Goal: Entertainment & Leisure: Browse casually

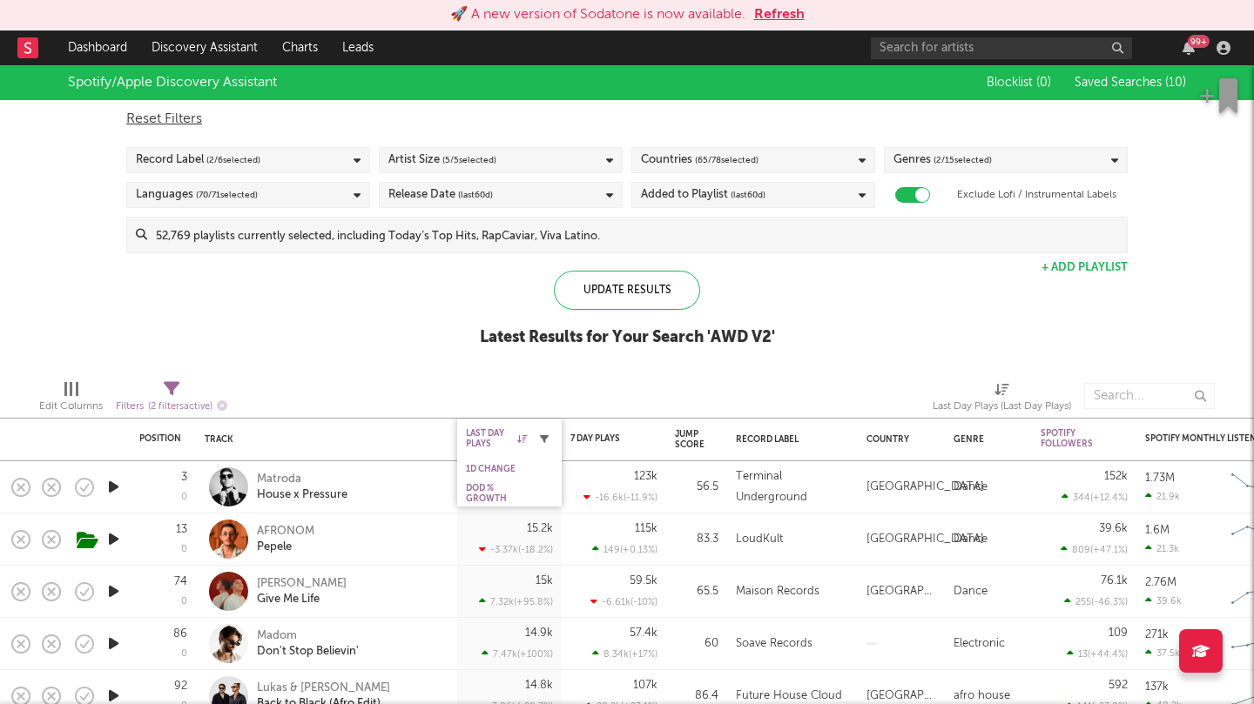
click at [543, 435] on icon "button" at bounding box center [544, 438] width 9 height 9
select select "max"
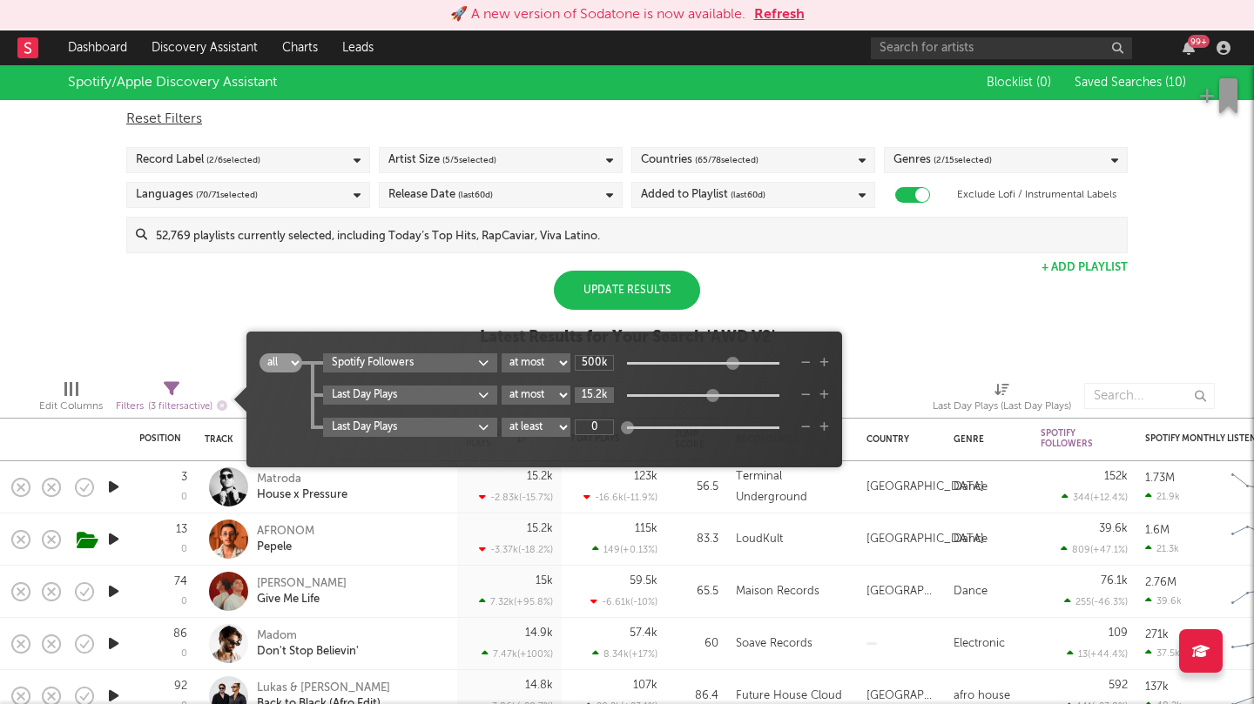
click at [588, 392] on input "15.2k" at bounding box center [594, 395] width 39 height 16
type input "1M"
click at [655, 279] on div "Update Results" at bounding box center [627, 290] width 146 height 39
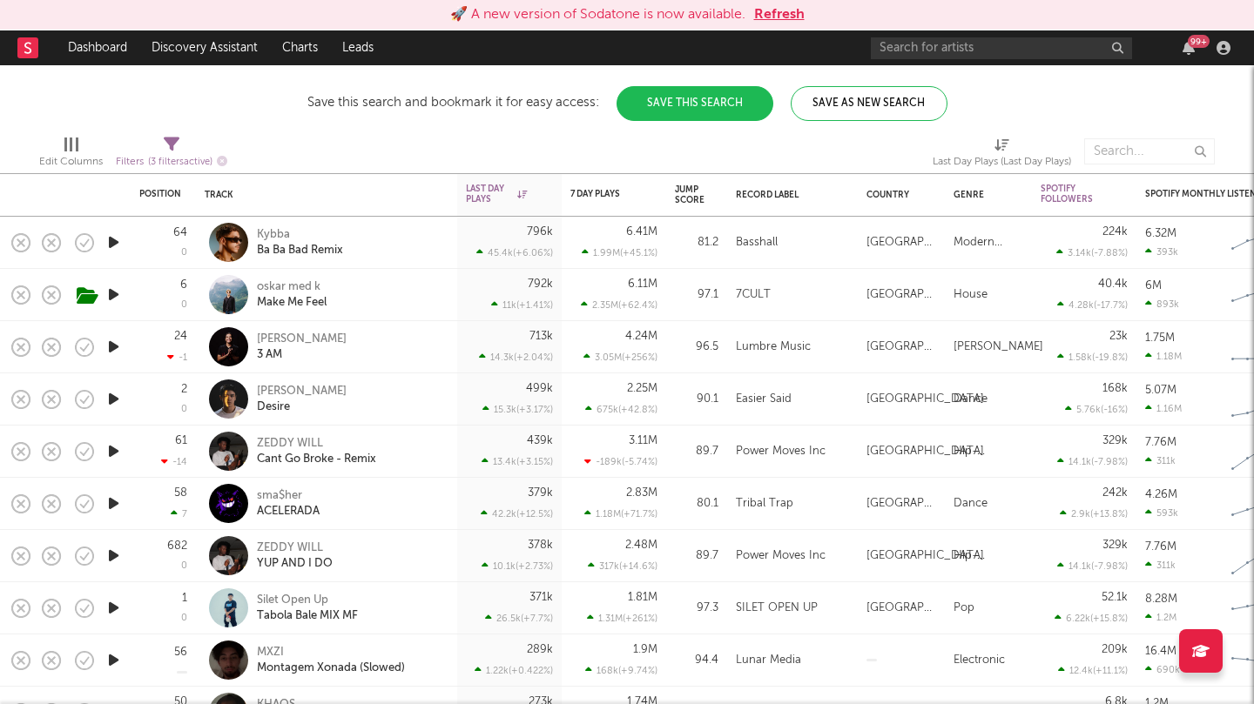
click at [109, 345] on icon "button" at bounding box center [113, 347] width 18 height 22
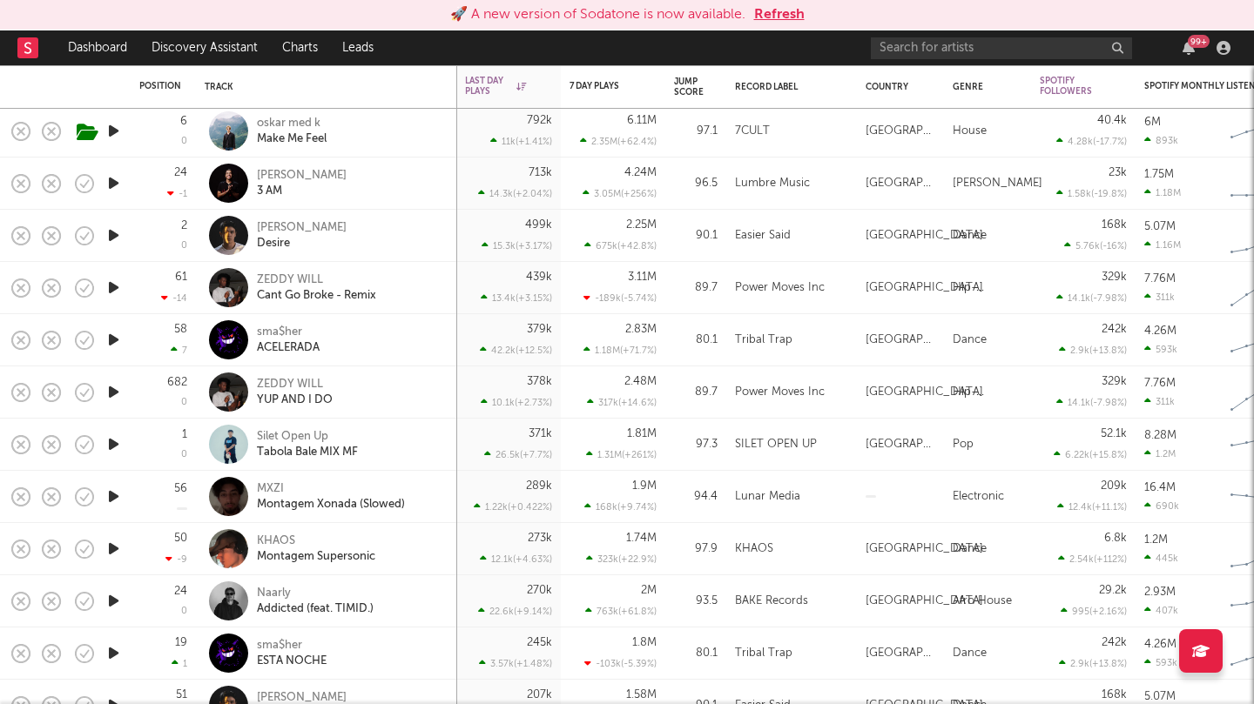
click at [109, 238] on icon "button" at bounding box center [113, 236] width 18 height 22
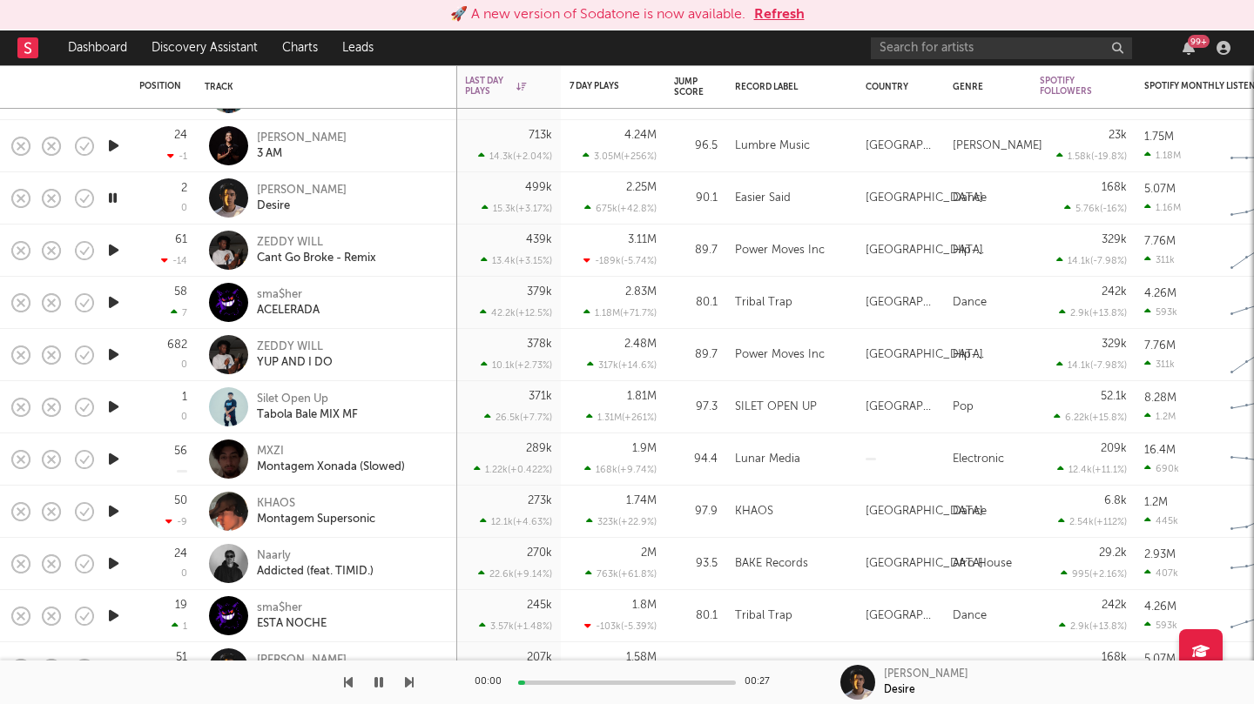
click at [112, 253] on icon "button" at bounding box center [113, 250] width 18 height 22
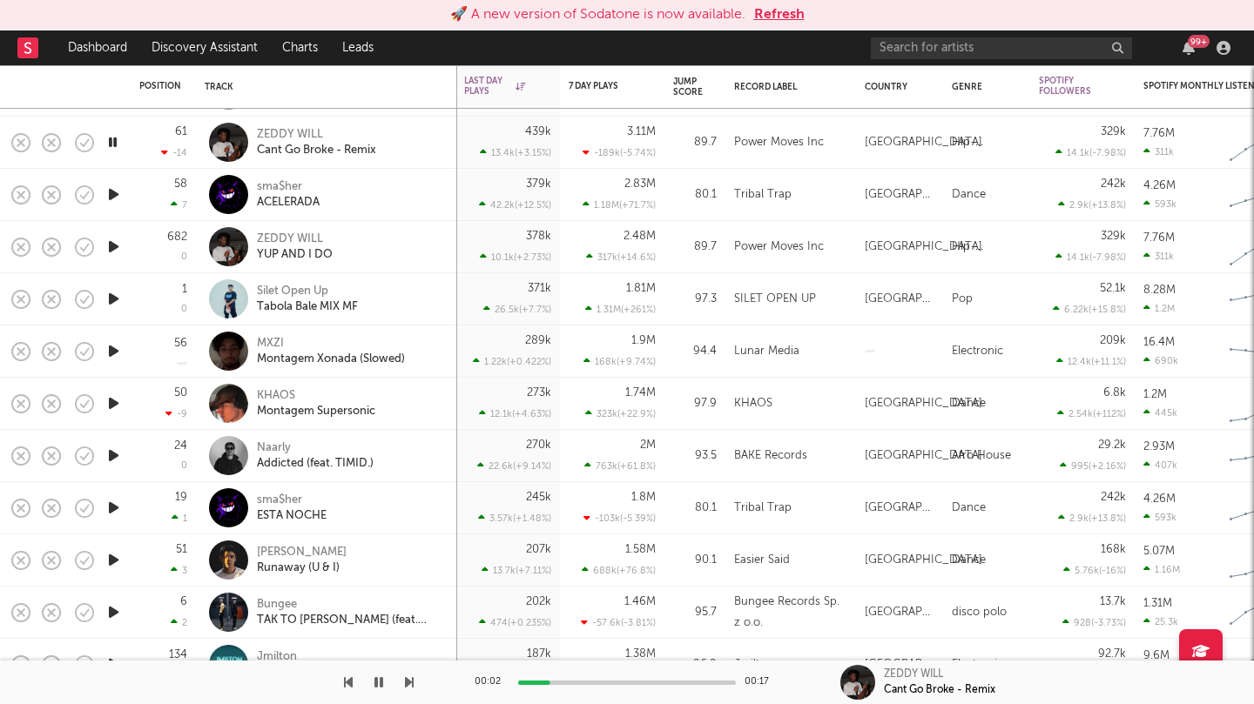
click at [113, 186] on icon "button" at bounding box center [113, 195] width 18 height 22
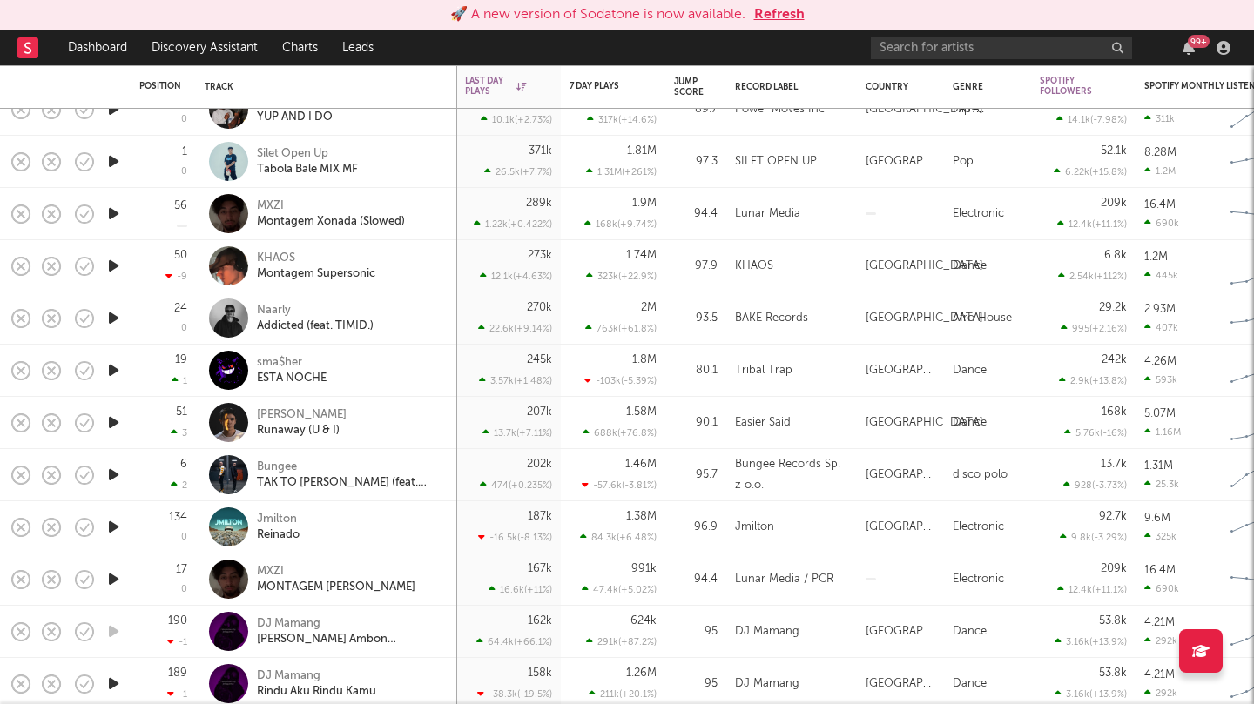
click at [114, 268] on icon "button" at bounding box center [113, 266] width 18 height 22
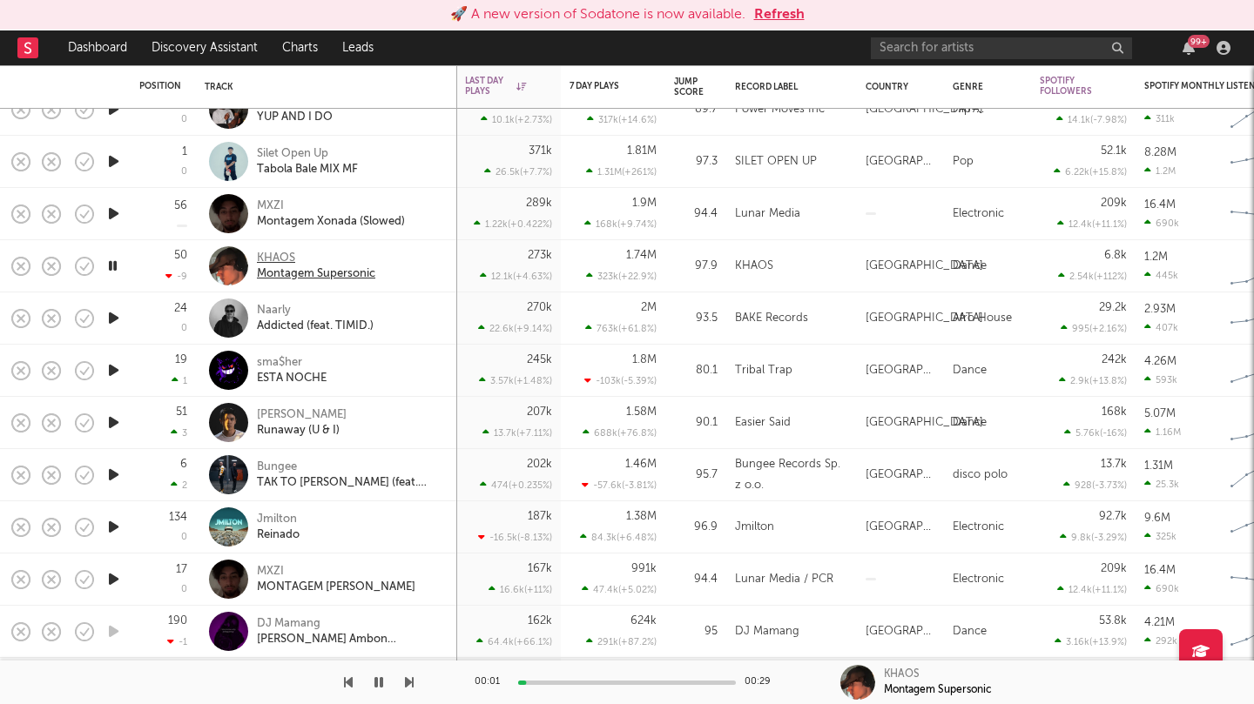
click at [270, 266] on div "Montagem Supersonic" at bounding box center [316, 274] width 118 height 16
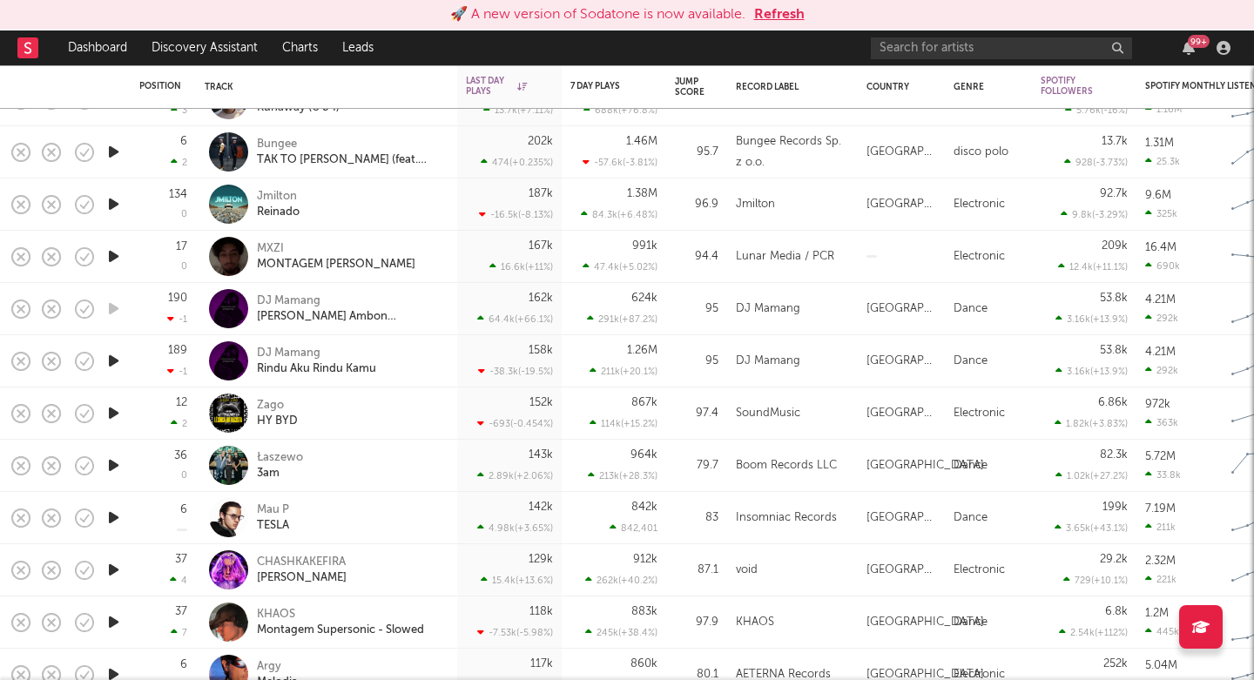
click at [111, 200] on icon "button" at bounding box center [113, 204] width 18 height 22
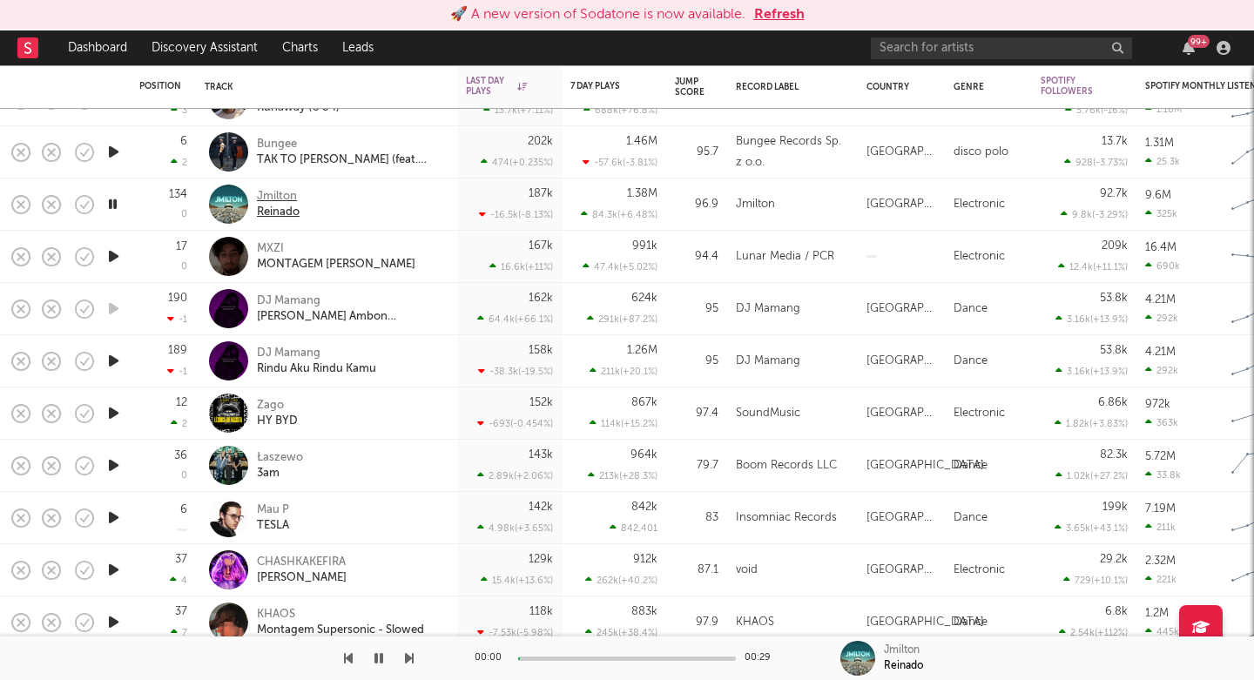
click at [262, 199] on div "Jmilton" at bounding box center [278, 197] width 43 height 16
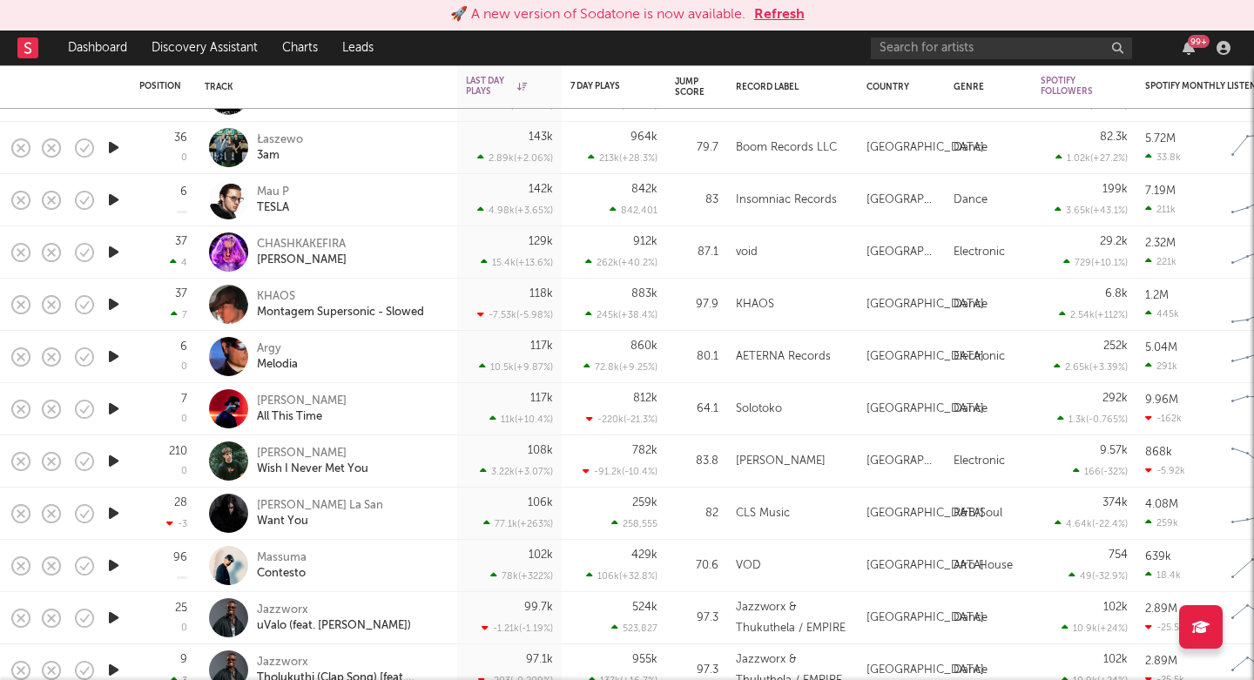
click at [115, 252] on icon "button" at bounding box center [113, 252] width 18 height 22
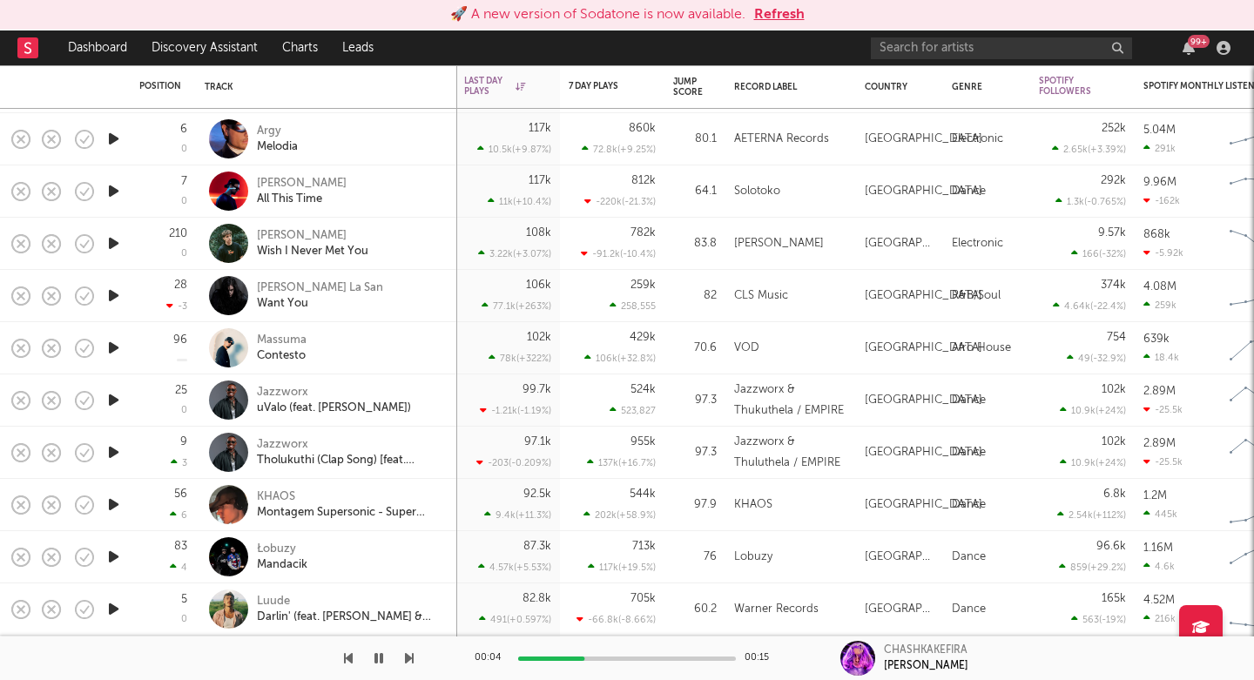
click at [112, 293] on icon "button" at bounding box center [113, 296] width 18 height 22
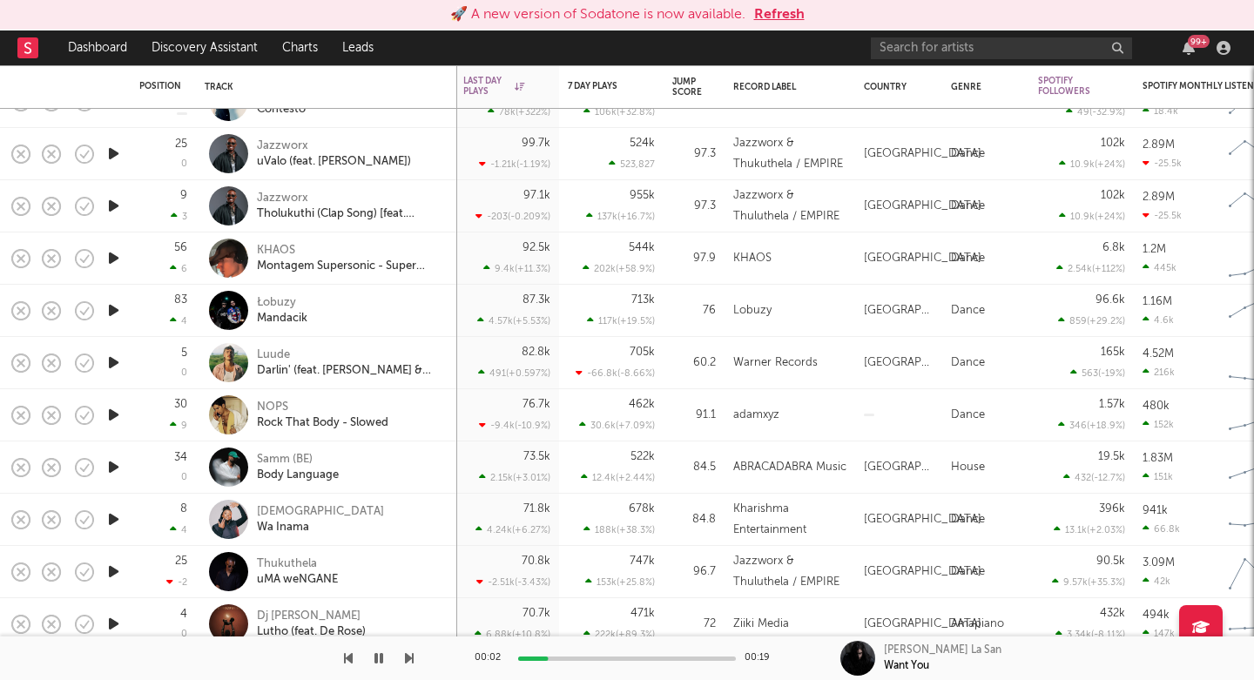
click at [112, 310] on icon "button" at bounding box center [113, 310] width 18 height 22
click at [281, 313] on div "Mandacik" at bounding box center [282, 319] width 50 height 16
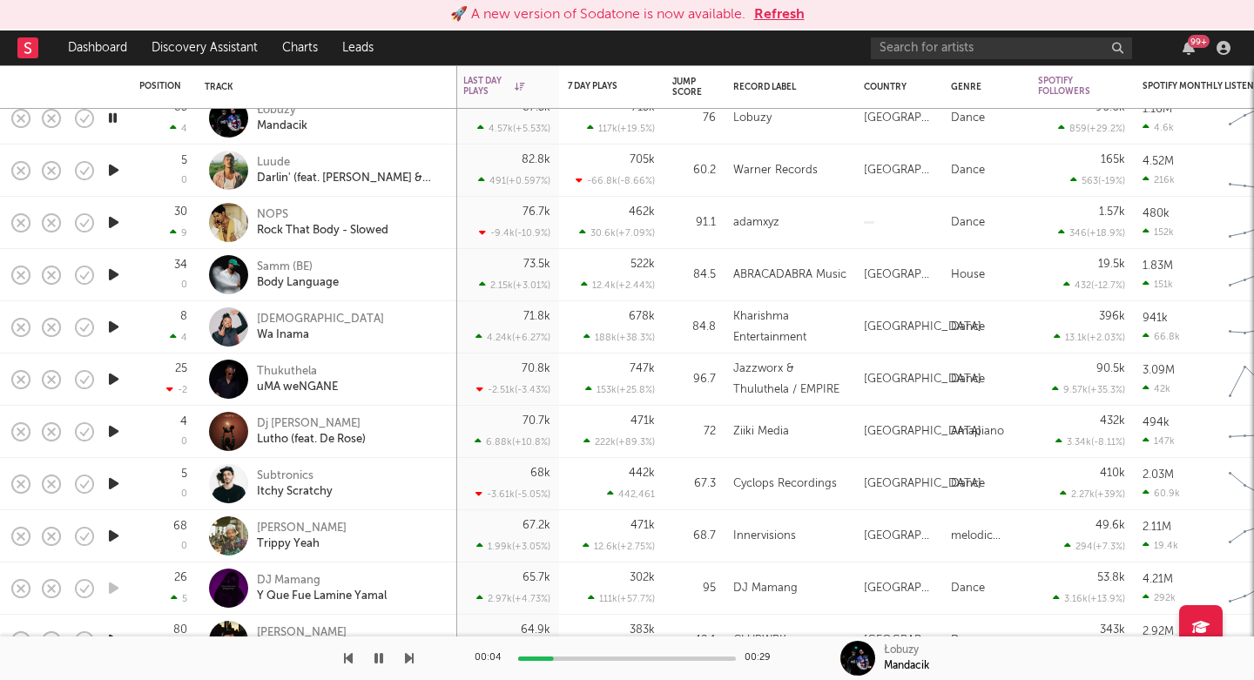
click at [111, 225] on icon "button" at bounding box center [113, 223] width 18 height 22
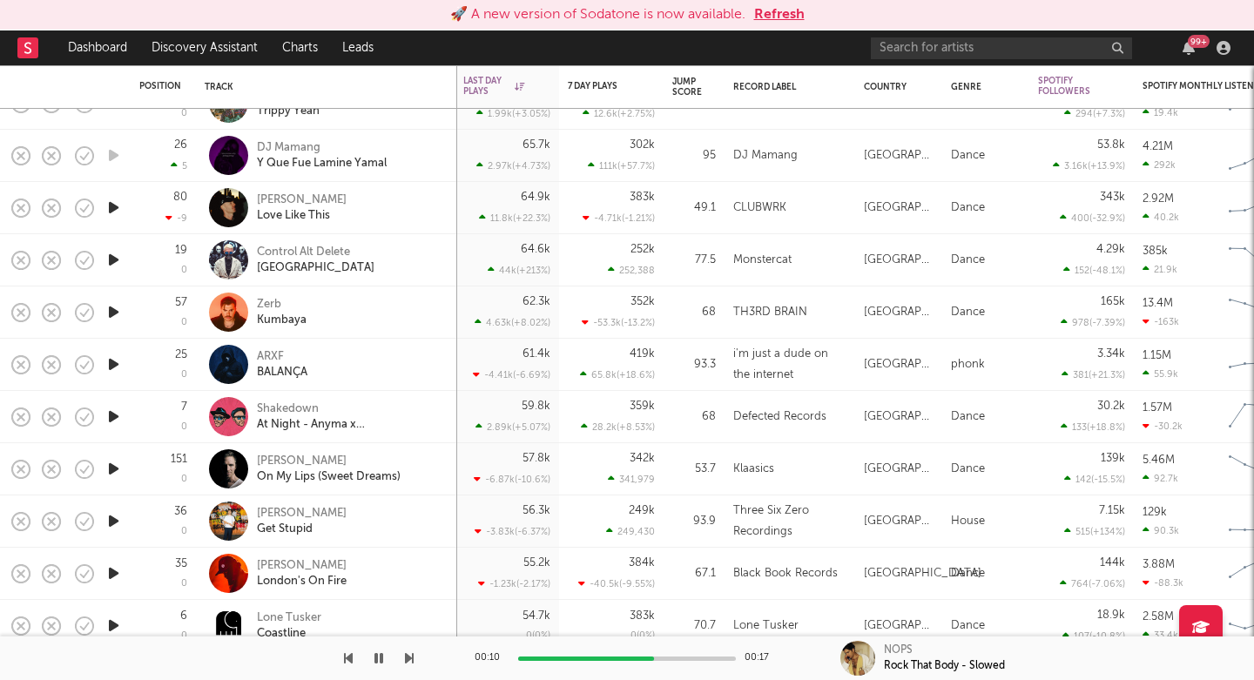
click at [114, 366] on icon "button" at bounding box center [113, 364] width 18 height 22
click at [267, 369] on div "BALANÇA" at bounding box center [282, 373] width 50 height 16
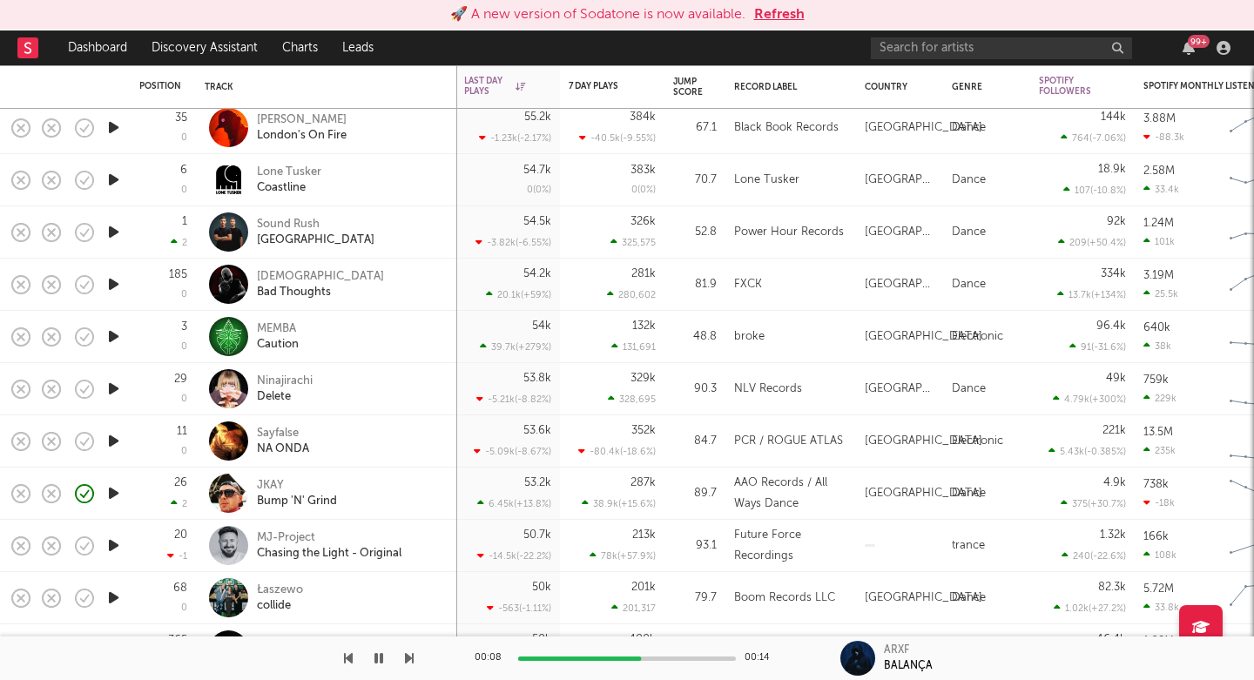
click at [106, 389] on icon "button" at bounding box center [113, 389] width 18 height 22
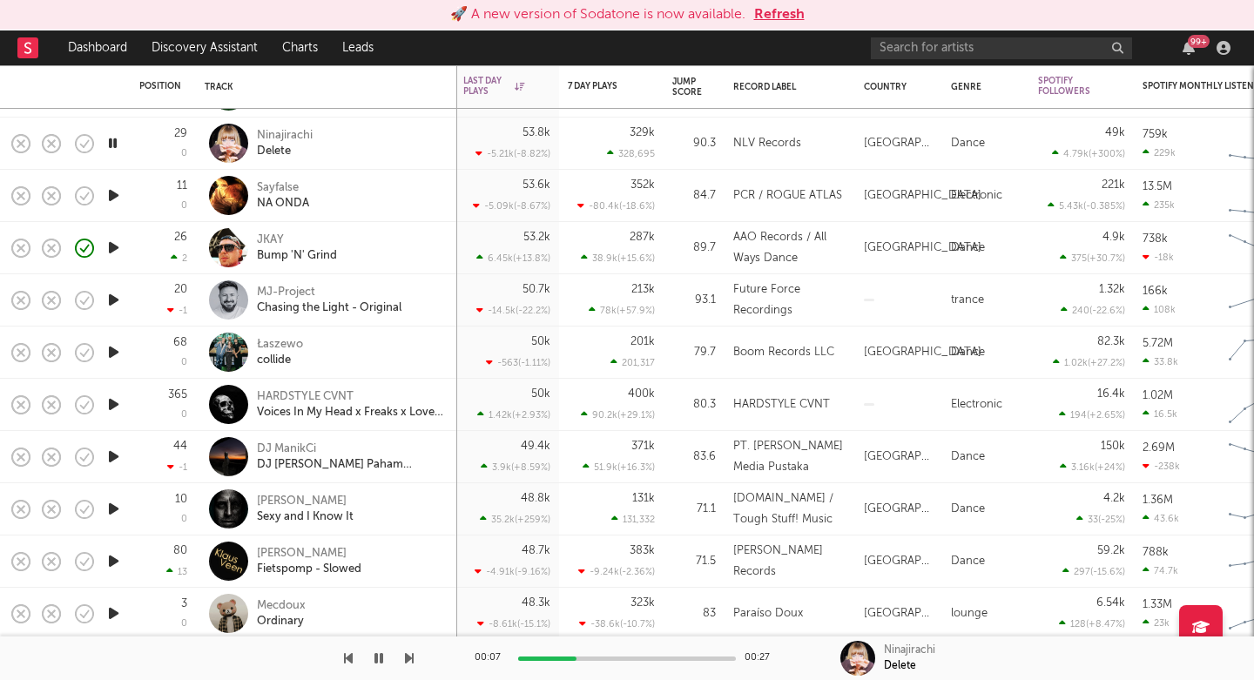
click at [115, 400] on icon "button" at bounding box center [113, 404] width 18 height 22
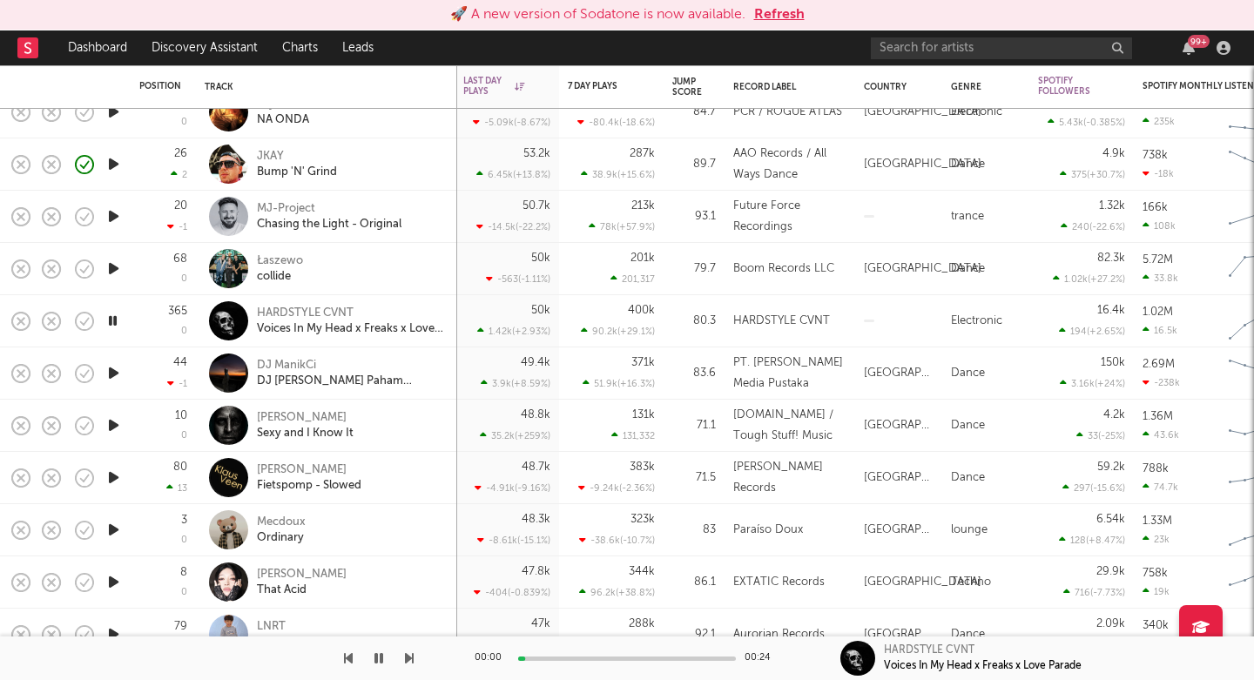
click at [111, 370] on icon "button" at bounding box center [113, 373] width 18 height 22
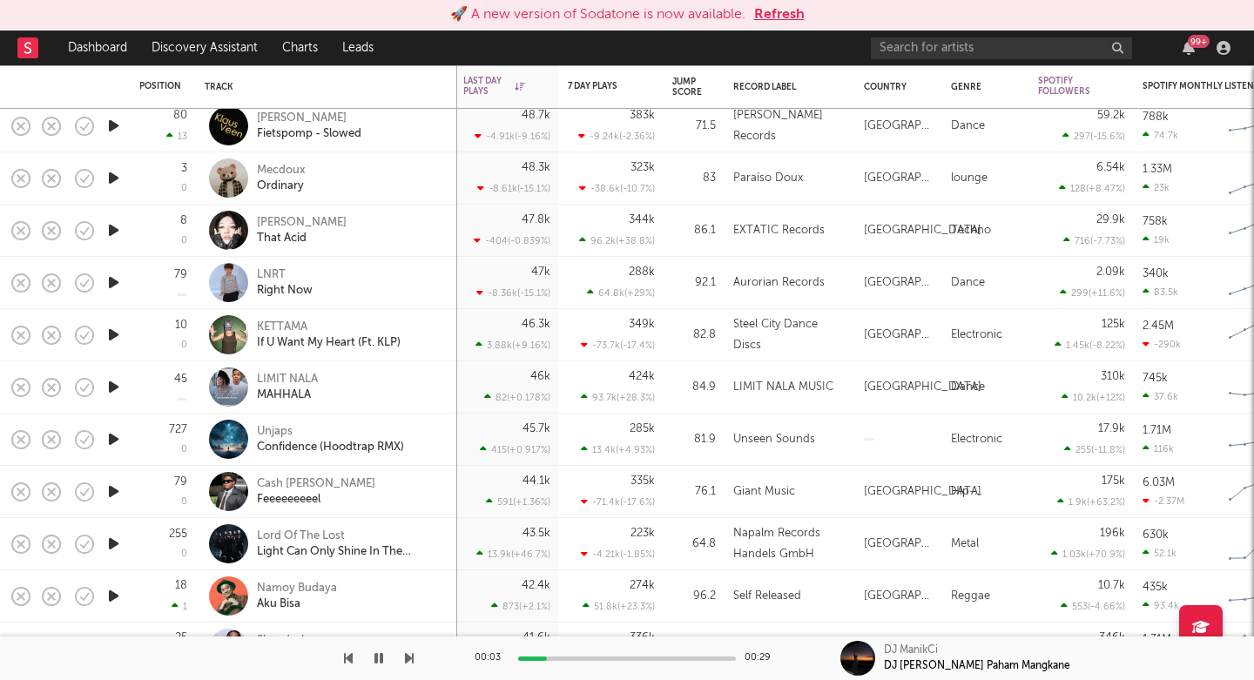
click at [111, 388] on icon "button" at bounding box center [113, 387] width 18 height 22
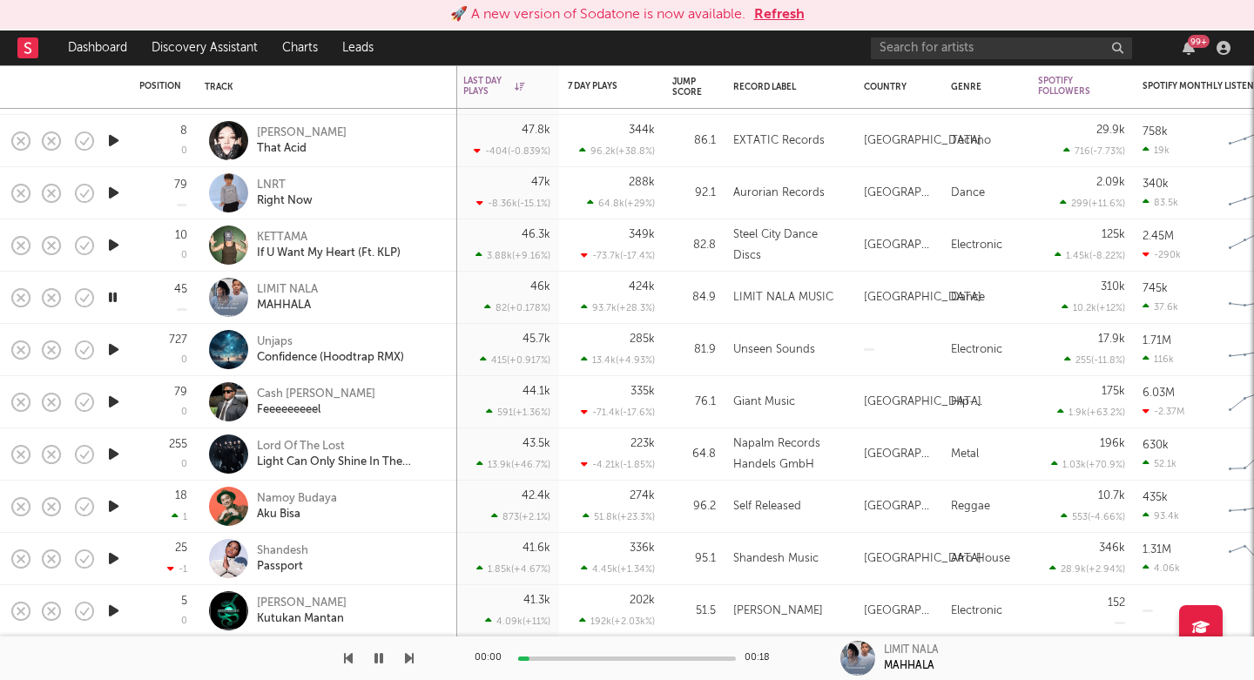
click at [110, 344] on icon "button" at bounding box center [113, 350] width 18 height 22
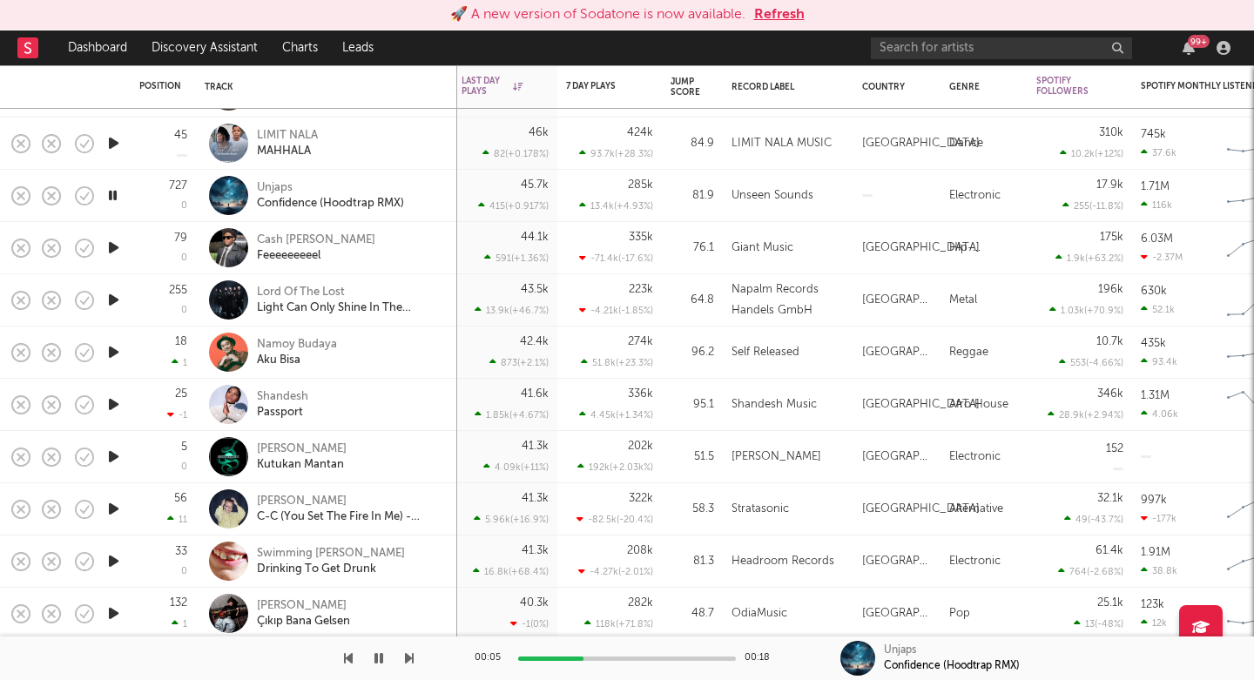
click at [115, 354] on icon "button" at bounding box center [113, 352] width 18 height 22
click at [405, 656] on icon "button" at bounding box center [409, 658] width 9 height 14
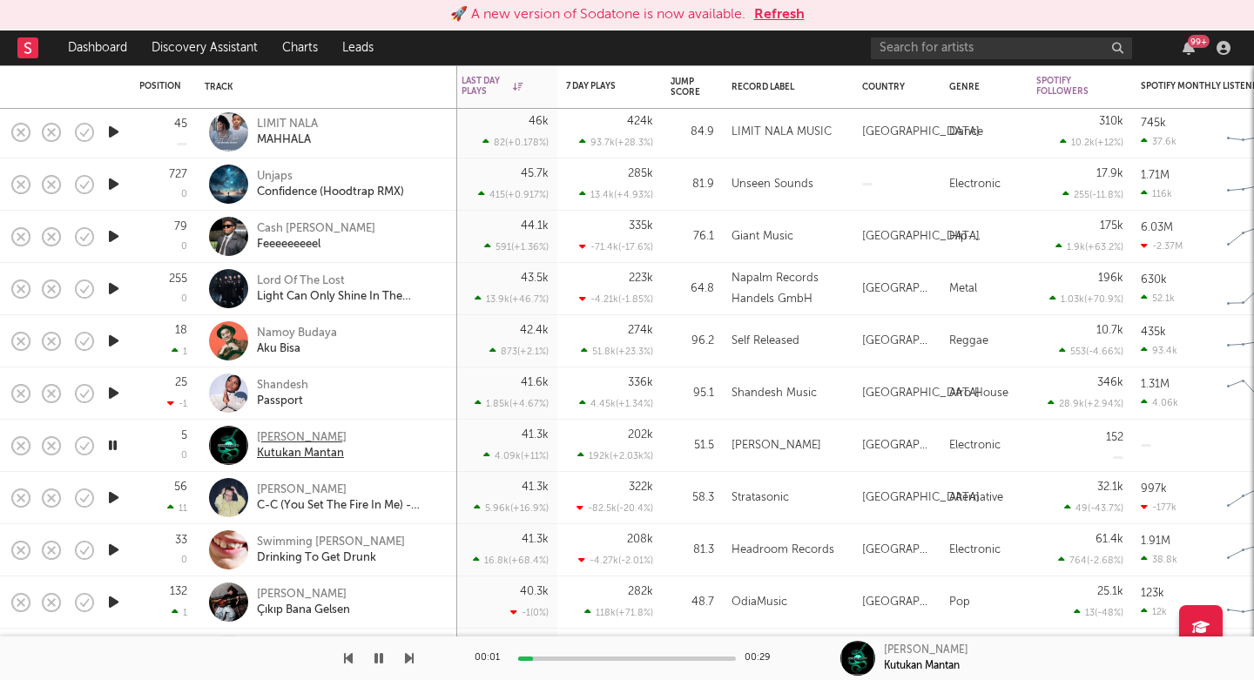
click at [290, 432] on div "Manda Fvnky" at bounding box center [302, 438] width 90 height 16
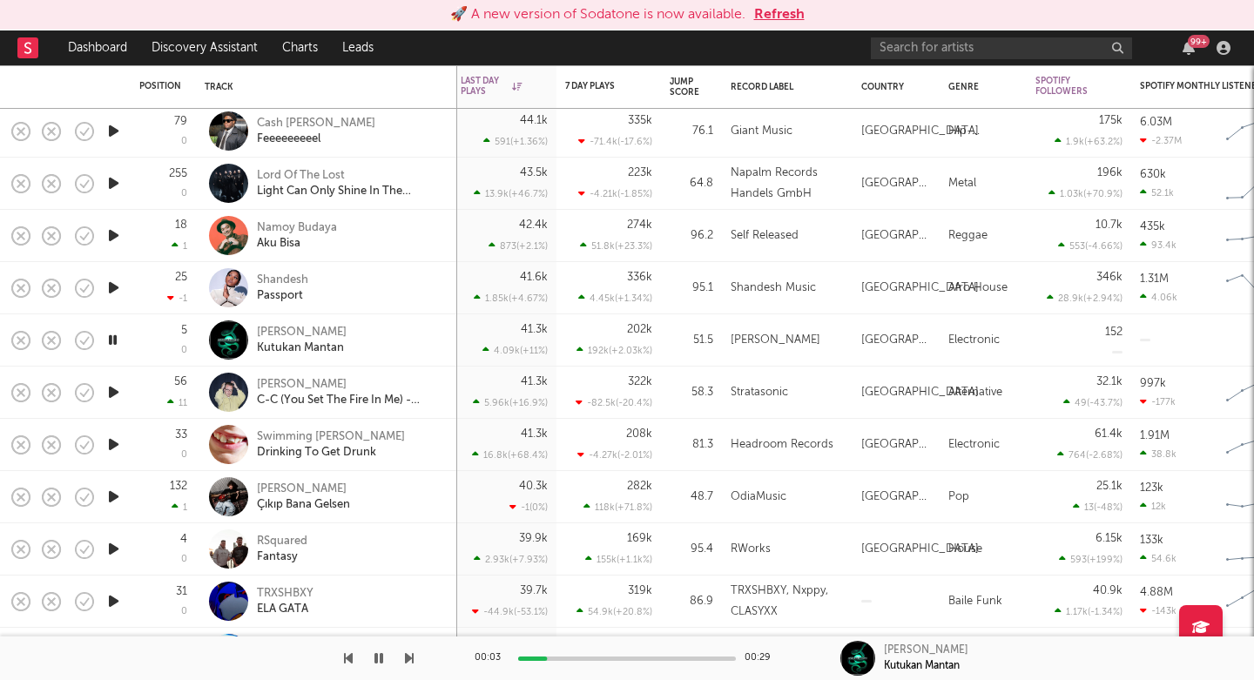
click at [407, 662] on icon "button" at bounding box center [409, 658] width 9 height 14
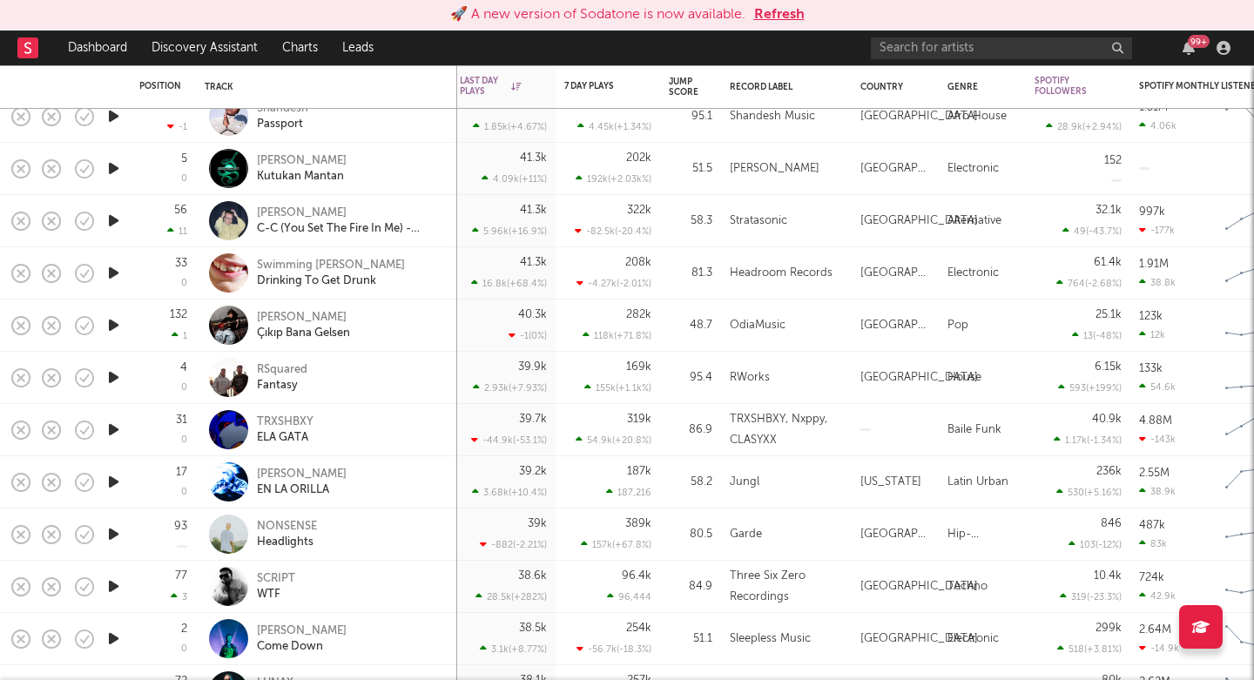
click at [107, 372] on icon "button" at bounding box center [113, 378] width 18 height 22
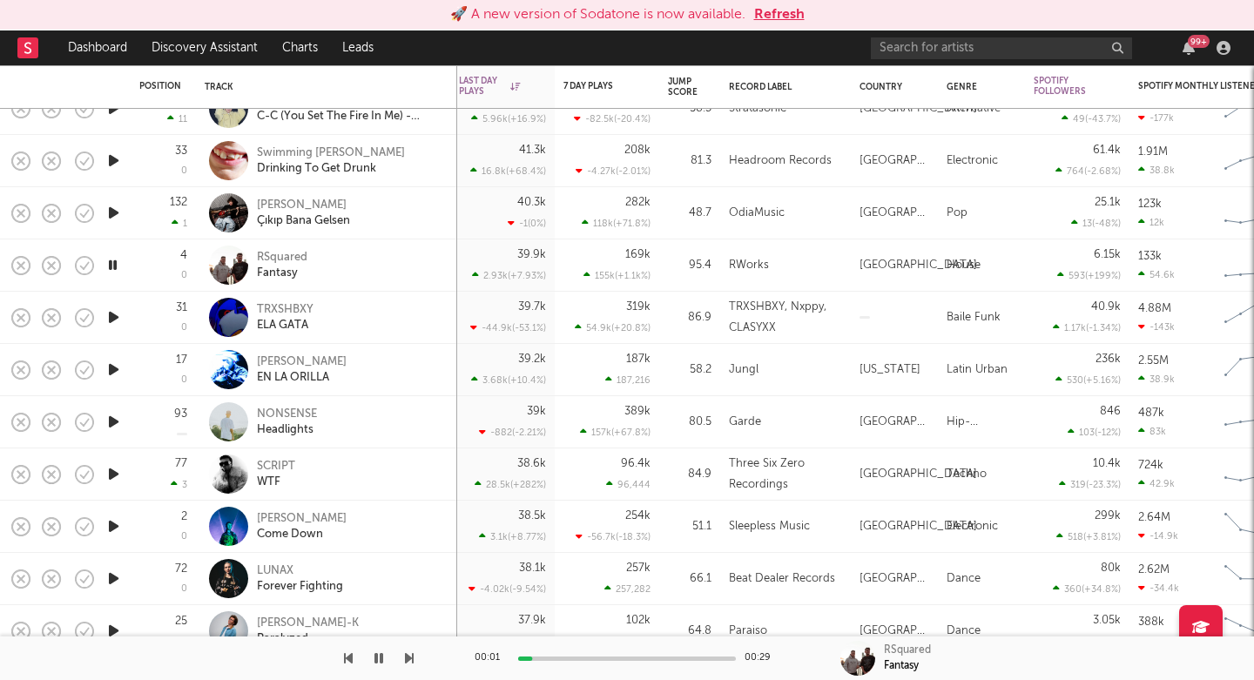
click at [115, 366] on icon "button" at bounding box center [113, 370] width 18 height 22
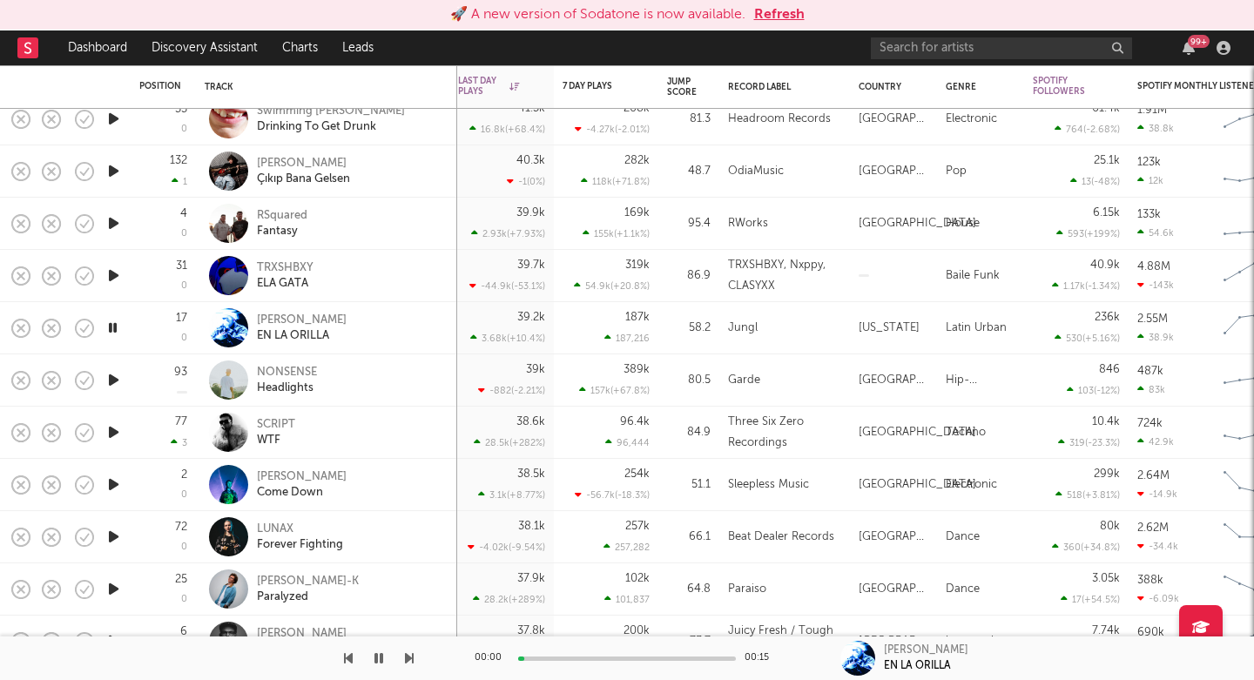
click at [114, 380] on icon "button" at bounding box center [113, 380] width 18 height 22
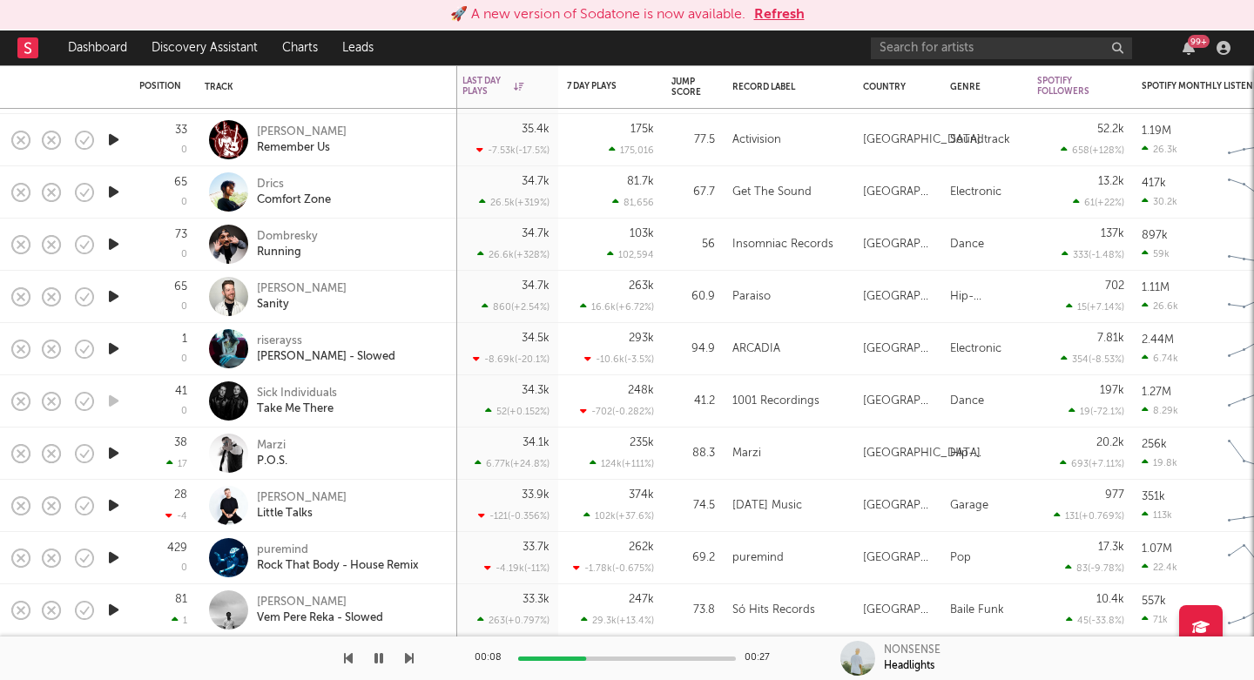
click at [111, 457] on icon "button" at bounding box center [113, 453] width 18 height 22
click at [117, 556] on icon "button" at bounding box center [113, 558] width 18 height 22
click at [333, 558] on div "Rock That Body - House Remix" at bounding box center [338, 566] width 162 height 16
click at [111, 609] on icon "button" at bounding box center [113, 610] width 18 height 22
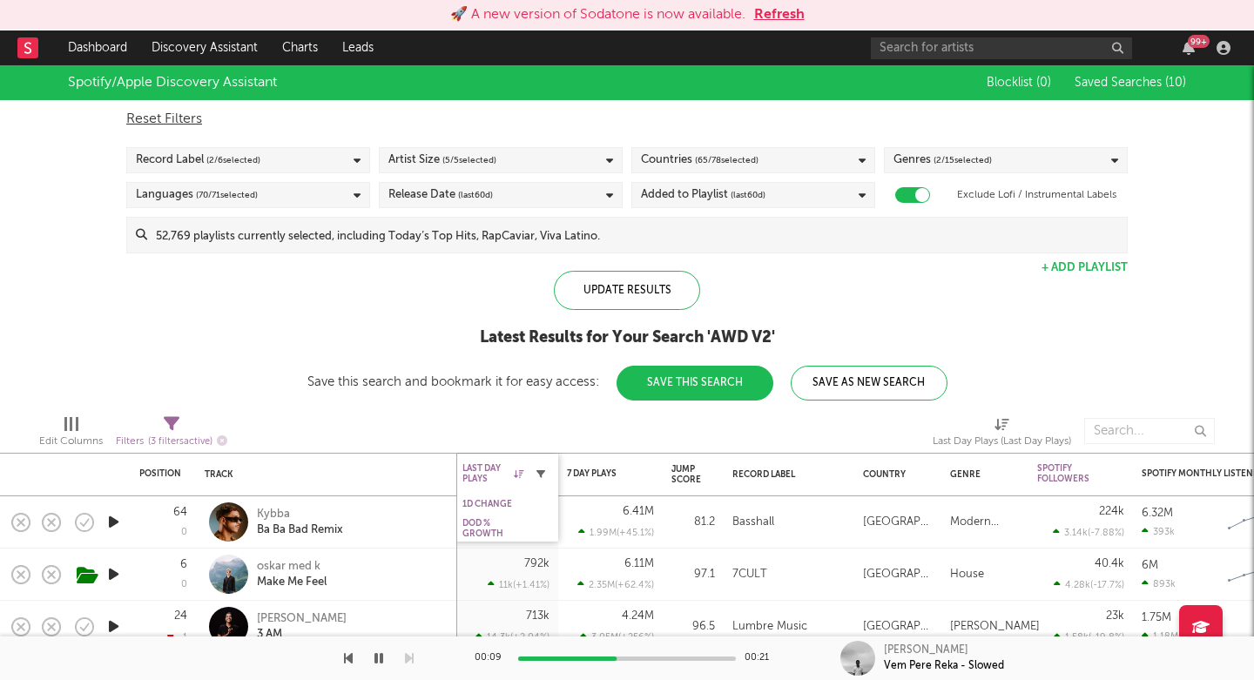
click at [542, 474] on icon "button" at bounding box center [540, 473] width 9 height 9
select select "max"
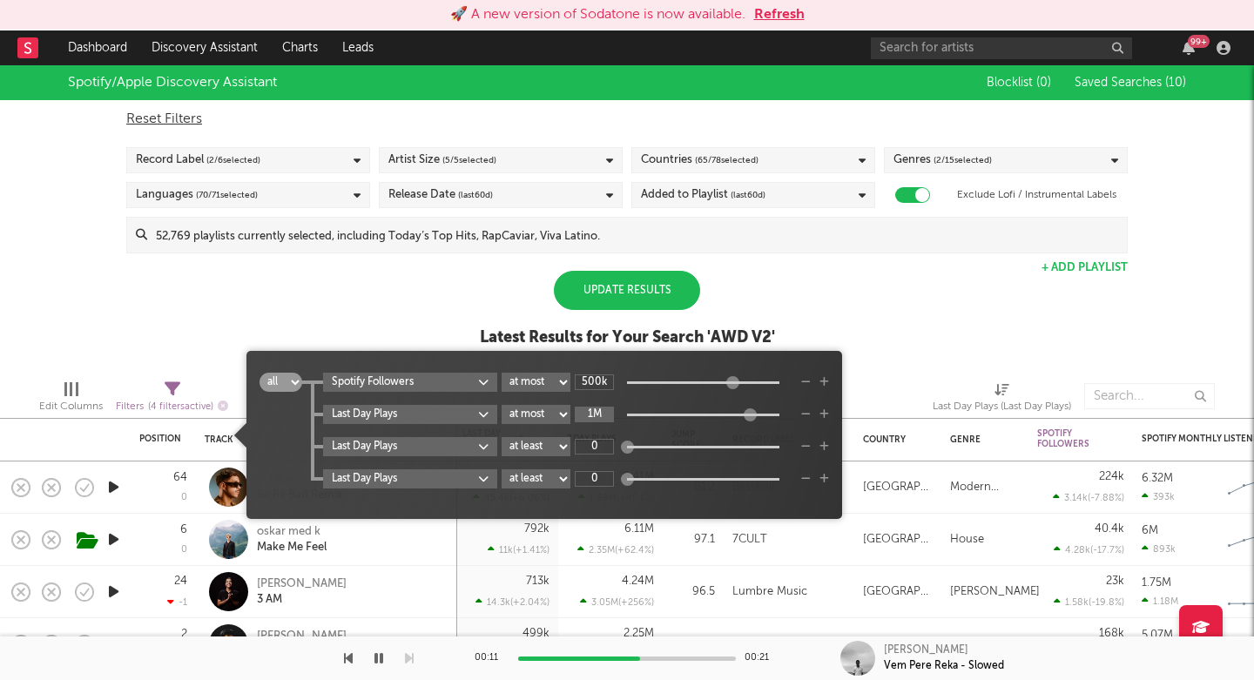
click at [595, 407] on input "1M" at bounding box center [594, 415] width 39 height 16
type input "33.3k"
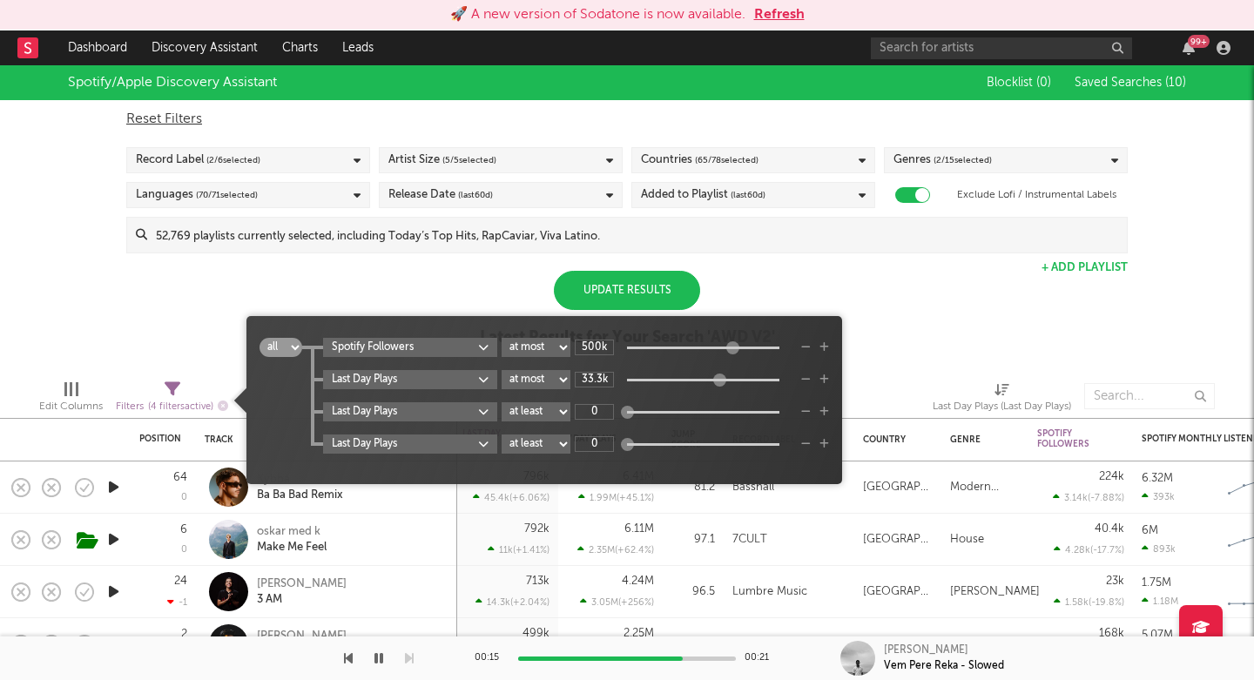
click at [618, 288] on div "Update Results" at bounding box center [627, 290] width 146 height 39
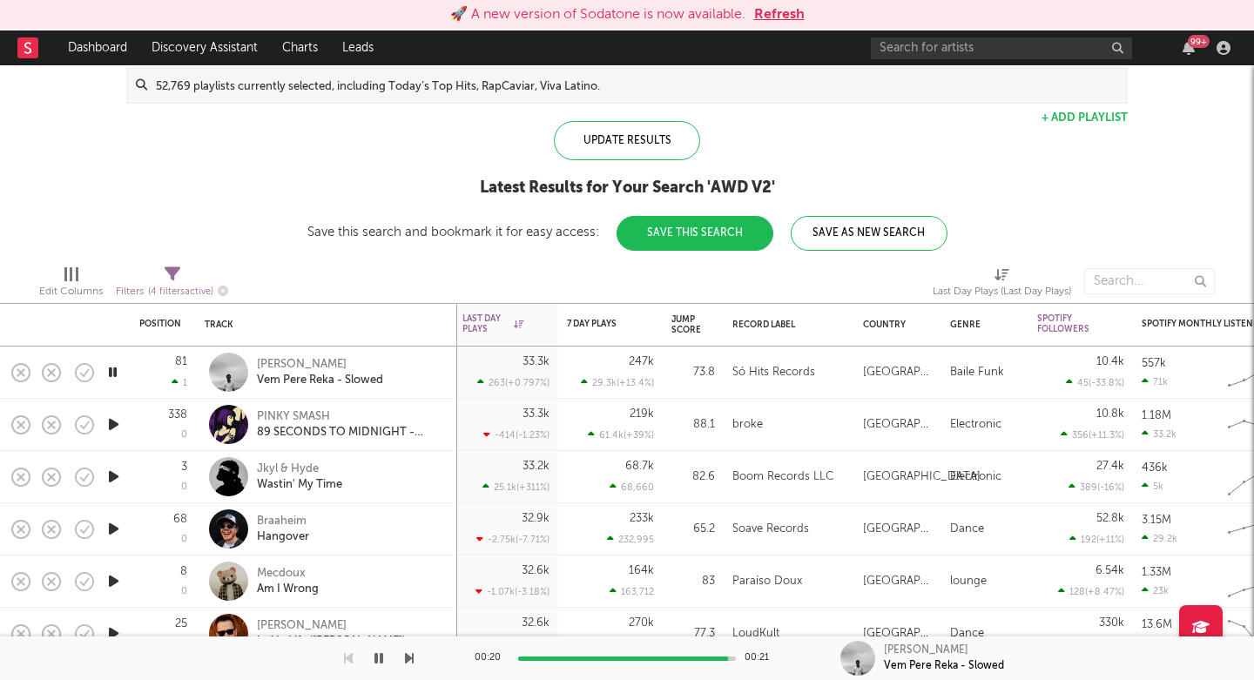
click at [116, 471] on icon "button" at bounding box center [113, 477] width 18 height 22
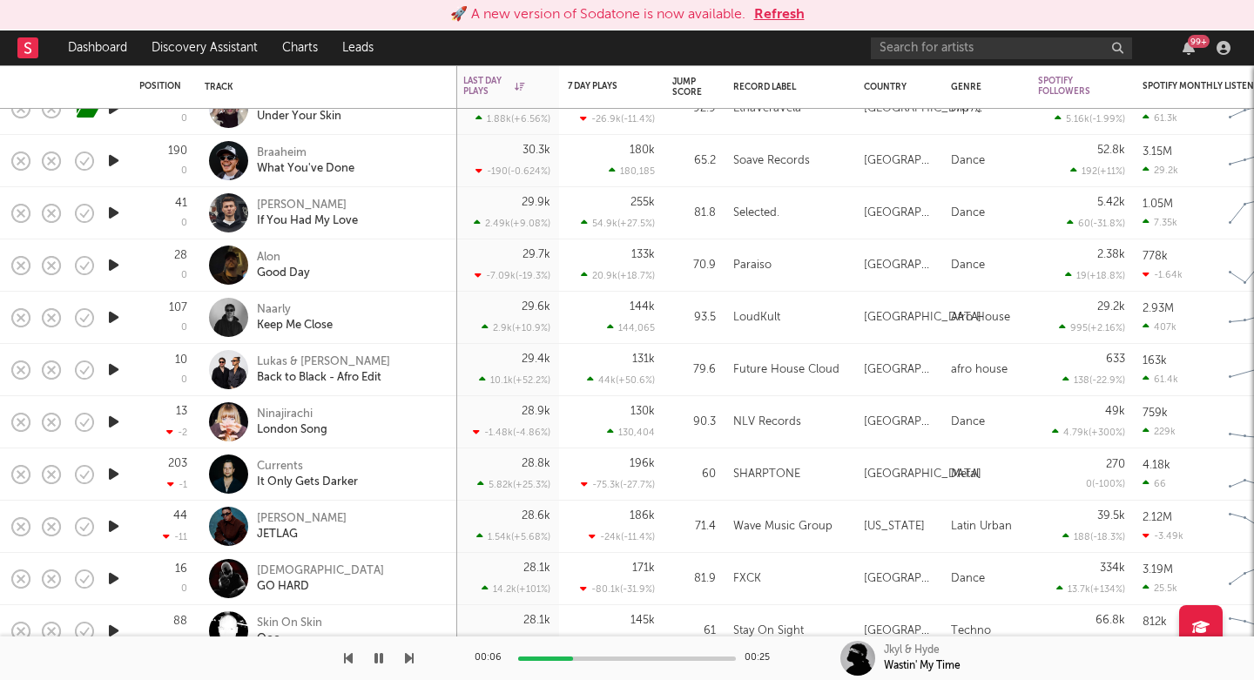
click at [116, 475] on icon "button" at bounding box center [113, 474] width 18 height 22
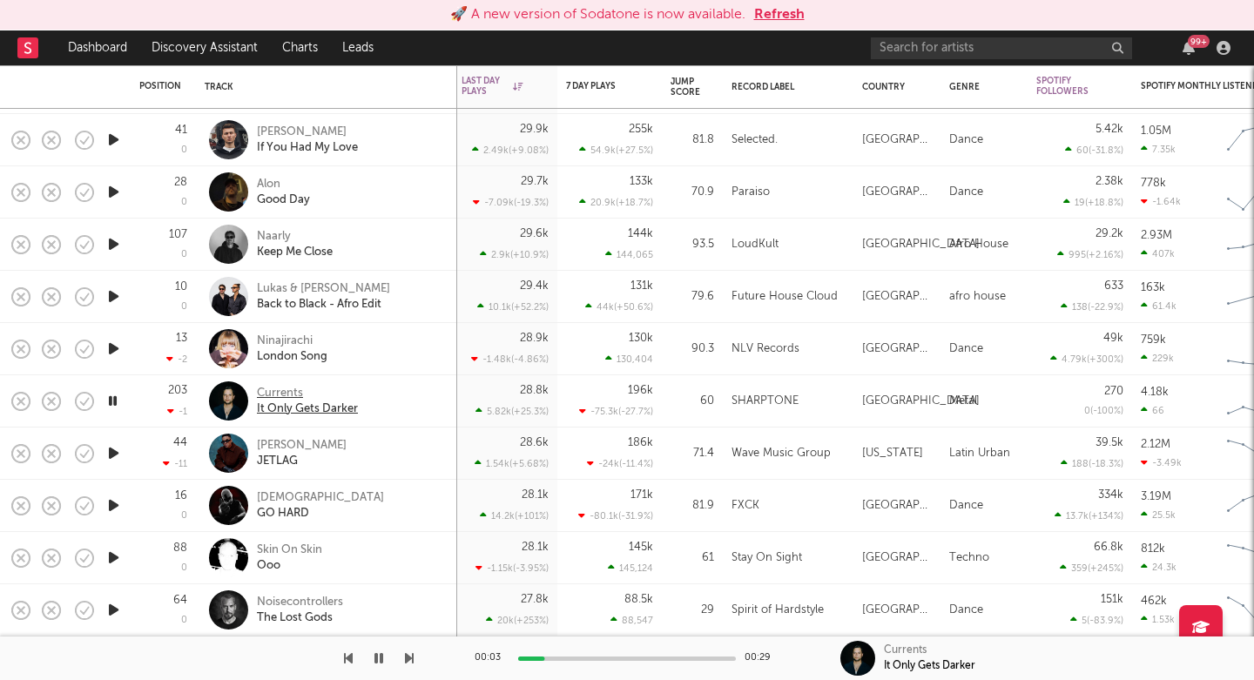
click at [318, 407] on div "It Only Gets Darker" at bounding box center [307, 409] width 101 height 16
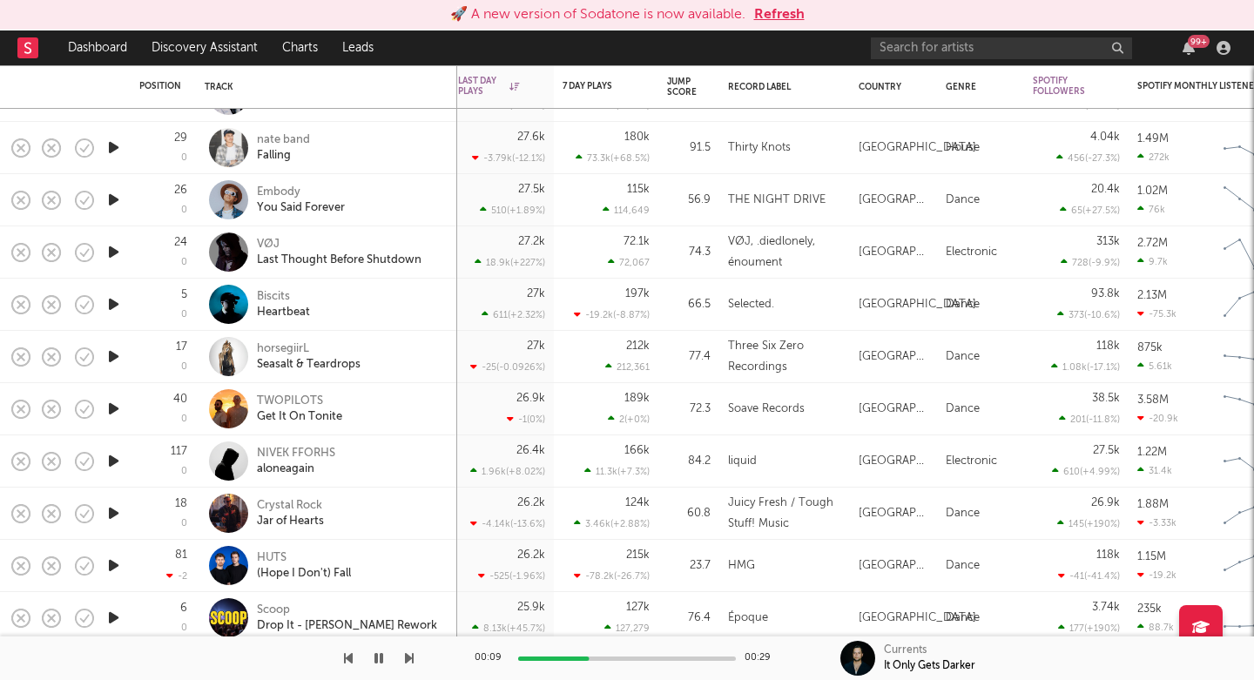
click at [101, 462] on div at bounding box center [113, 461] width 35 height 52
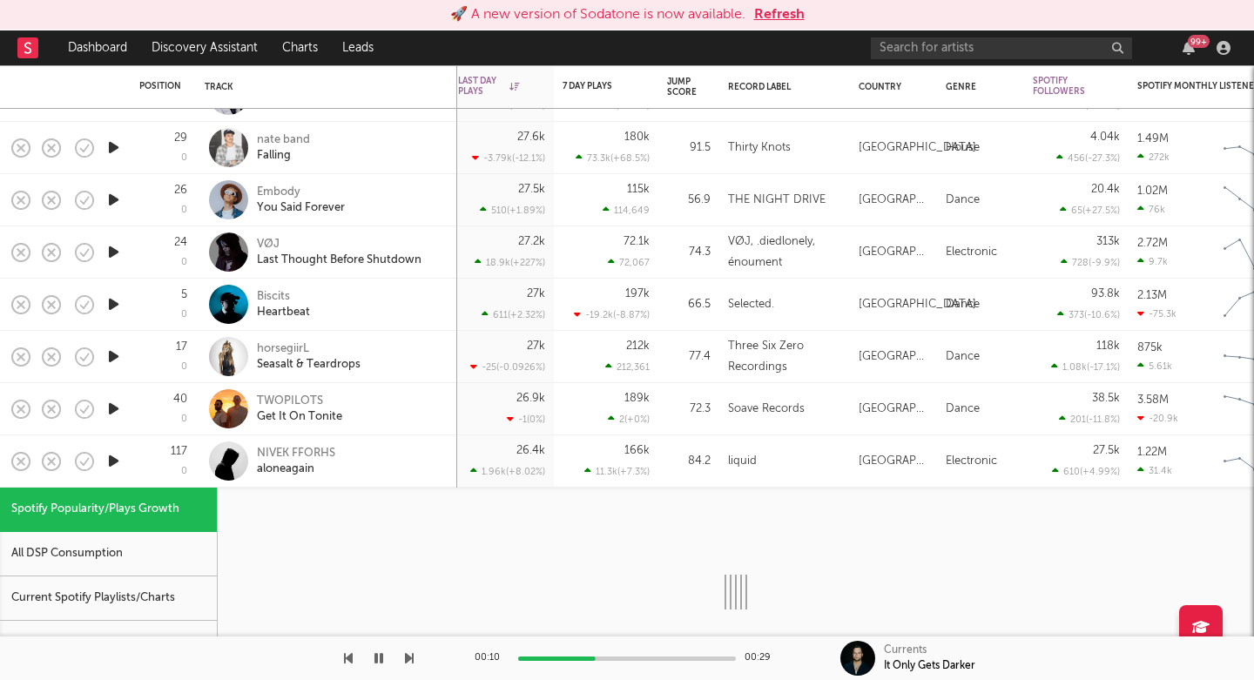
click at [111, 462] on icon "button" at bounding box center [113, 461] width 18 height 22
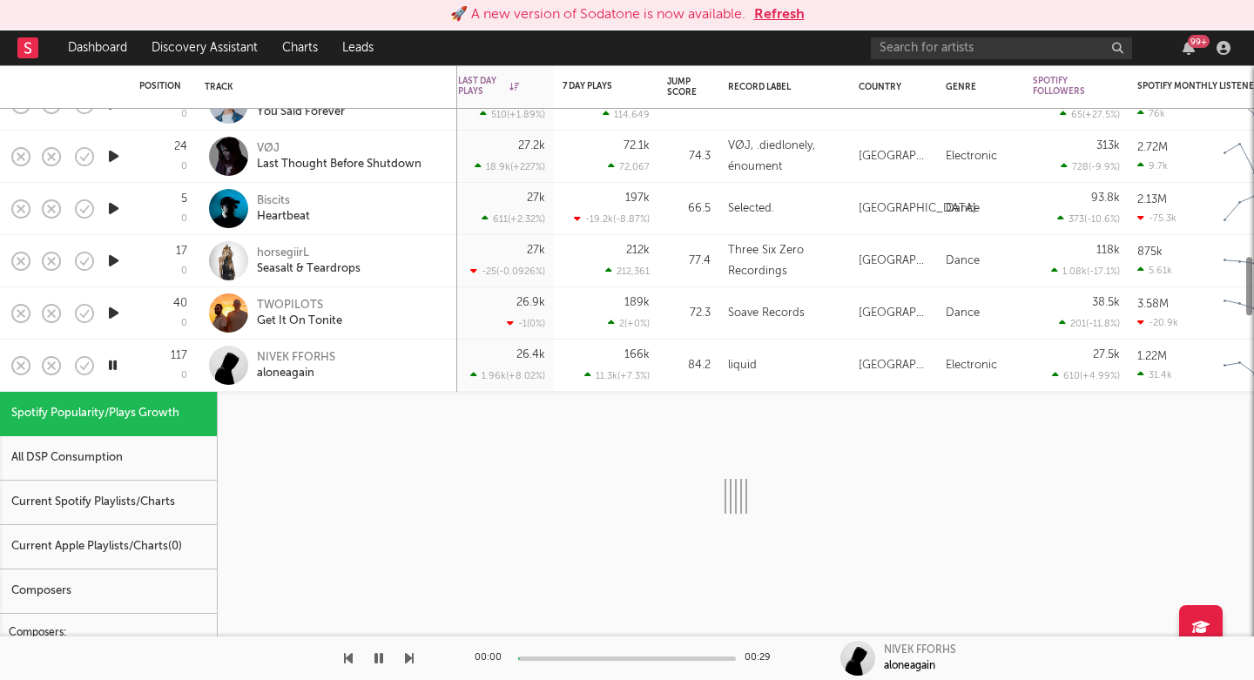
select select "1w"
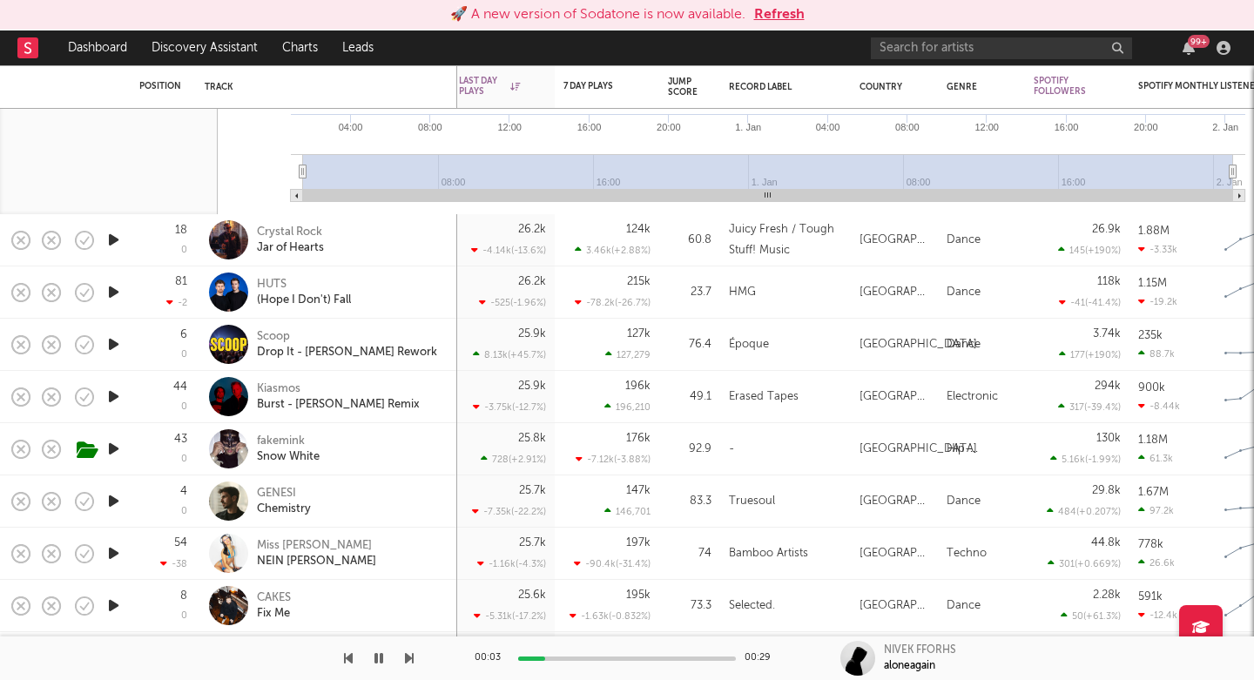
click at [115, 452] on icon "button" at bounding box center [113, 449] width 18 height 22
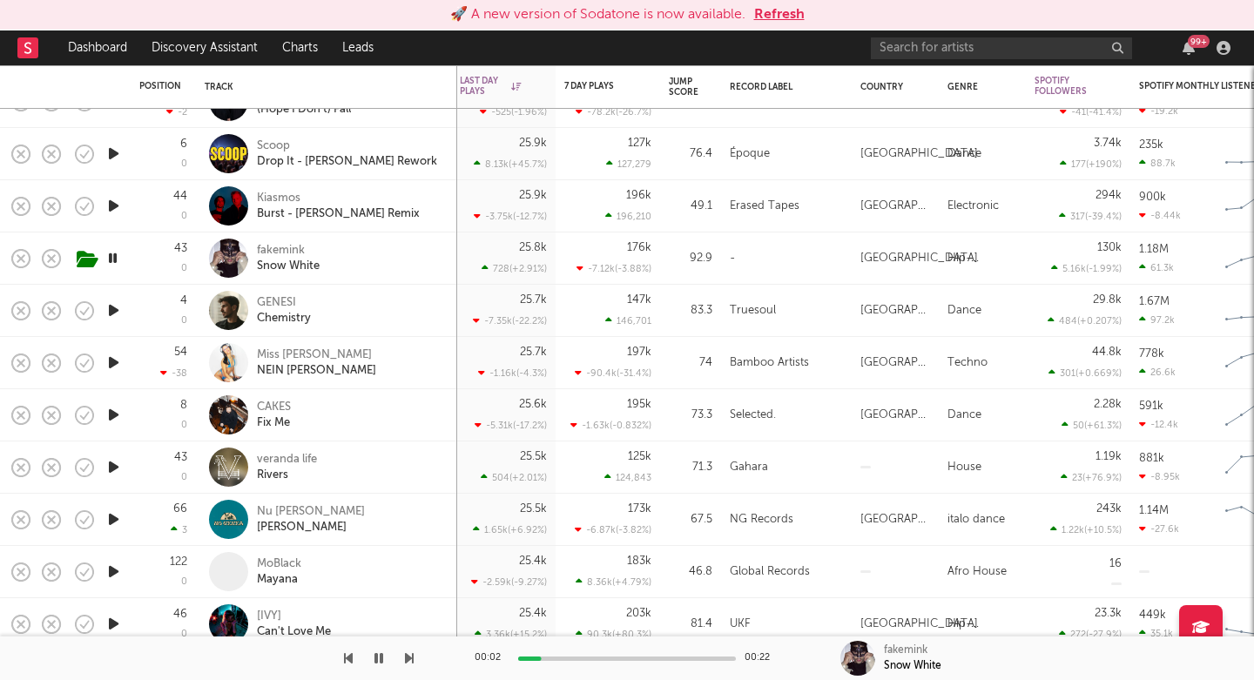
click at [107, 414] on icon "button" at bounding box center [113, 415] width 18 height 22
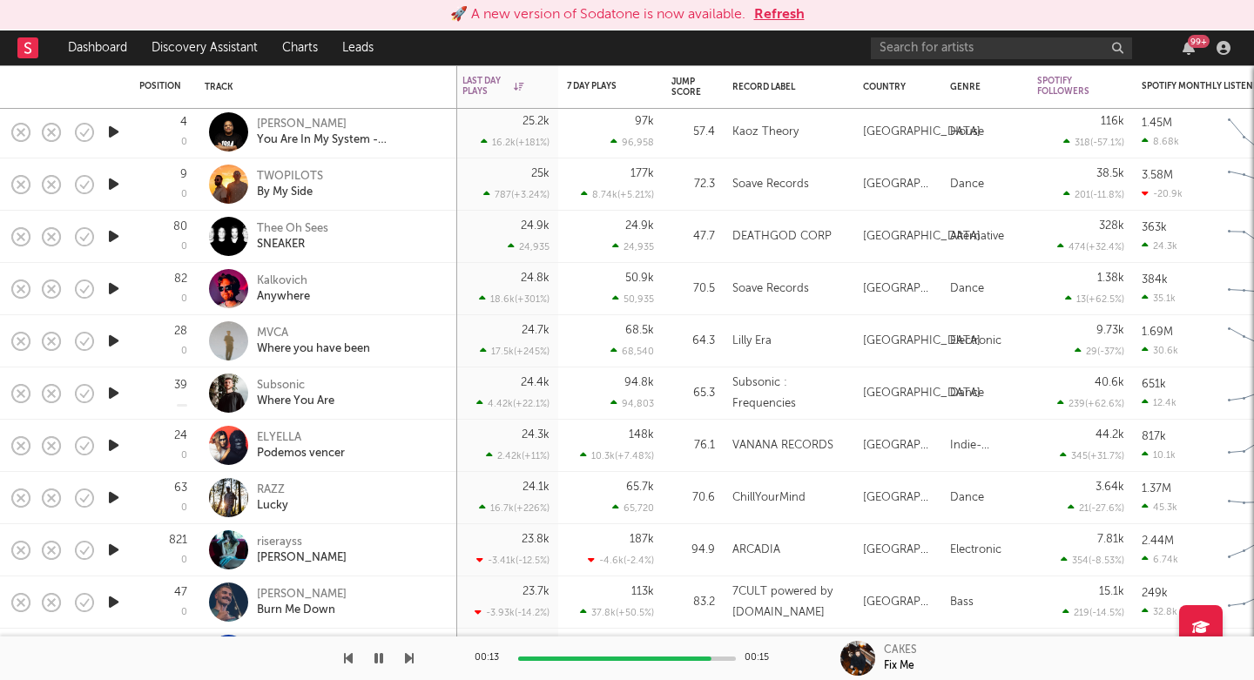
click at [98, 446] on button "button" at bounding box center [85, 446] width 30 height 30
click at [106, 447] on icon "button" at bounding box center [113, 445] width 18 height 22
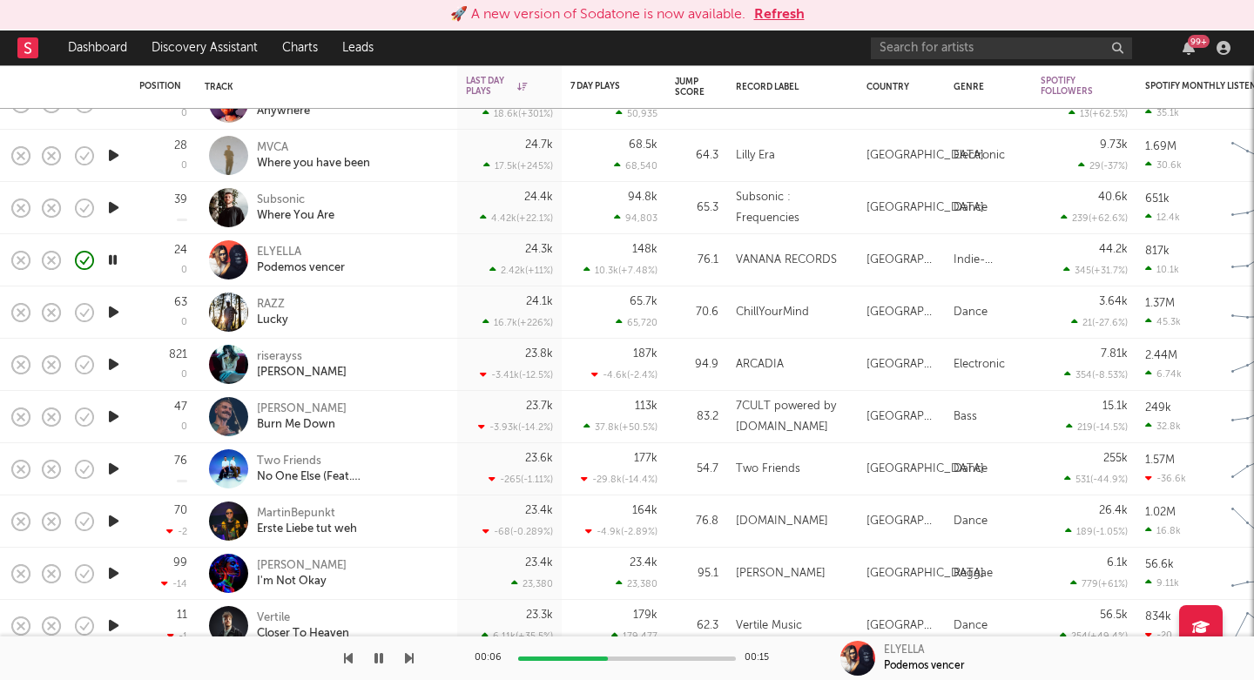
click at [418, 429] on div "Matteo Cole Burn Me Down" at bounding box center [350, 416] width 187 height 31
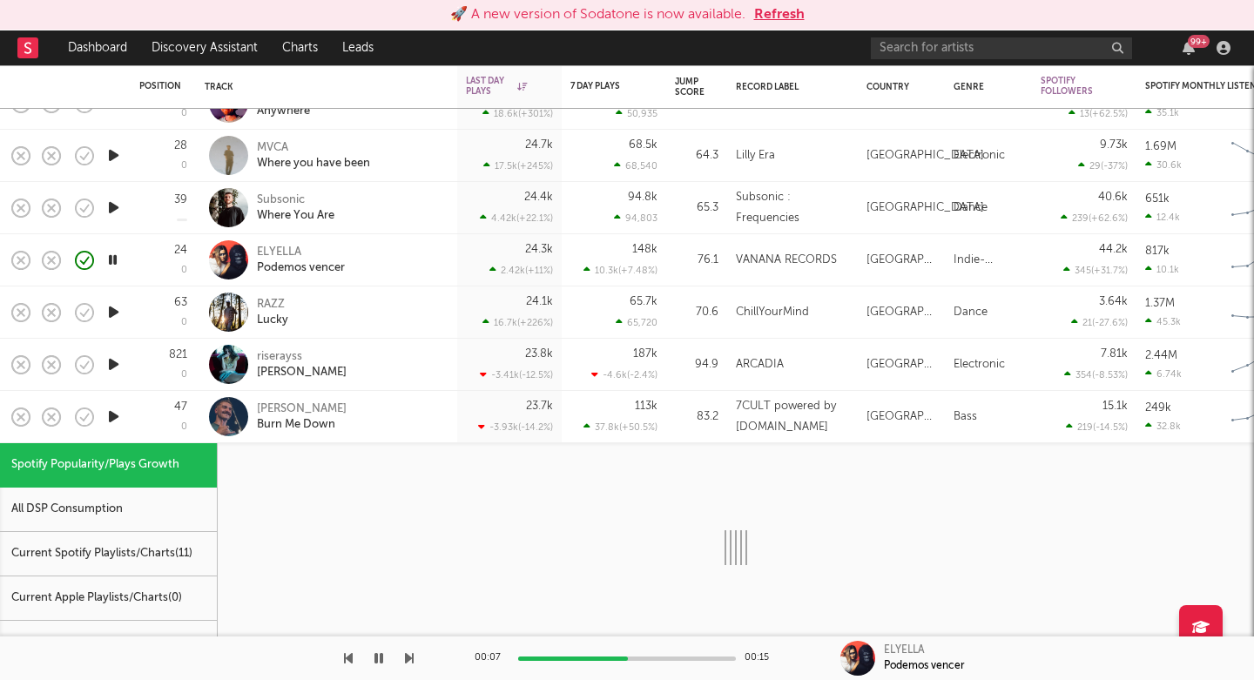
click at [118, 419] on icon "button" at bounding box center [113, 417] width 18 height 22
select select "1w"
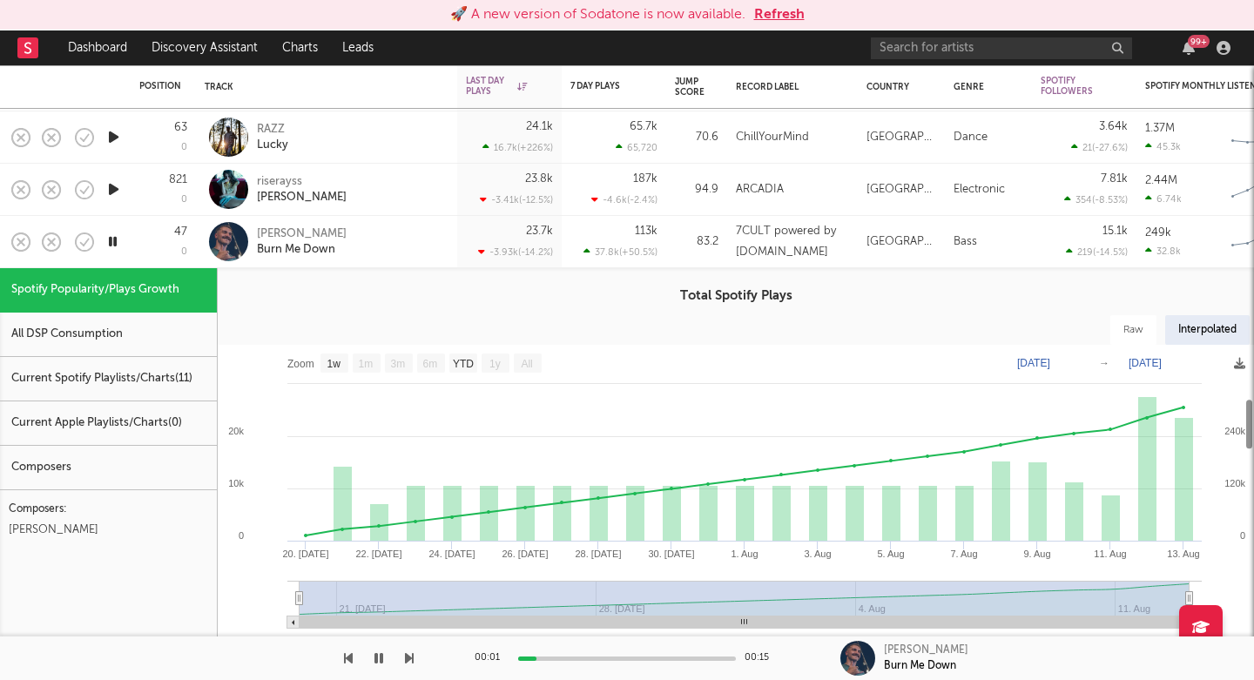
click at [132, 327] on div "All DSP Consumption" at bounding box center [108, 335] width 217 height 44
select select "1w"
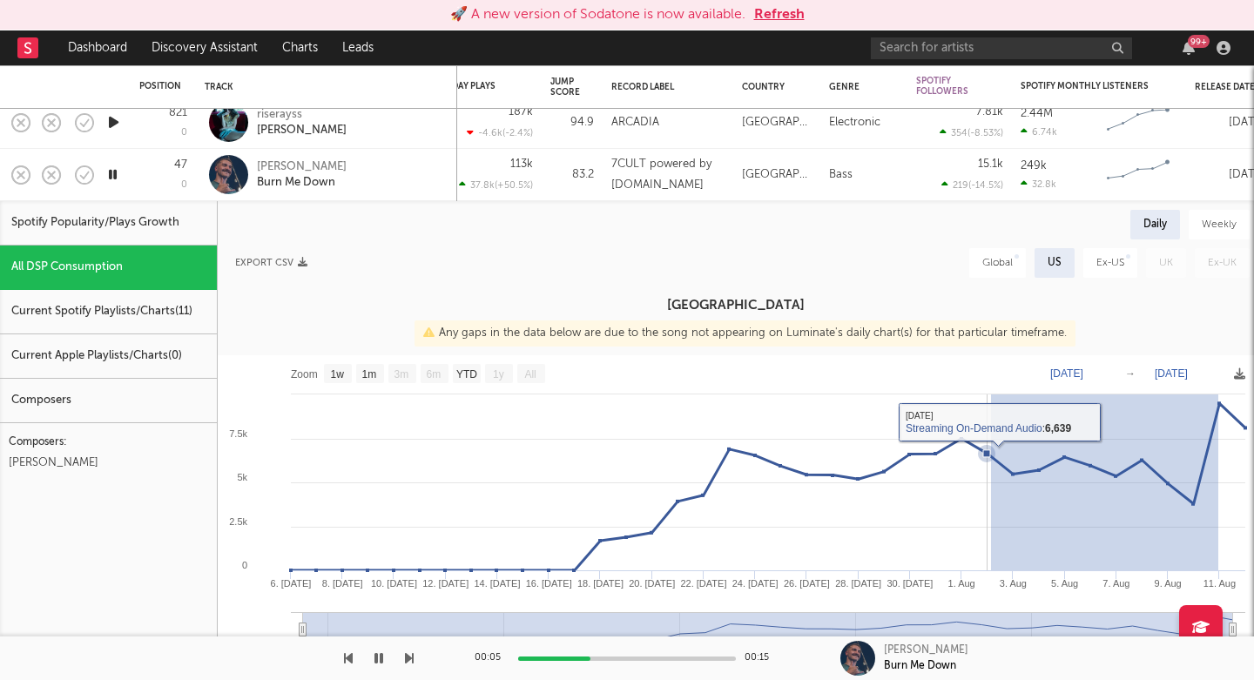
drag, startPoint x: 1217, startPoint y: 469, endPoint x: 992, endPoint y: 471, distance: 224.6
type input "2025-08-02"
type input "2025-08-10"
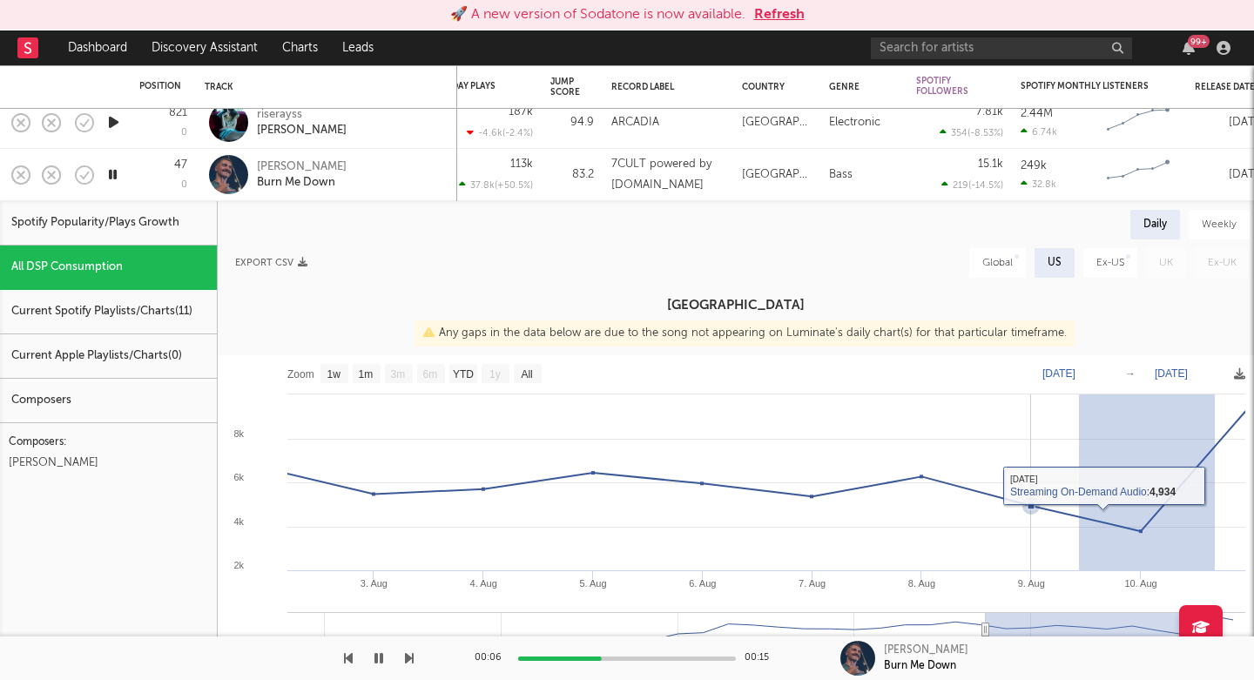
drag, startPoint x: 1120, startPoint y: 490, endPoint x: 883, endPoint y: 498, distance: 236.9
type input "2025-08-07"
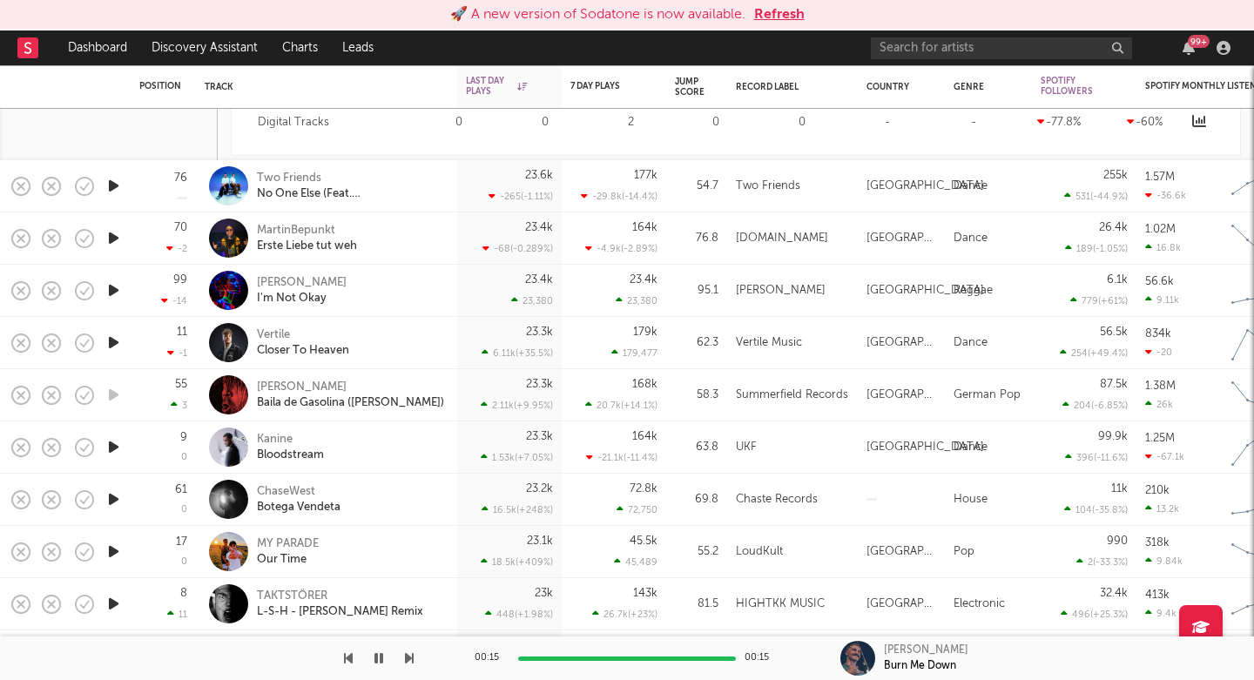
click at [115, 183] on icon "button" at bounding box center [113, 186] width 18 height 22
click at [306, 186] on div "No One Else (Feat. Corbyn Besson)" at bounding box center [350, 194] width 187 height 16
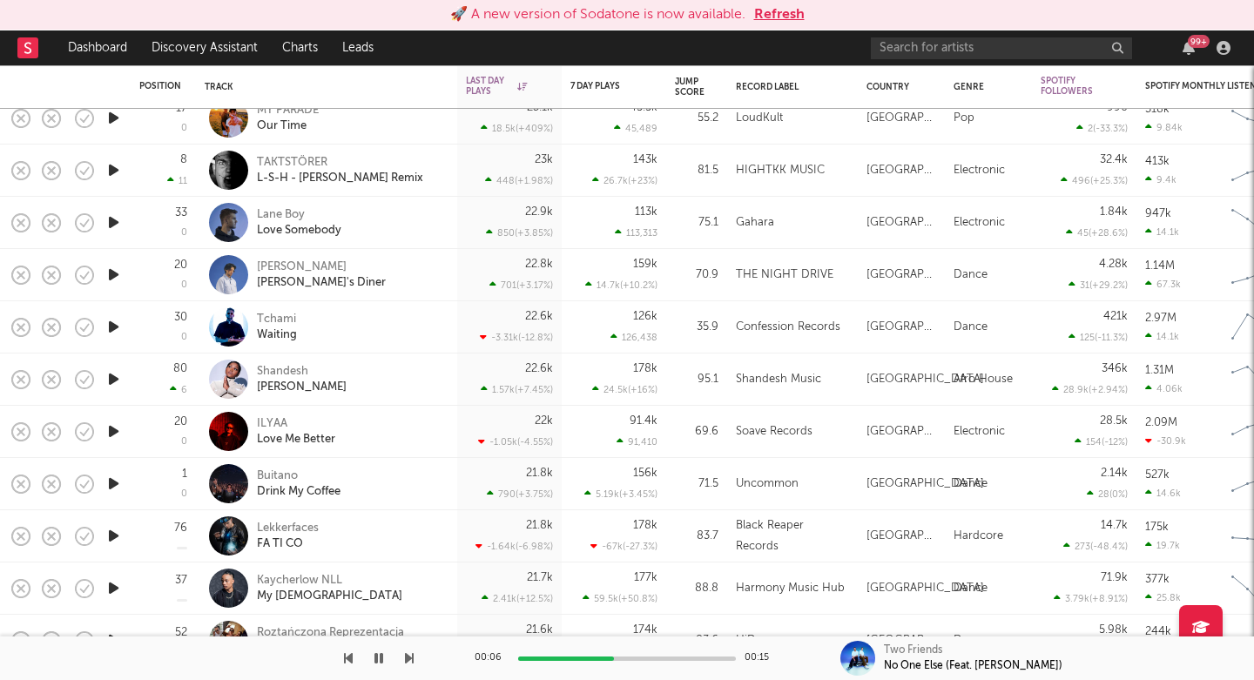
click at [110, 383] on icon "button" at bounding box center [113, 379] width 18 height 22
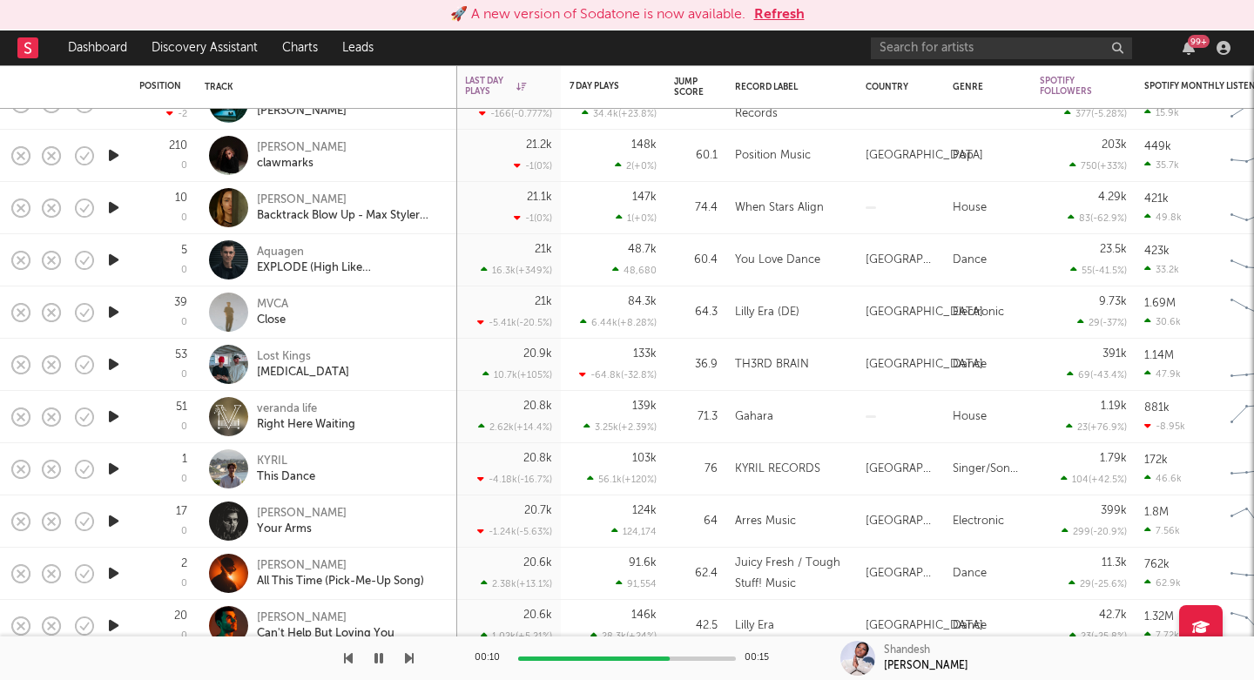
click at [111, 531] on icon "button" at bounding box center [113, 521] width 18 height 22
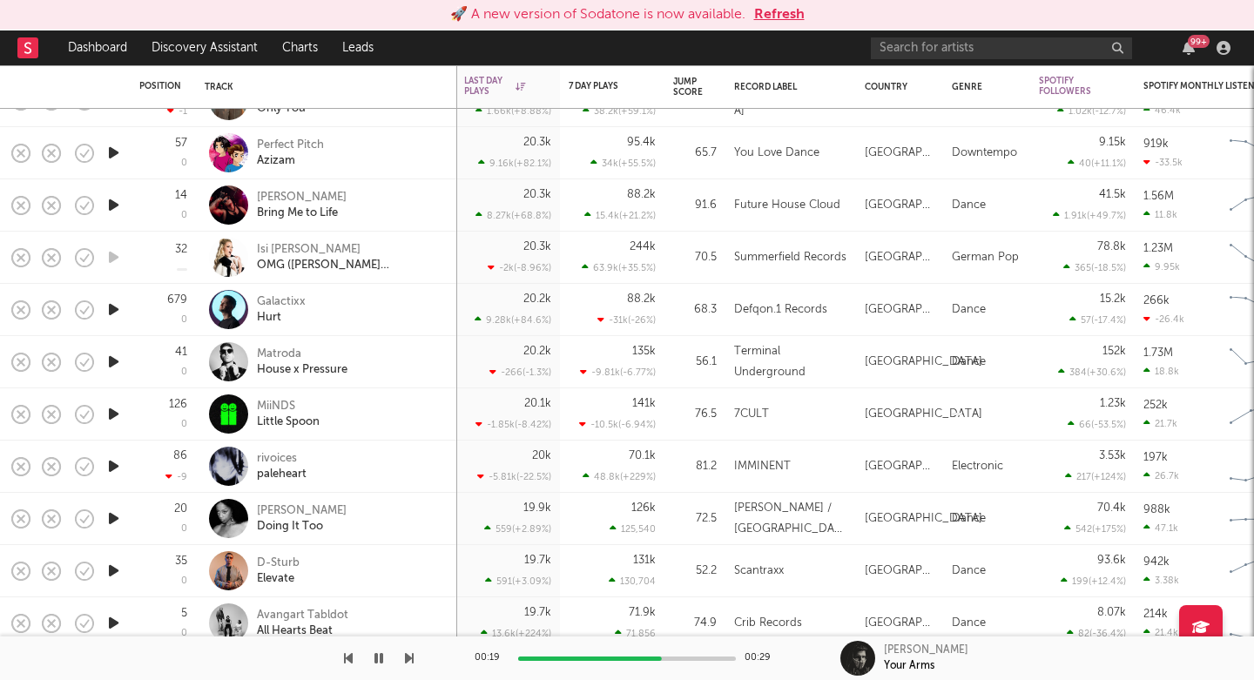
click at [113, 520] on icon "button" at bounding box center [113, 519] width 18 height 22
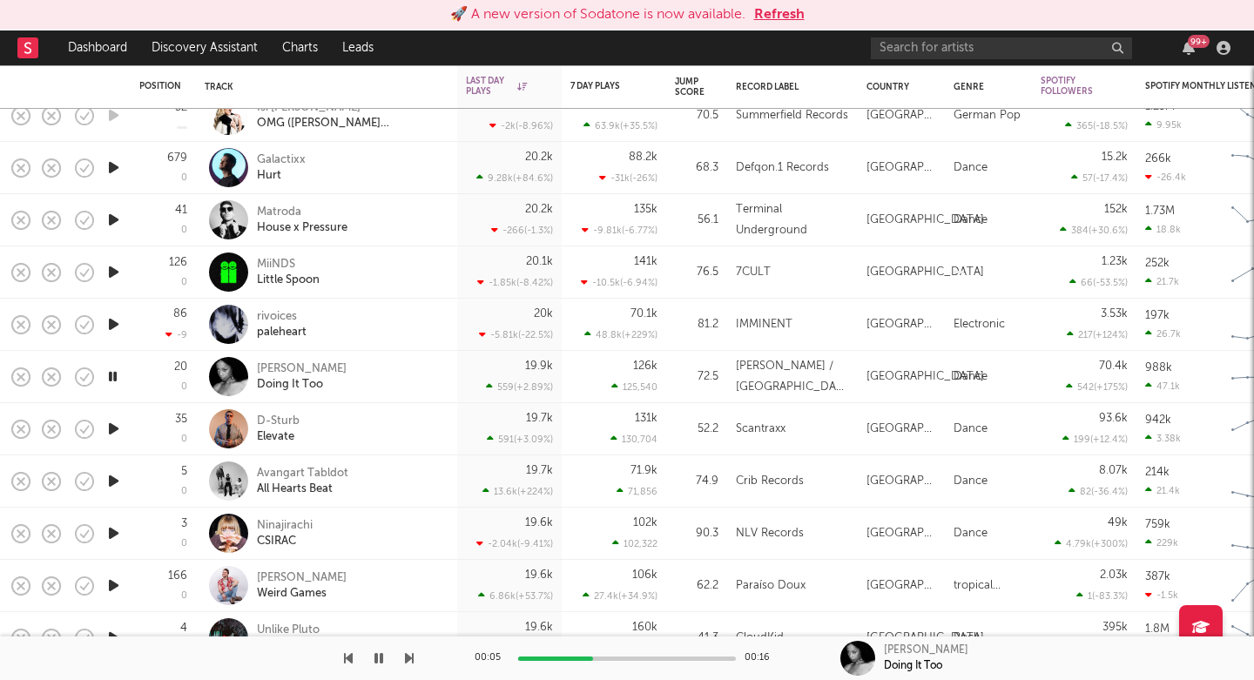
click at [377, 277] on div "MiiNDS Little Spoon" at bounding box center [350, 272] width 187 height 31
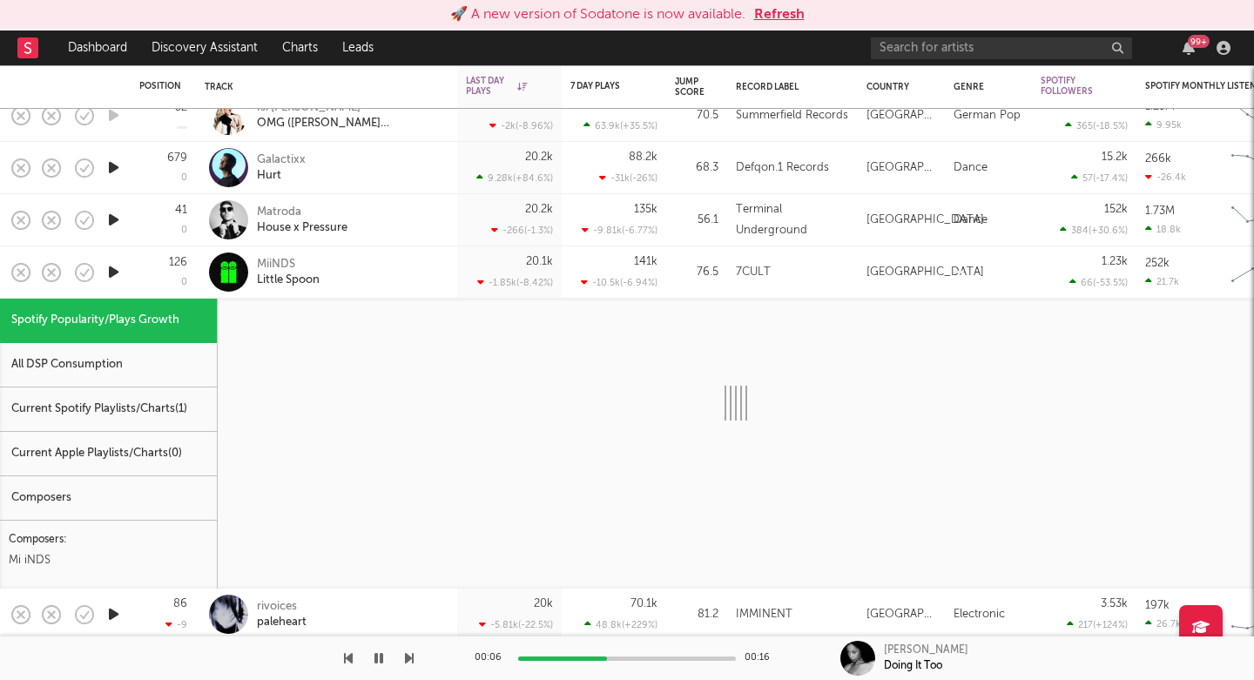
click at [106, 274] on icon "button" at bounding box center [113, 272] width 18 height 22
select select "1w"
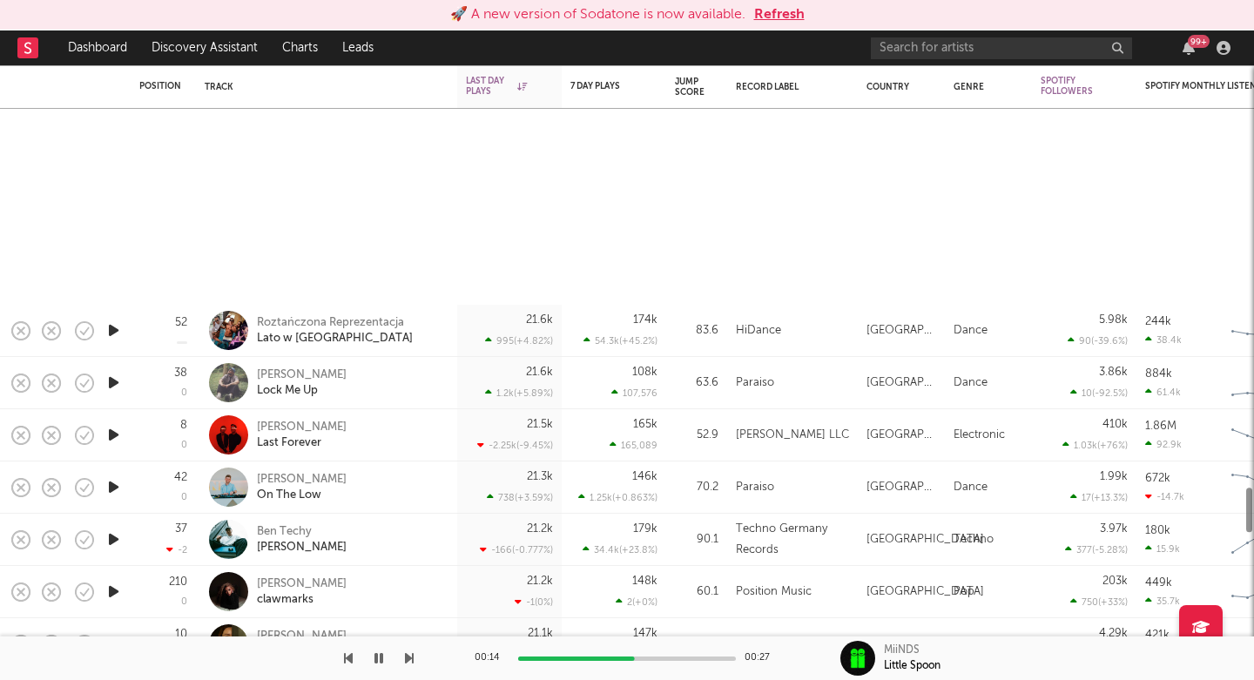
select select "1w"
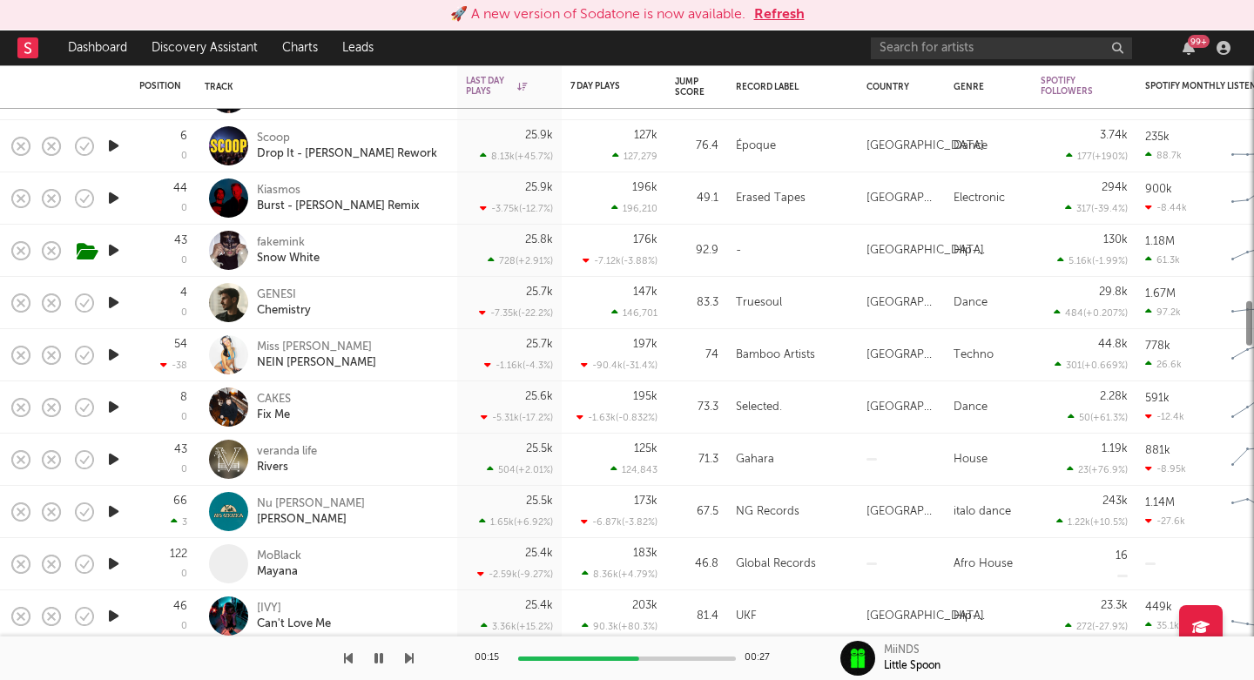
select select "1w"
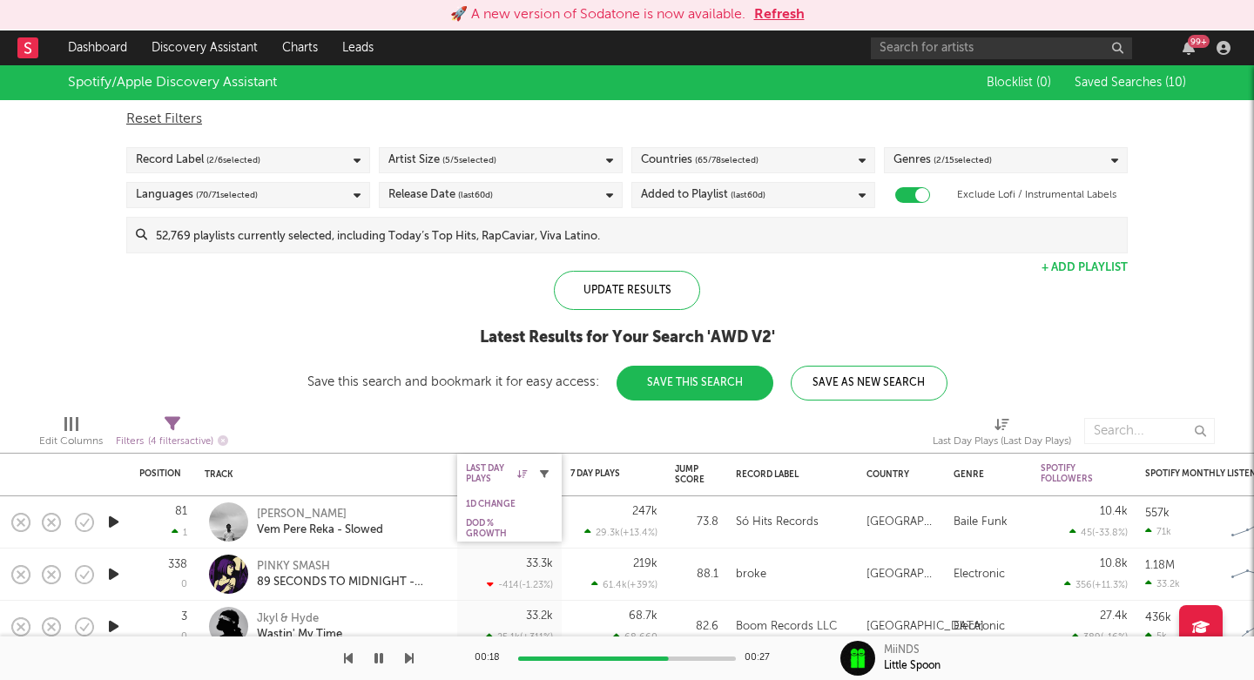
click at [541, 473] on icon "button" at bounding box center [544, 473] width 9 height 9
select select "max"
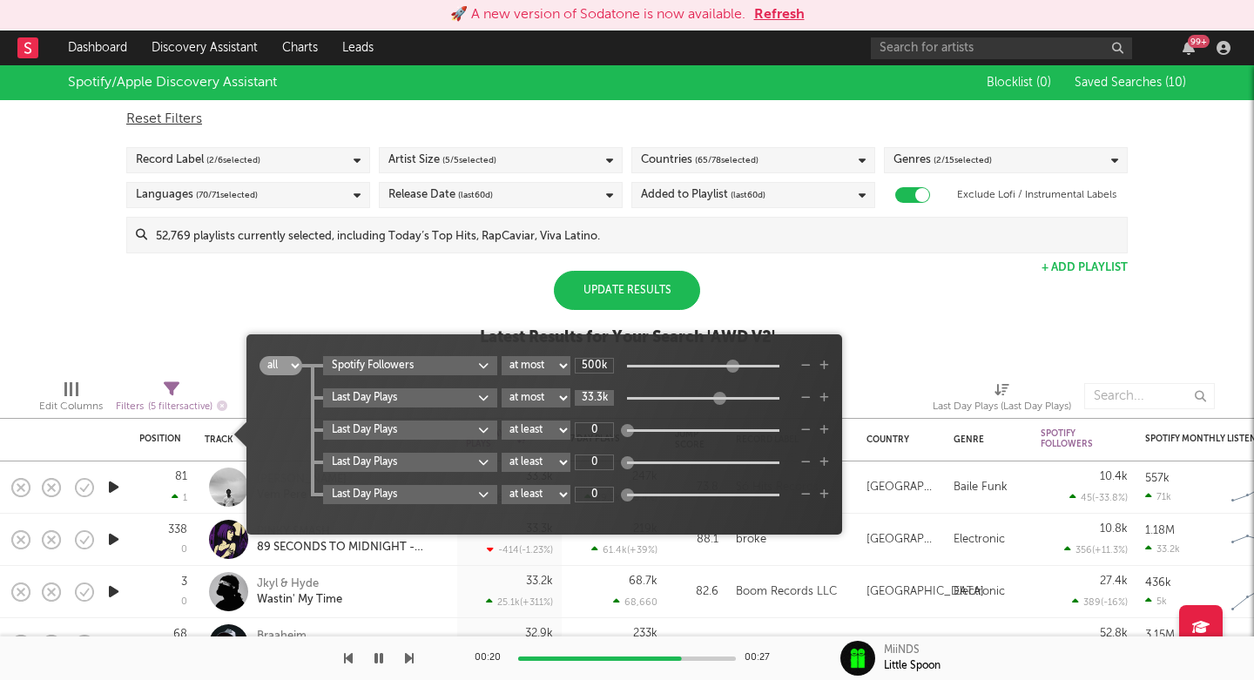
click at [588, 399] on input "33.3k" at bounding box center [594, 398] width 39 height 16
type input "19.9k"
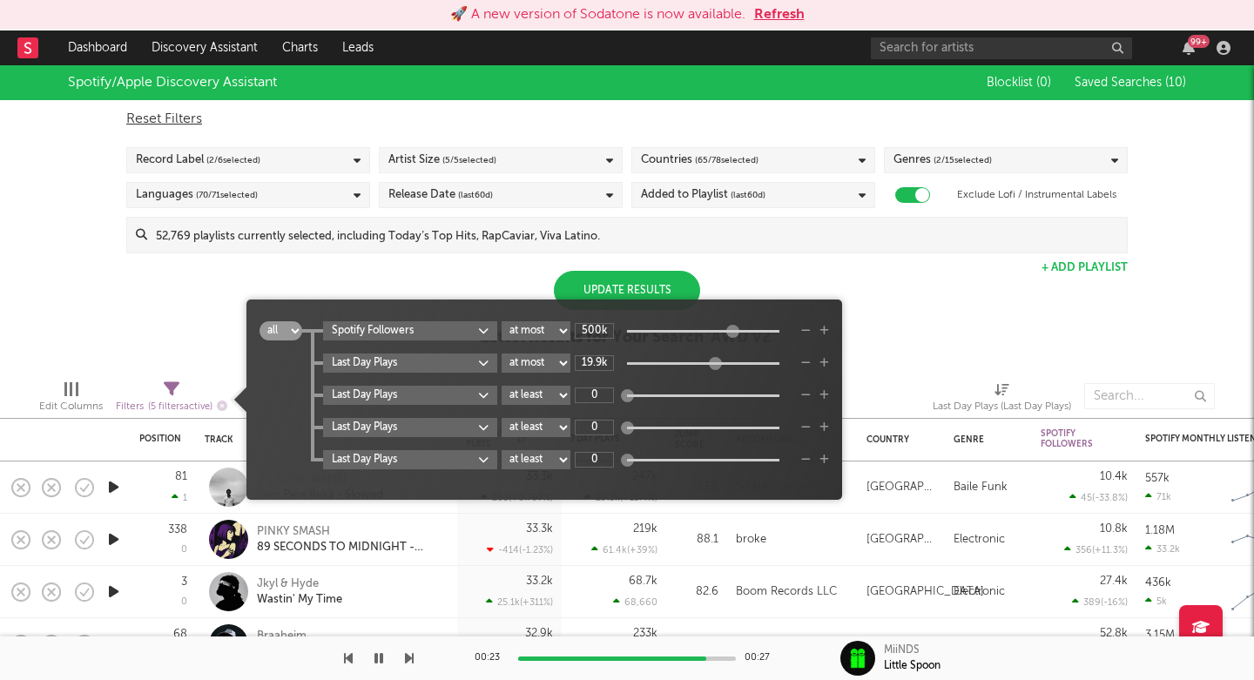
click at [643, 283] on div "Update Results" at bounding box center [627, 290] width 146 height 39
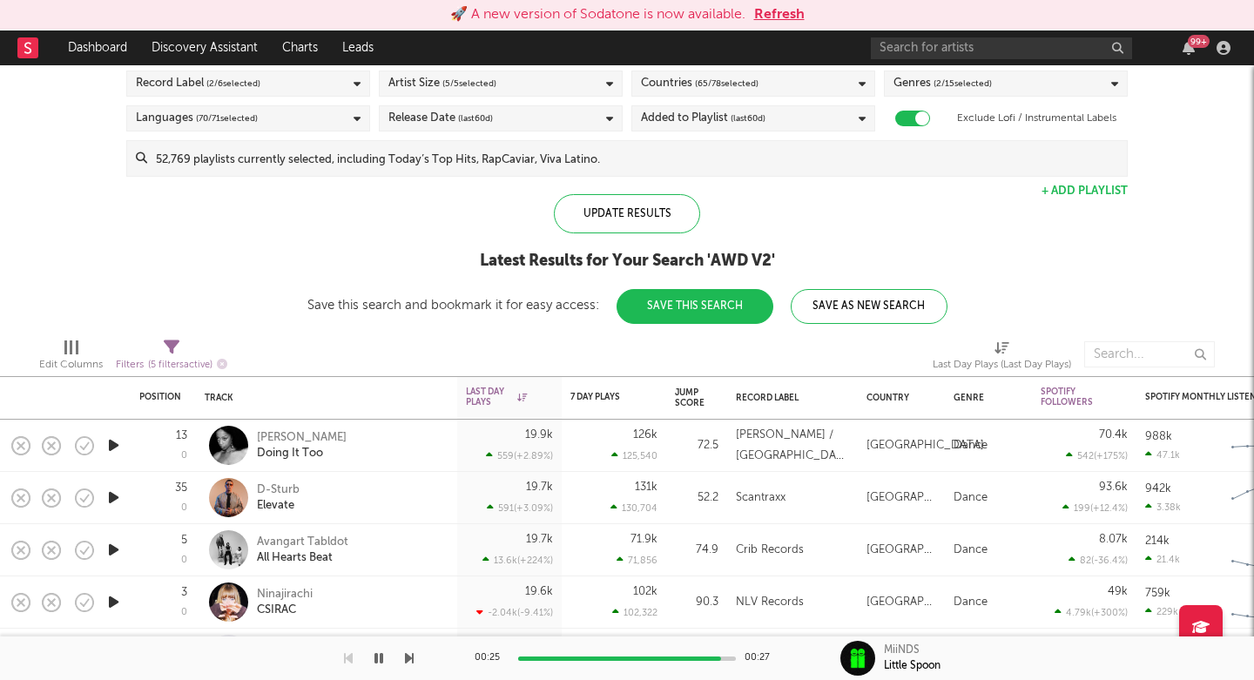
click at [115, 488] on icon "button" at bounding box center [113, 498] width 18 height 22
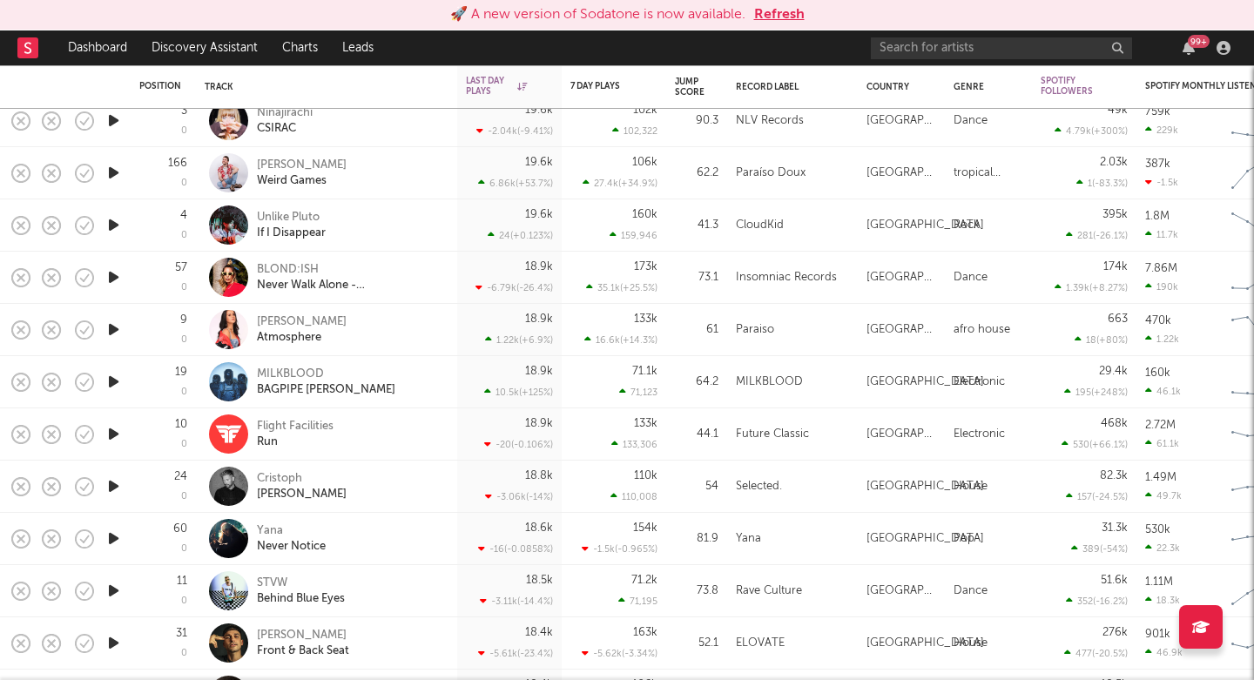
click at [109, 374] on icon "button" at bounding box center [113, 382] width 18 height 22
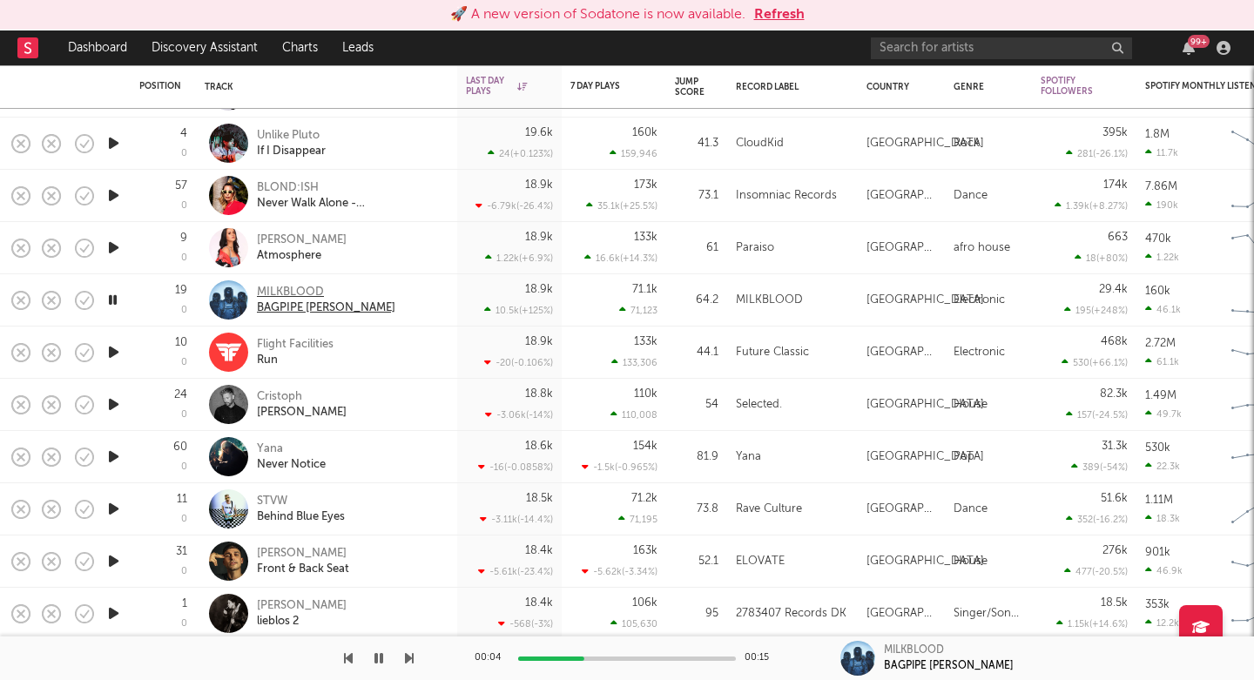
click at [304, 300] on div "BAGPIPE BILLY" at bounding box center [326, 308] width 138 height 16
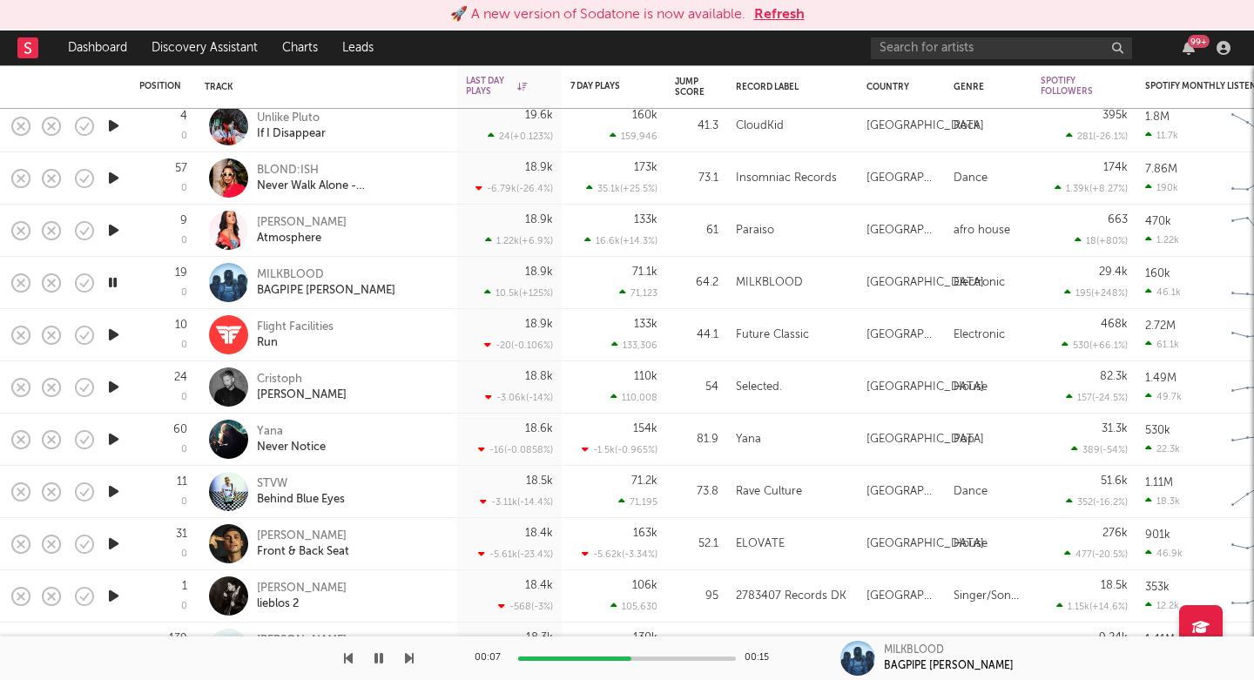
click at [111, 435] on icon "button" at bounding box center [113, 439] width 18 height 22
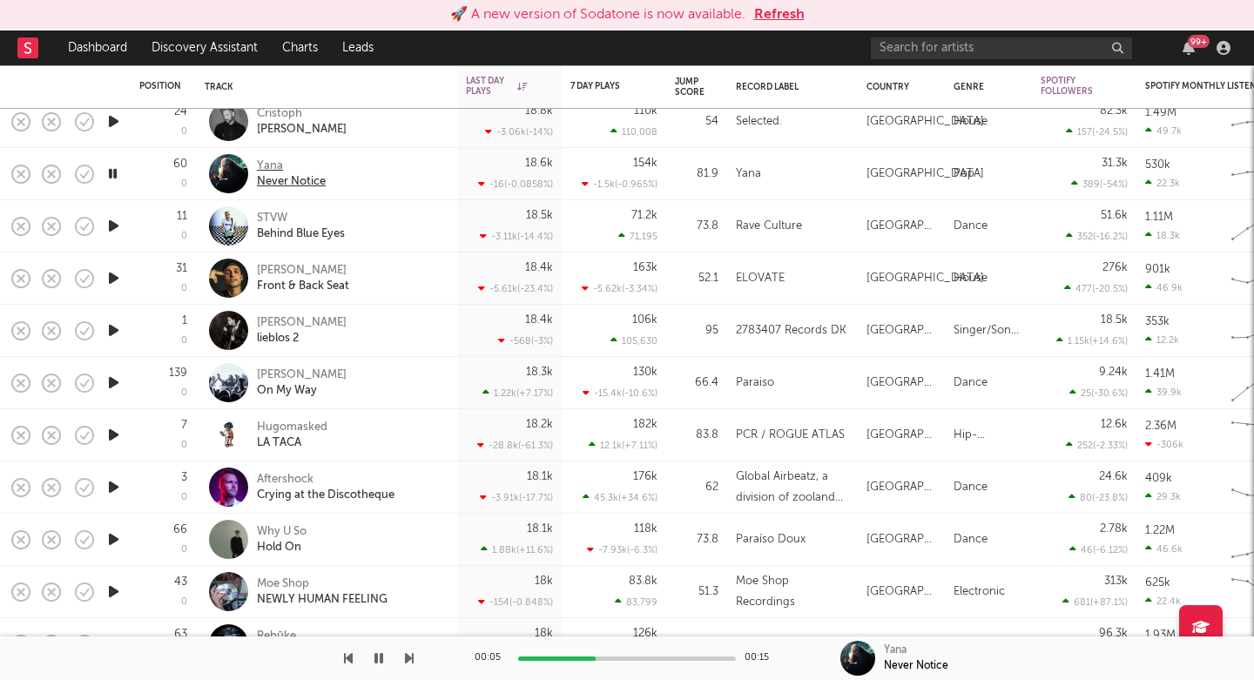
click at [274, 174] on div "Never Notice" at bounding box center [291, 182] width 69 height 16
click at [114, 329] on icon "button" at bounding box center [113, 330] width 18 height 22
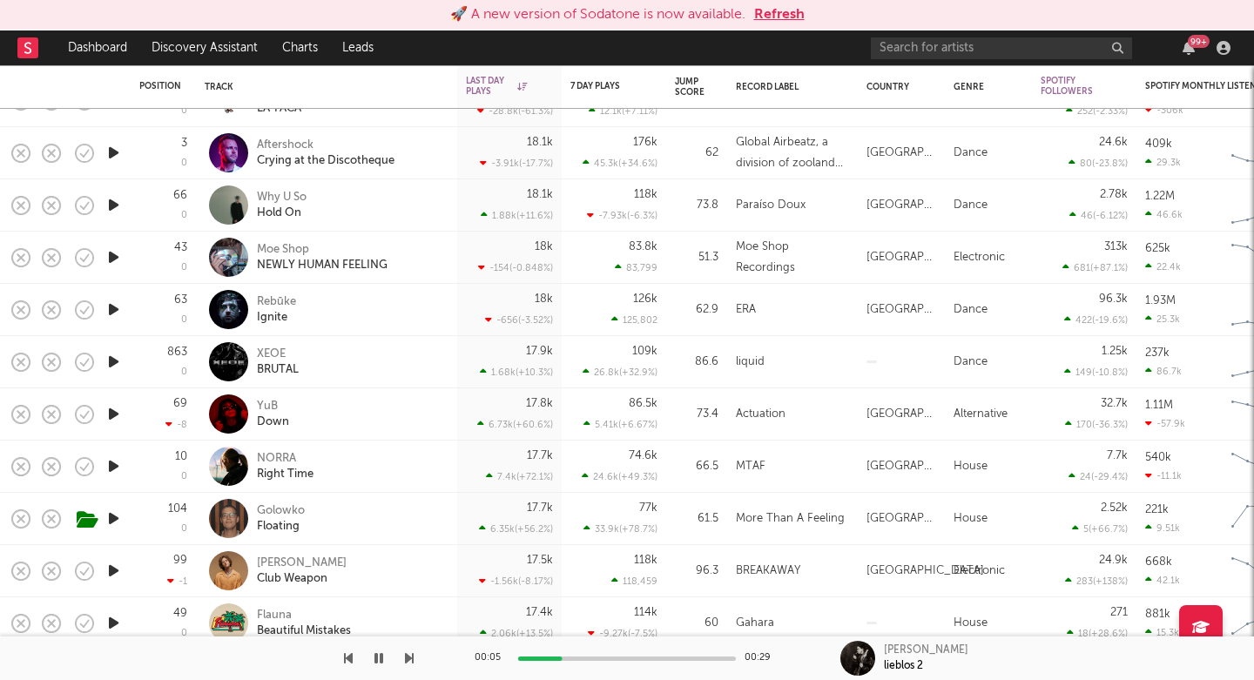
click at [115, 313] on icon "button" at bounding box center [113, 310] width 18 height 22
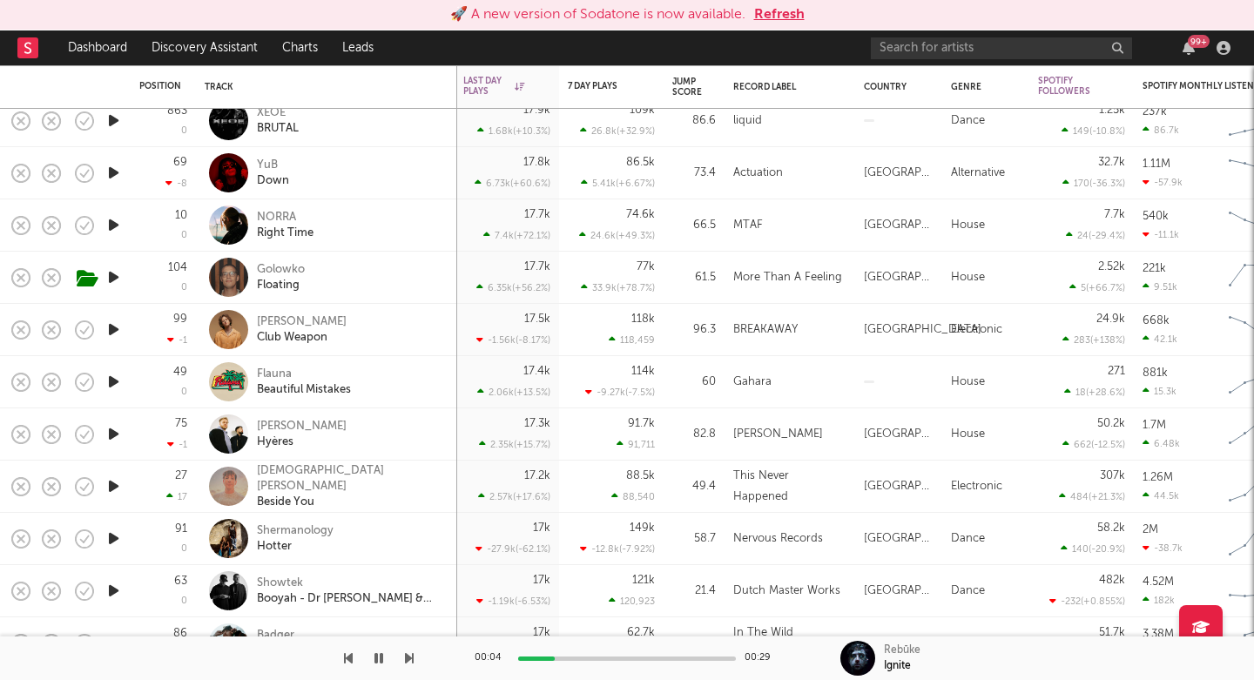
click at [105, 279] on icon "button" at bounding box center [113, 277] width 18 height 22
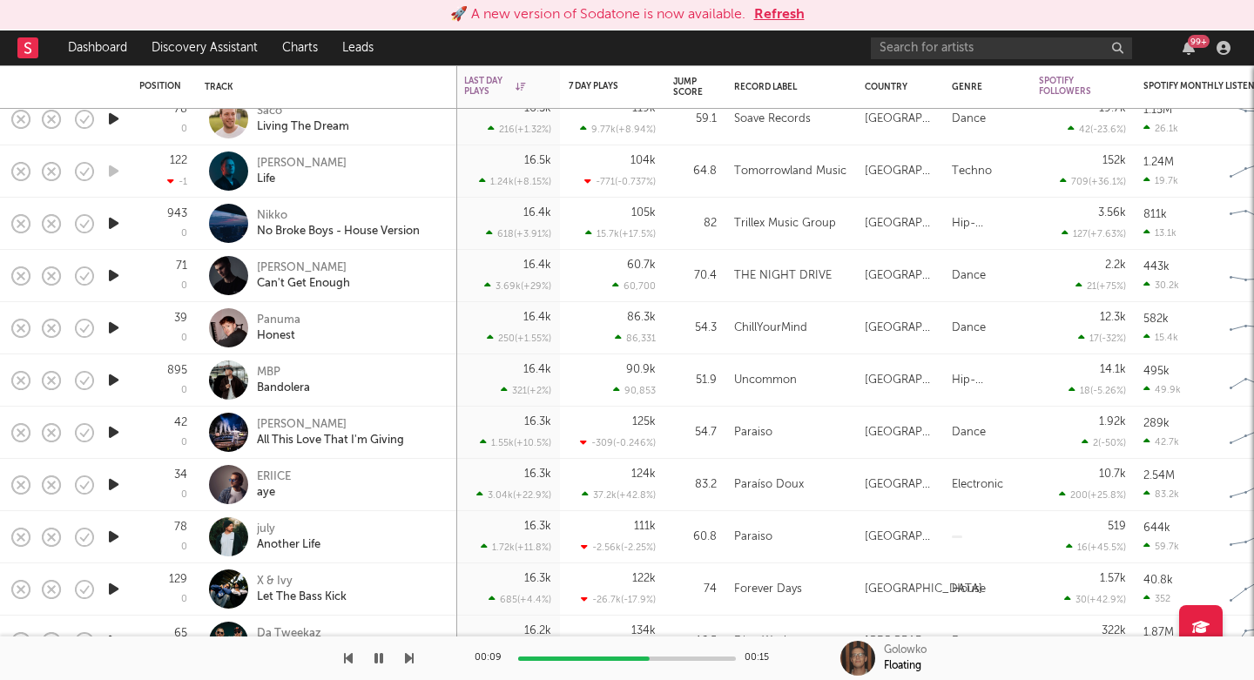
click at [115, 380] on icon "button" at bounding box center [113, 380] width 18 height 22
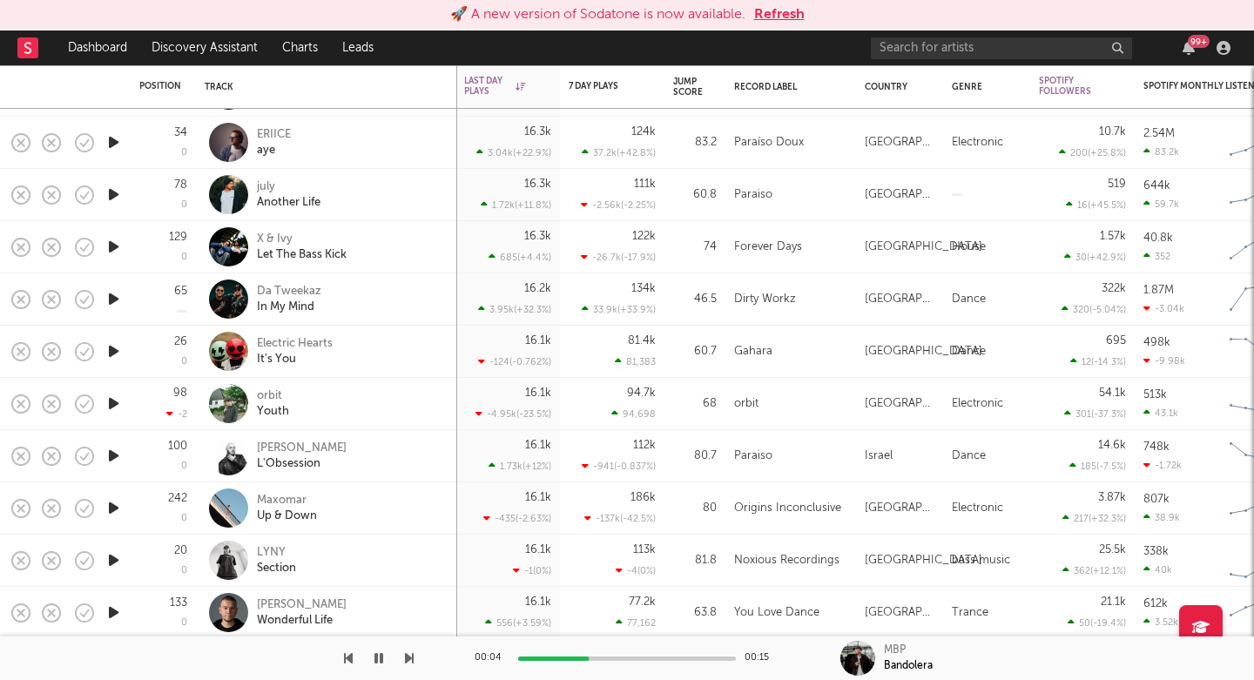
click at [118, 409] on icon "button" at bounding box center [113, 404] width 18 height 22
click at [261, 393] on div "orbit" at bounding box center [273, 396] width 32 height 16
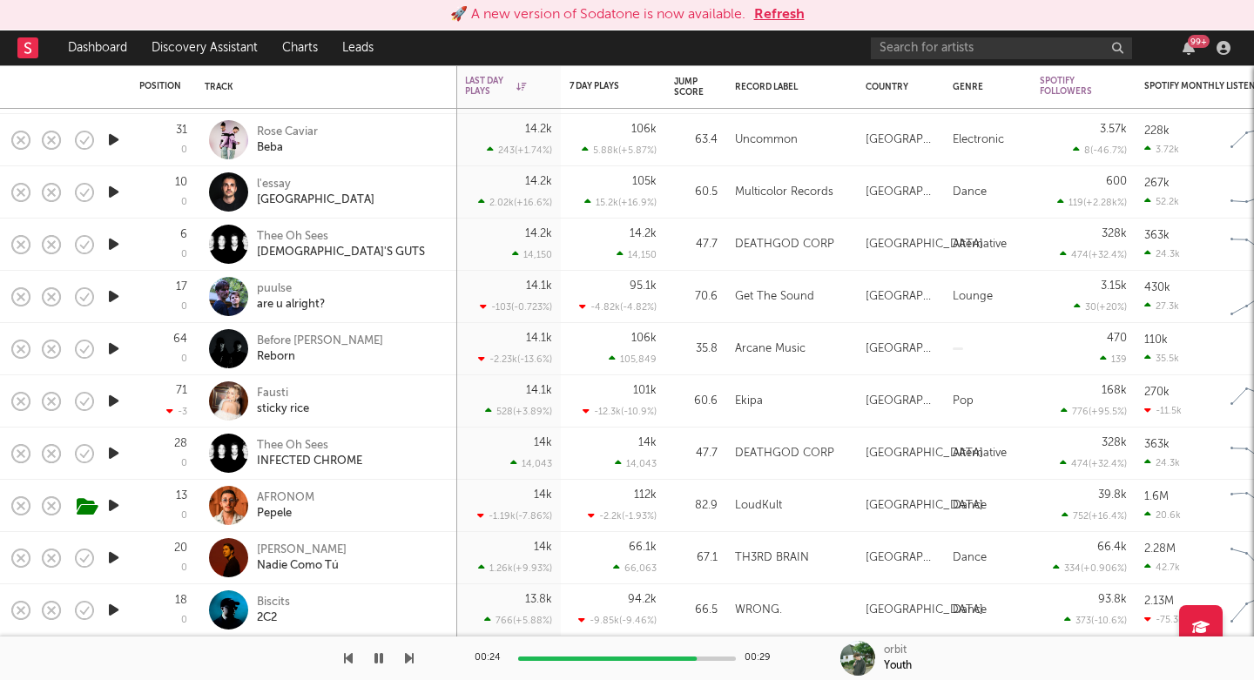
click at [114, 402] on icon "button" at bounding box center [113, 401] width 18 height 22
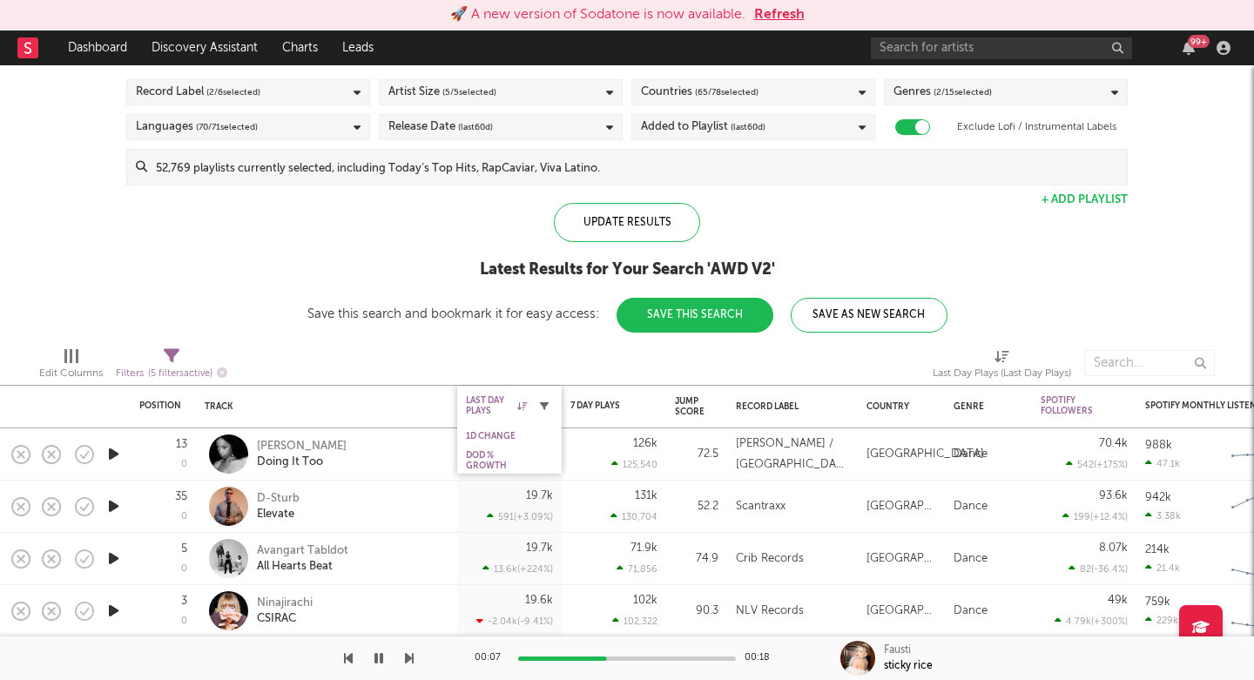
click at [543, 407] on icon "button" at bounding box center [544, 405] width 9 height 9
select select "max"
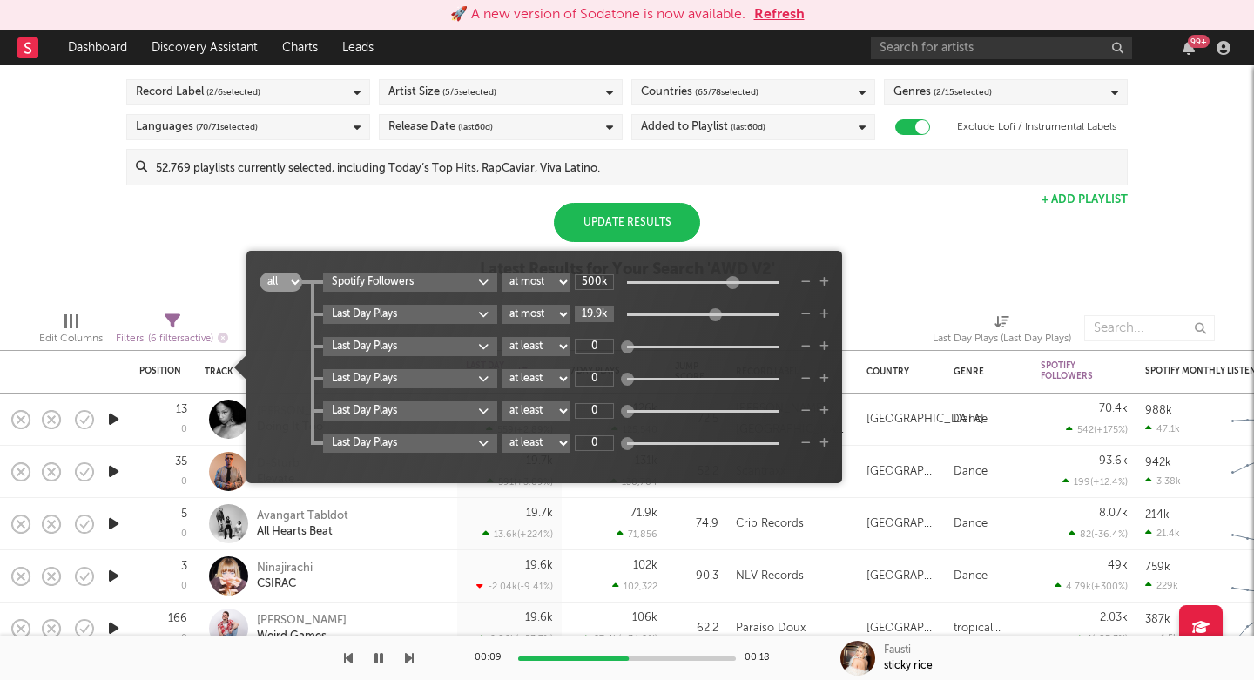
click at [595, 310] on input "19.9k" at bounding box center [594, 314] width 39 height 16
type input "13.8k"
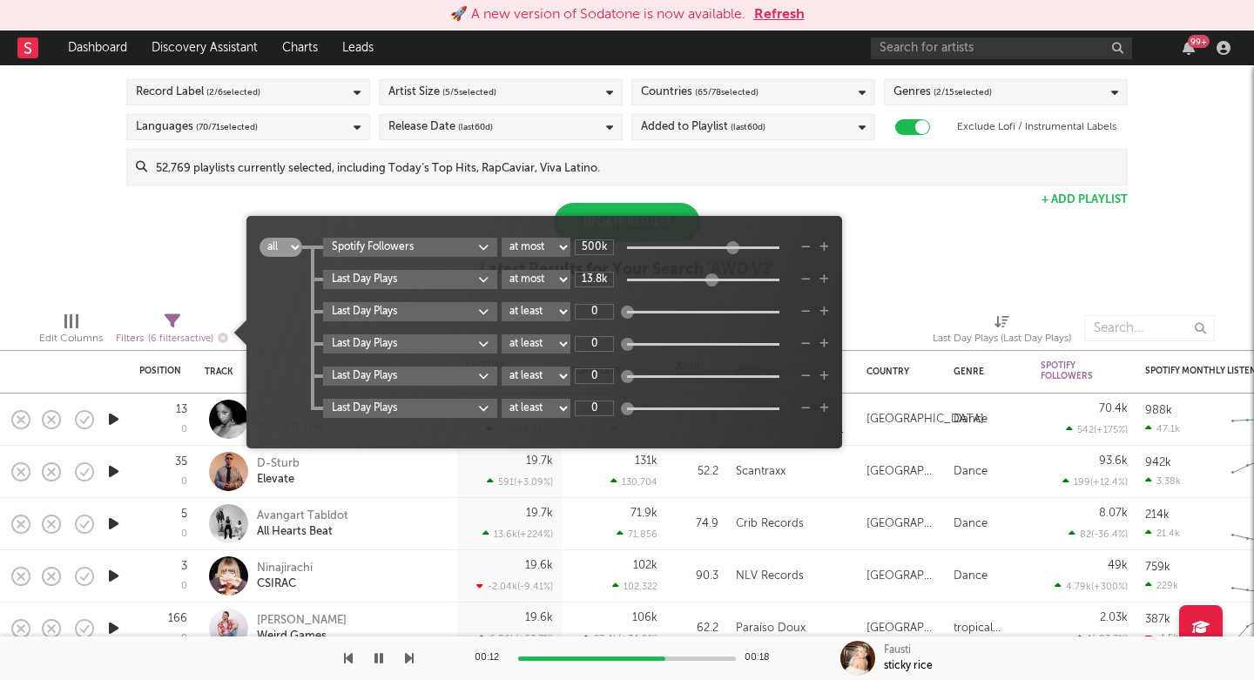
click at [650, 206] on div "Update Results" at bounding box center [627, 222] width 146 height 39
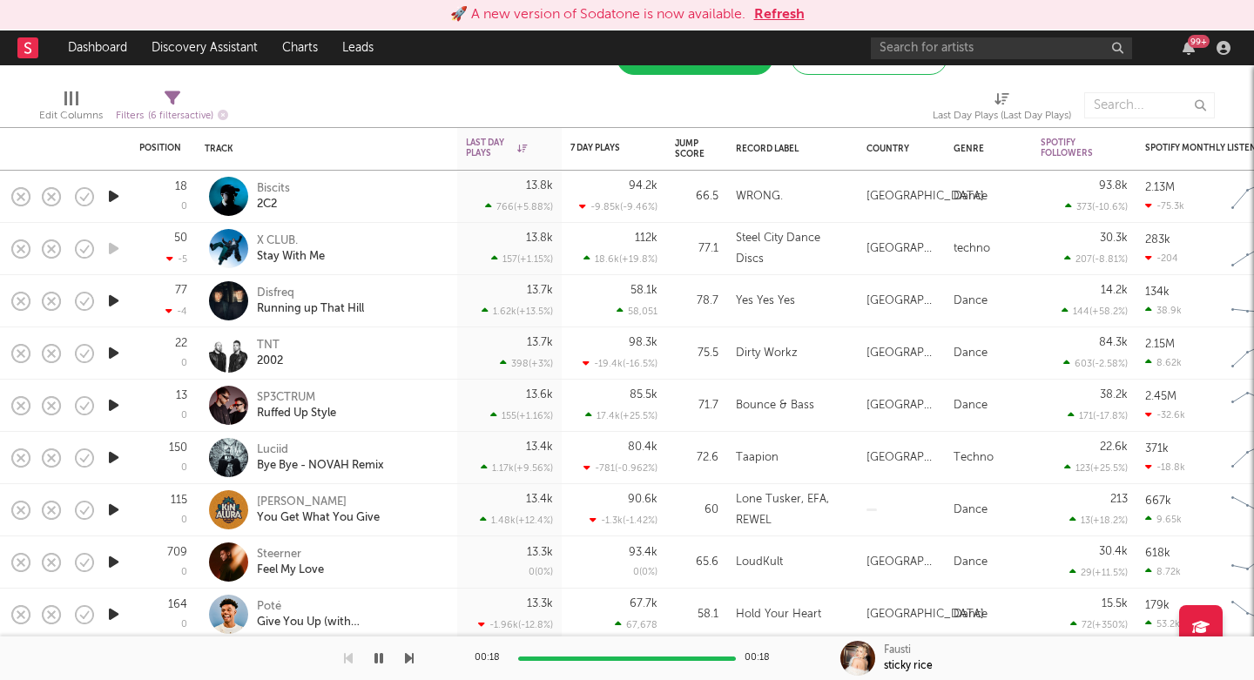
click at [111, 459] on icon "button" at bounding box center [113, 458] width 18 height 22
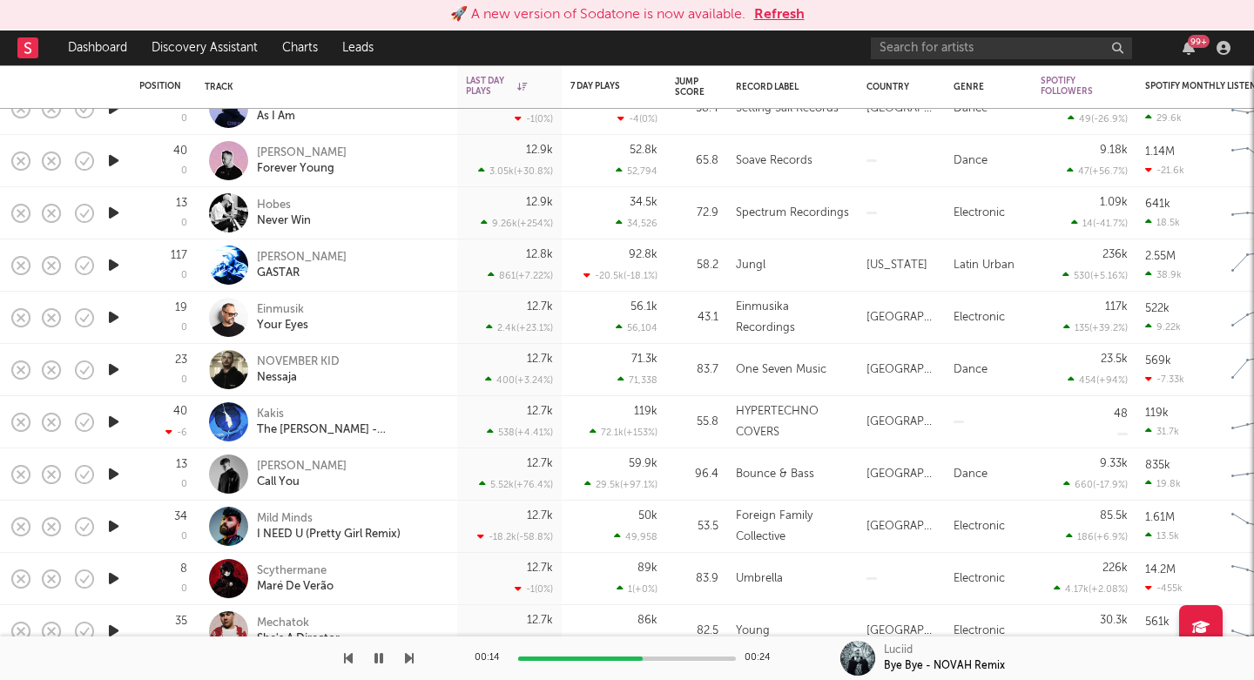
click at [114, 425] on icon "button" at bounding box center [113, 422] width 18 height 22
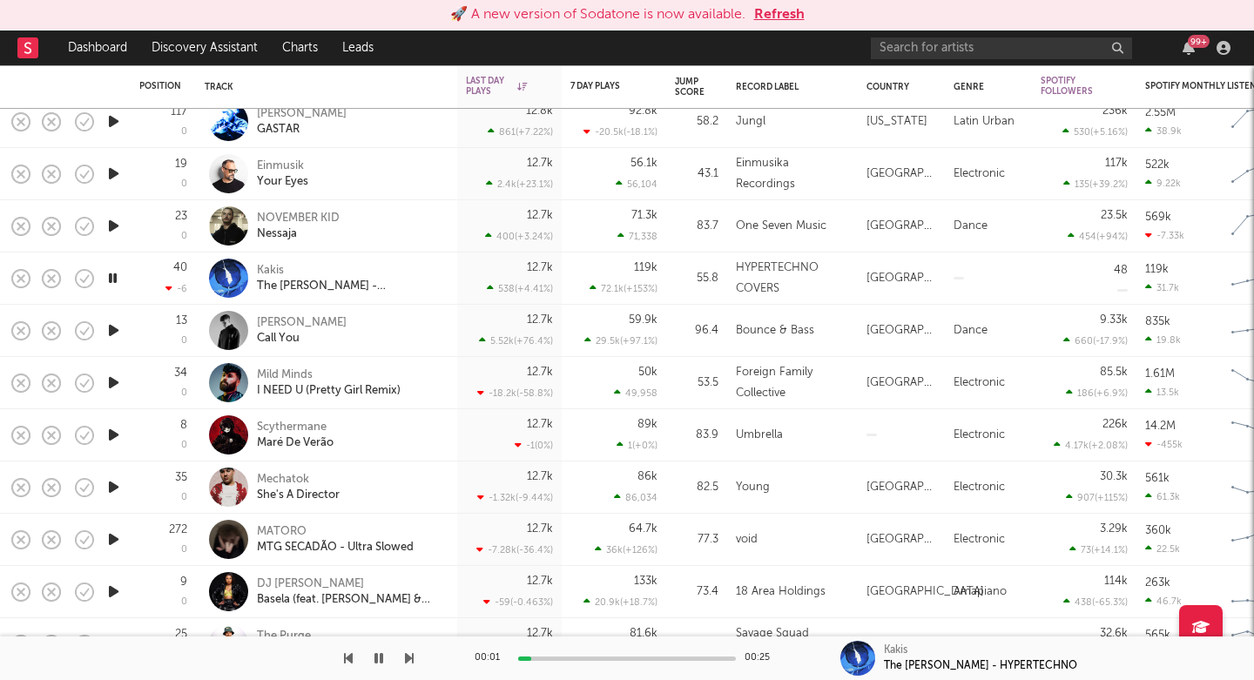
click at [111, 436] on icon "button" at bounding box center [113, 435] width 18 height 22
click at [293, 441] on div "Maré De Verão" at bounding box center [295, 443] width 77 height 16
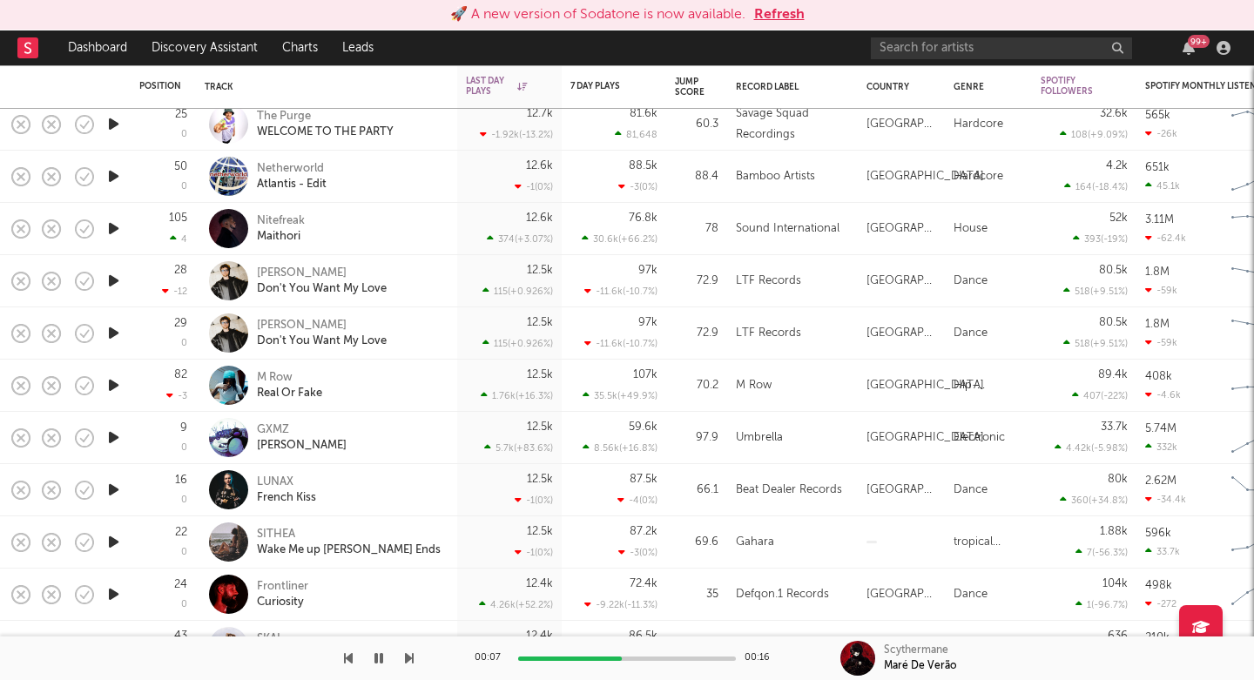
click at [111, 387] on icon "button" at bounding box center [113, 385] width 18 height 22
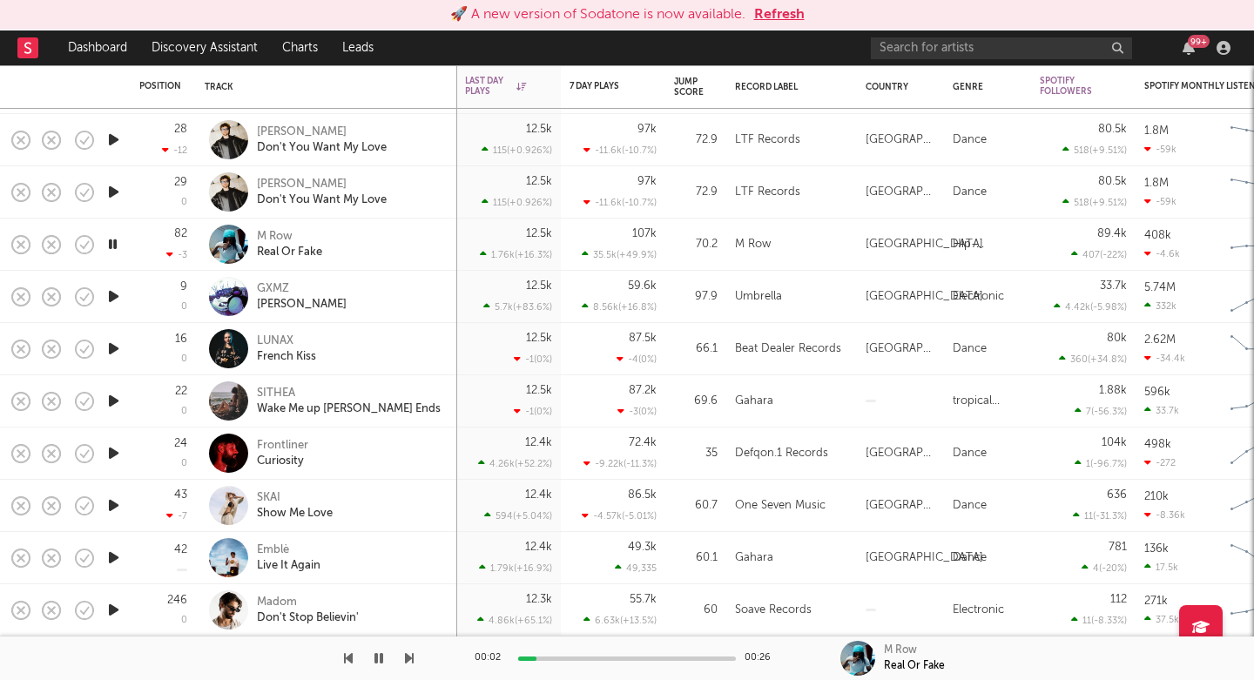
click at [114, 295] on icon "button" at bounding box center [113, 297] width 18 height 22
click at [279, 300] on div "ARIA FUNK" at bounding box center [302, 305] width 90 height 16
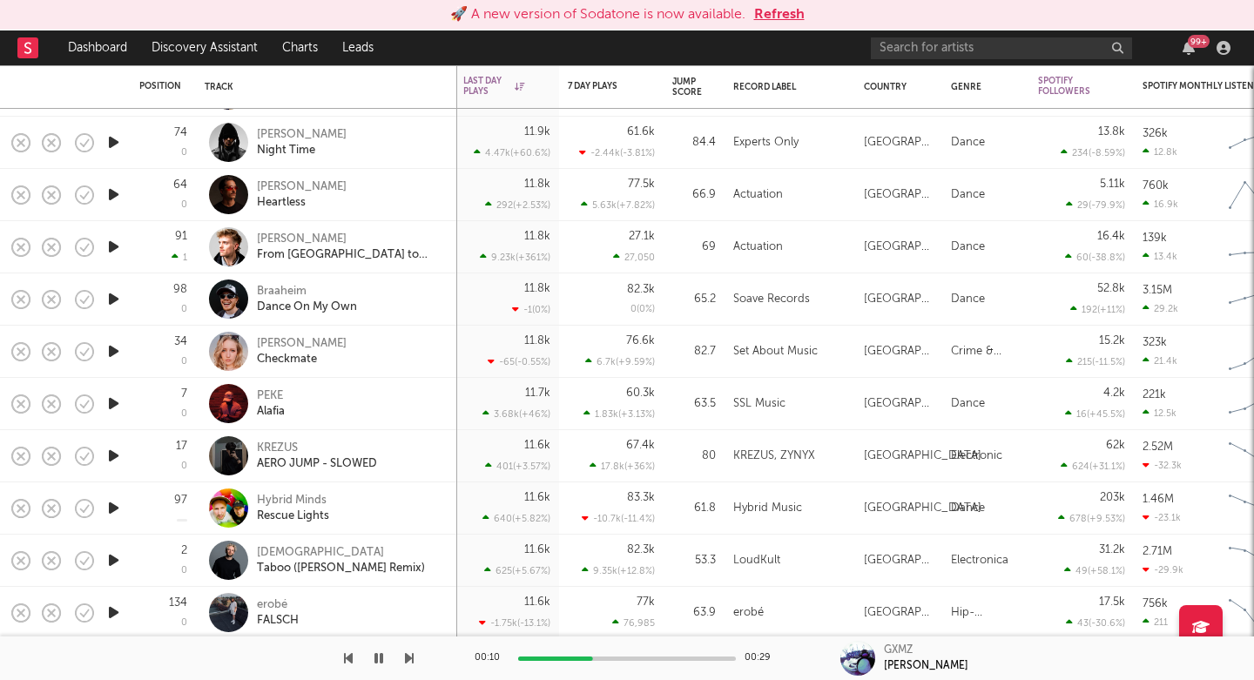
click at [111, 458] on icon "button" at bounding box center [113, 456] width 18 height 22
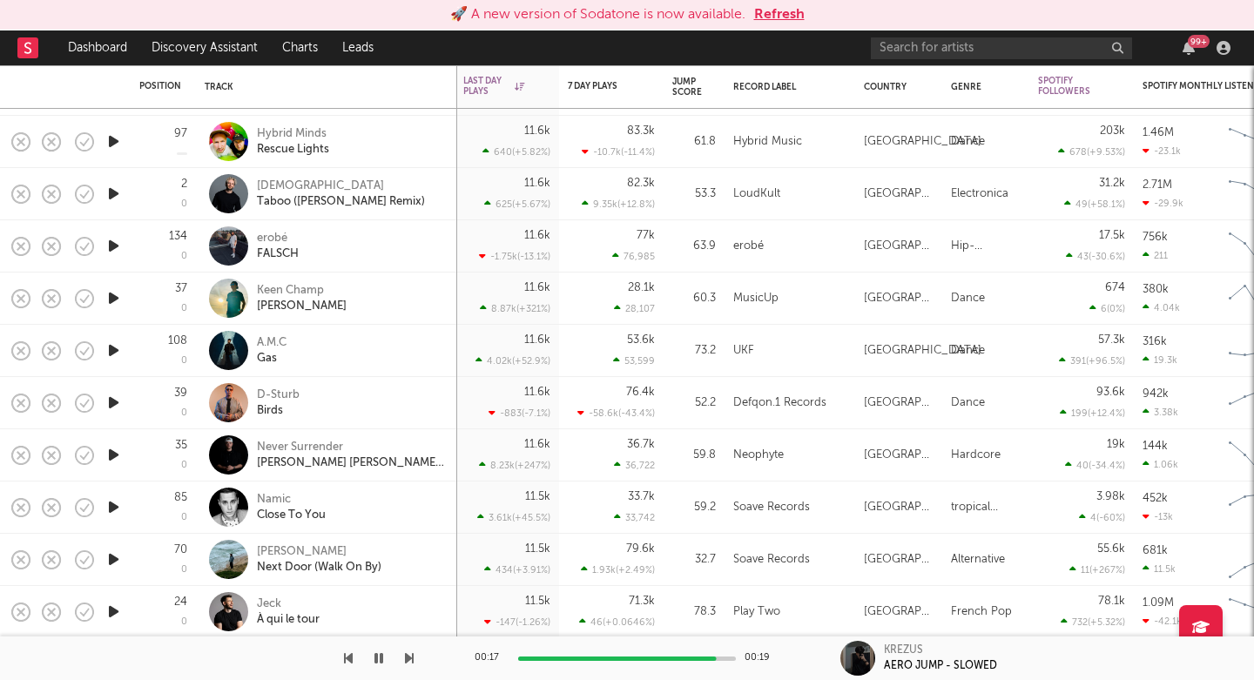
click at [116, 252] on icon "button" at bounding box center [113, 246] width 18 height 22
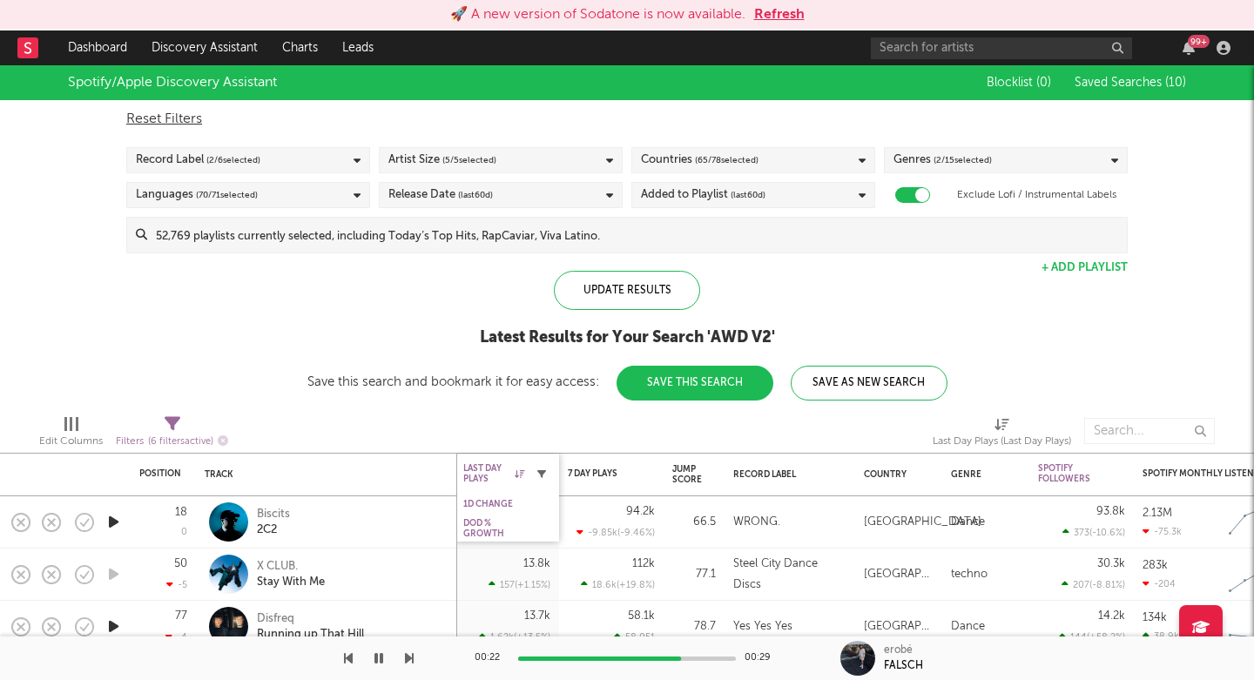
click at [543, 471] on icon "button" at bounding box center [541, 473] width 9 height 9
select select "max"
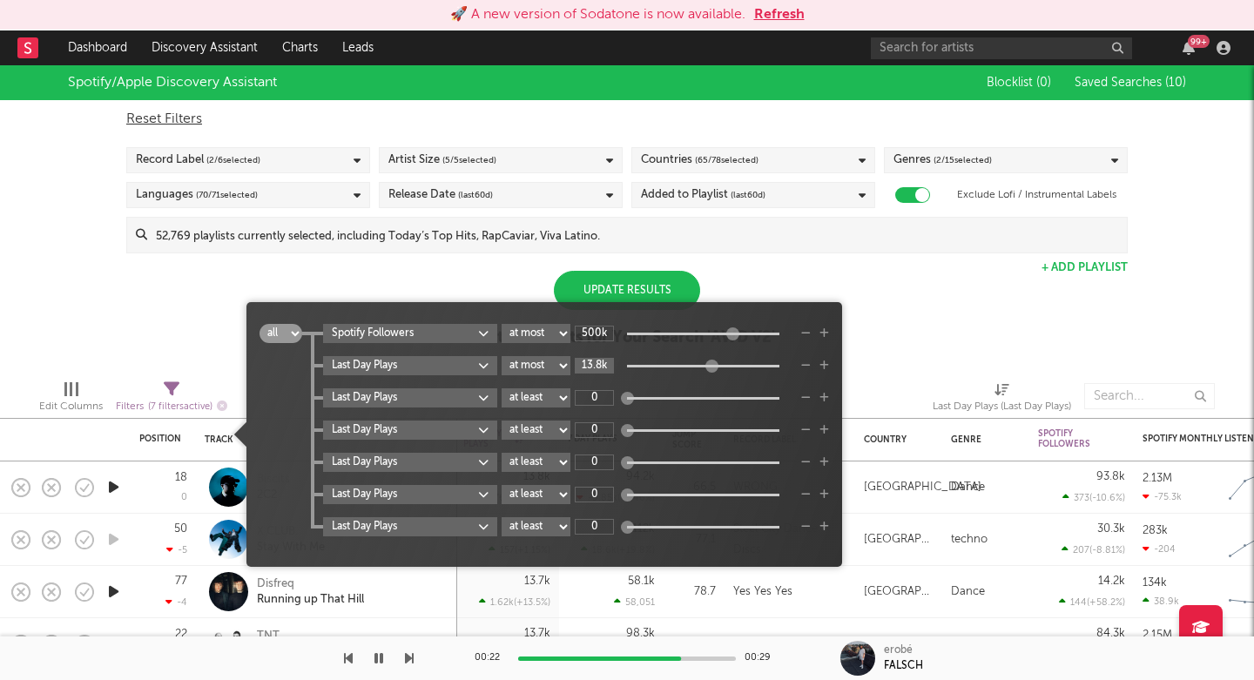
click at [601, 361] on input "13.8k" at bounding box center [594, 366] width 39 height 16
type input "11.2k"
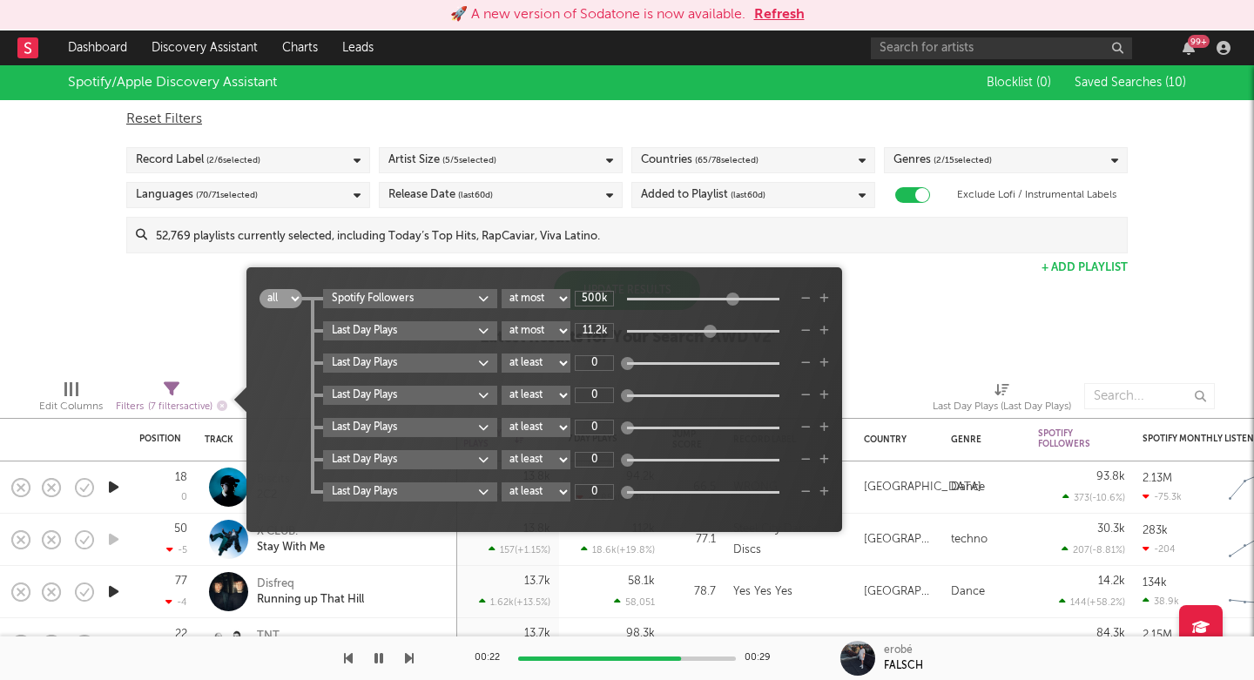
click at [840, 303] on span "all any Spotify Followers at least at most between 500k Last Day Plays at least…" at bounding box center [543, 399] width 595 height 247
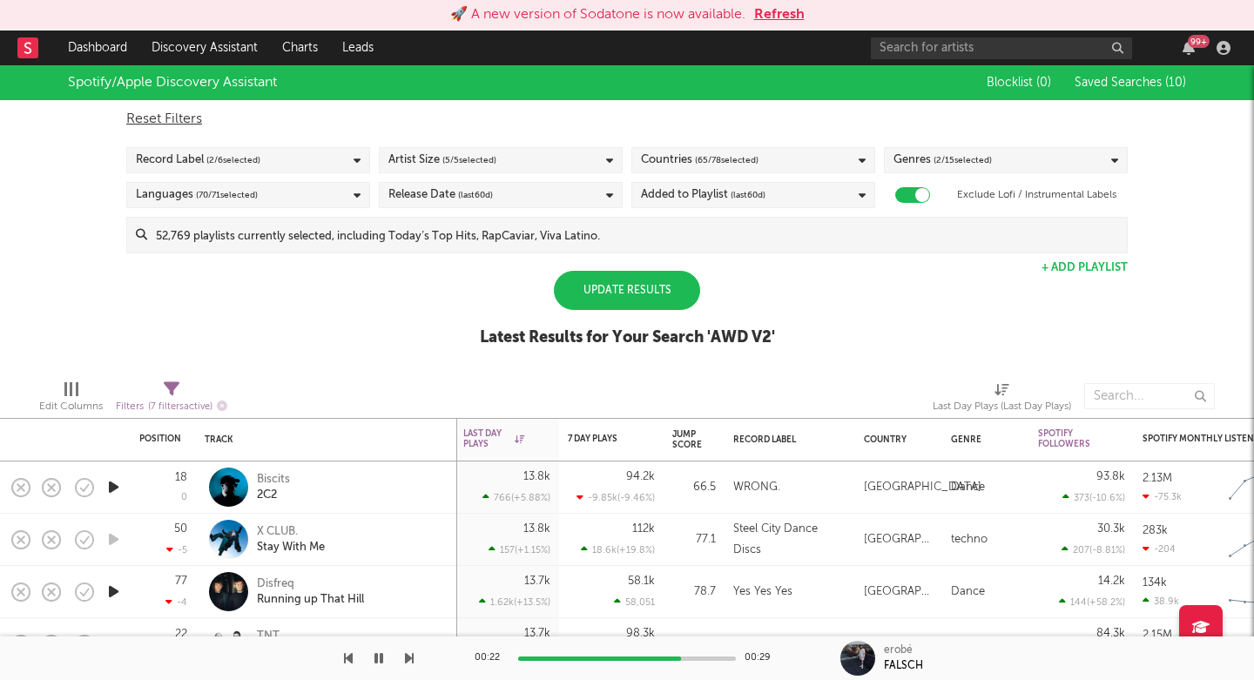
click at [865, 303] on div "Spotify/Apple Discovery Assistant Blocklist ( 0 ) Saved Searches ( 10 ) Reset F…" at bounding box center [627, 215] width 1254 height 300
click at [633, 286] on div "Update Results" at bounding box center [627, 290] width 146 height 39
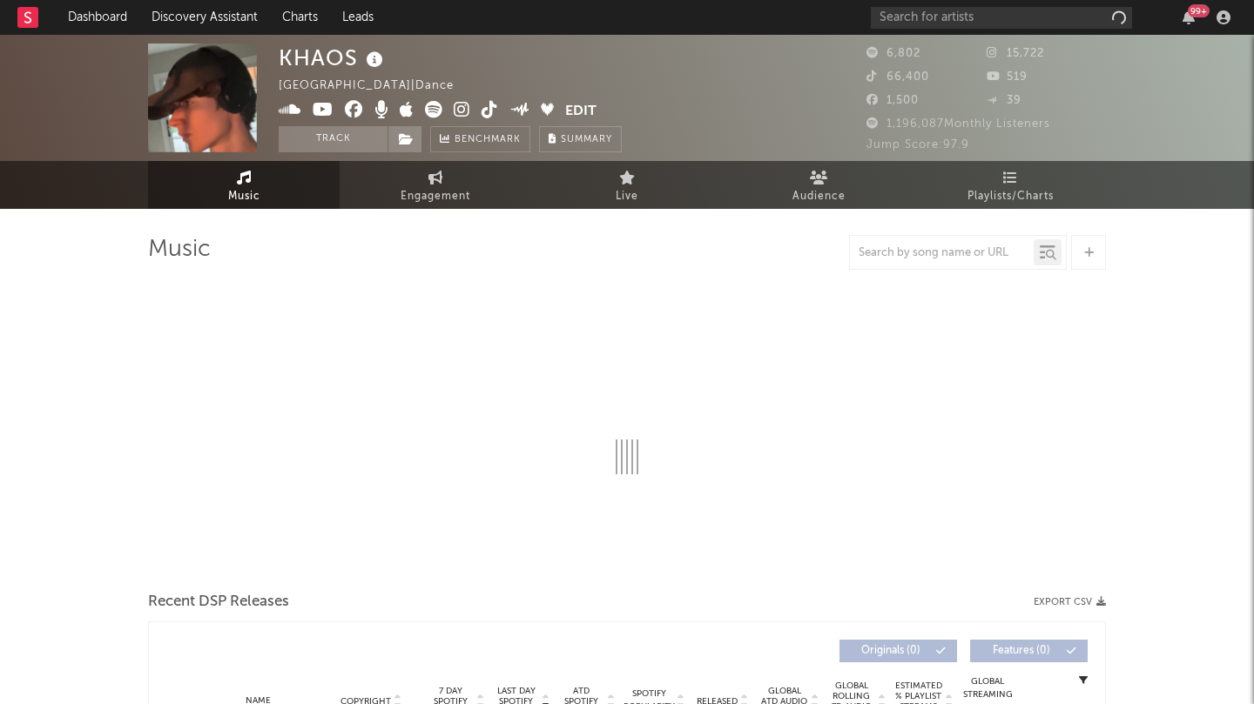
select select "1w"
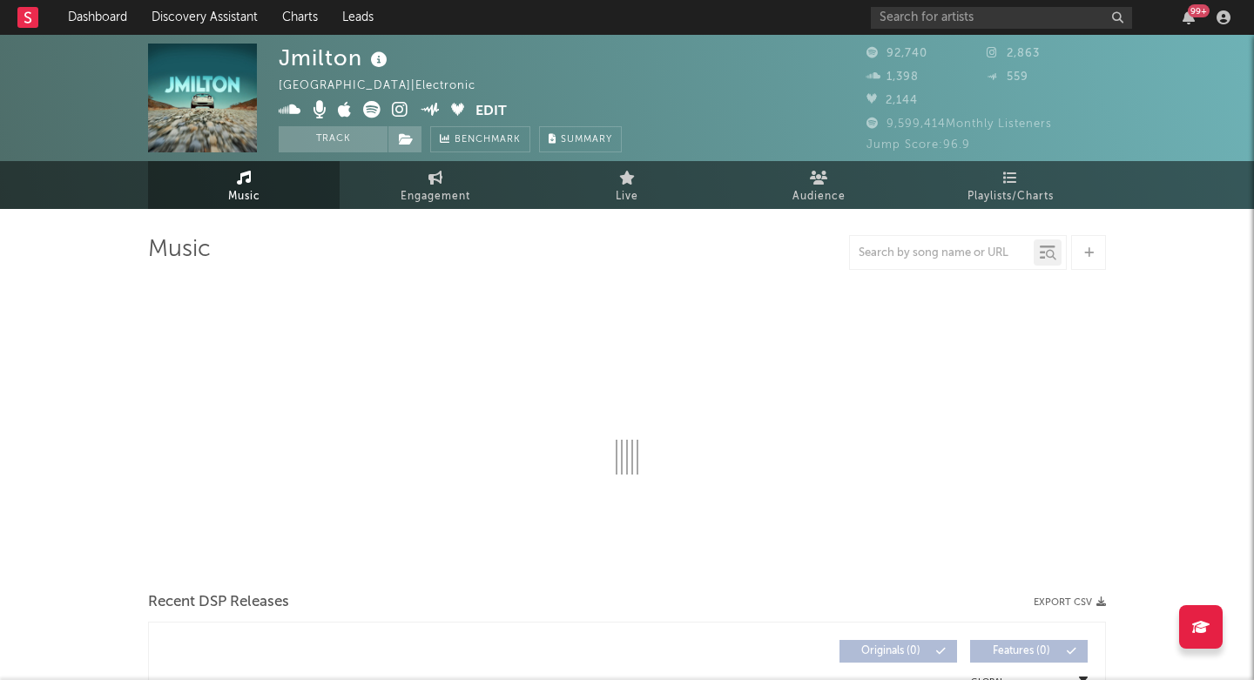
select select "6m"
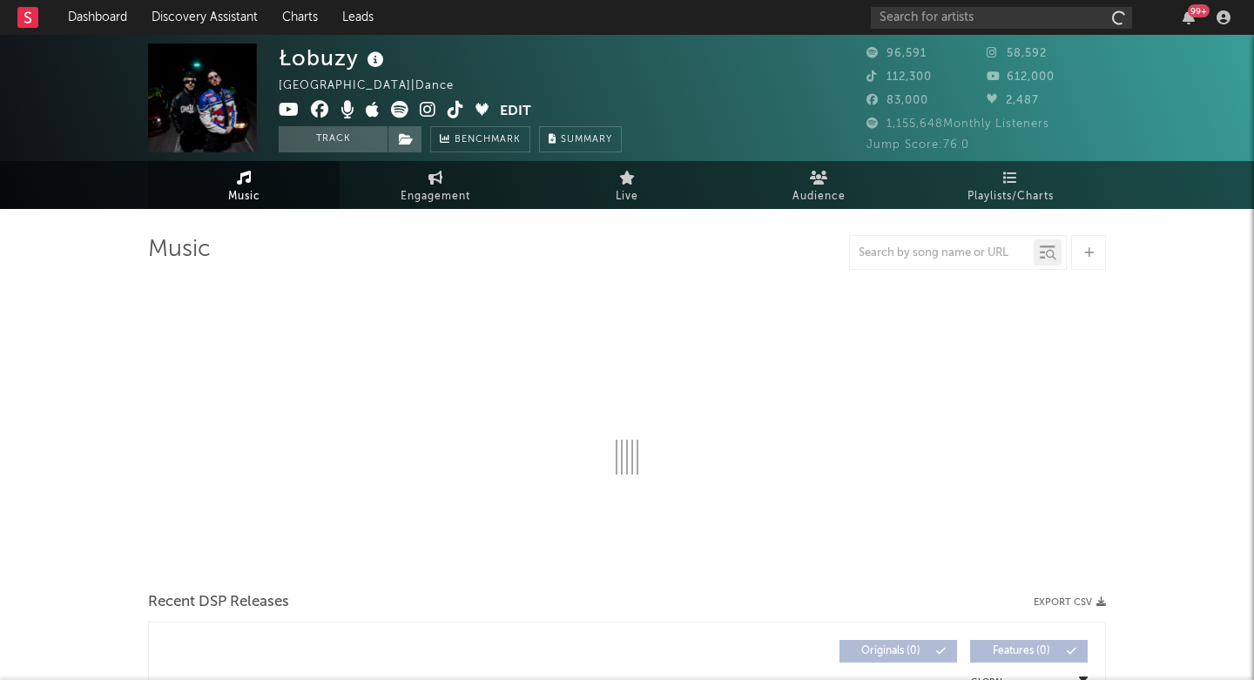
select select "6m"
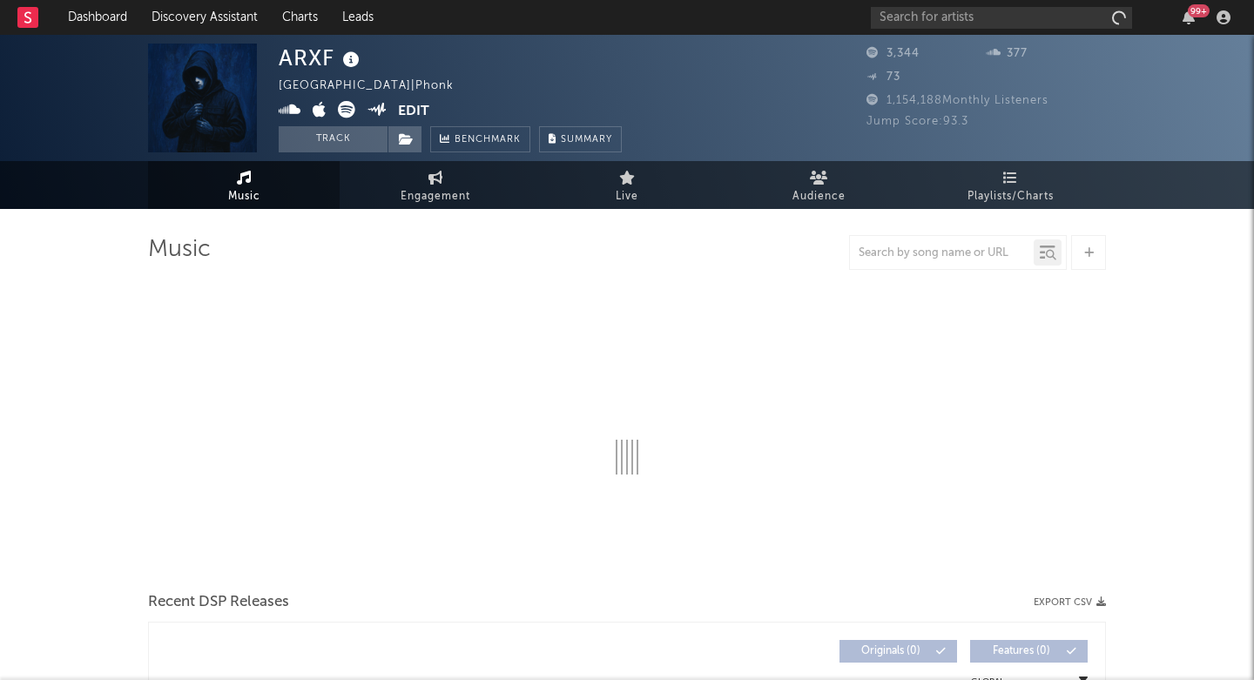
select select "1w"
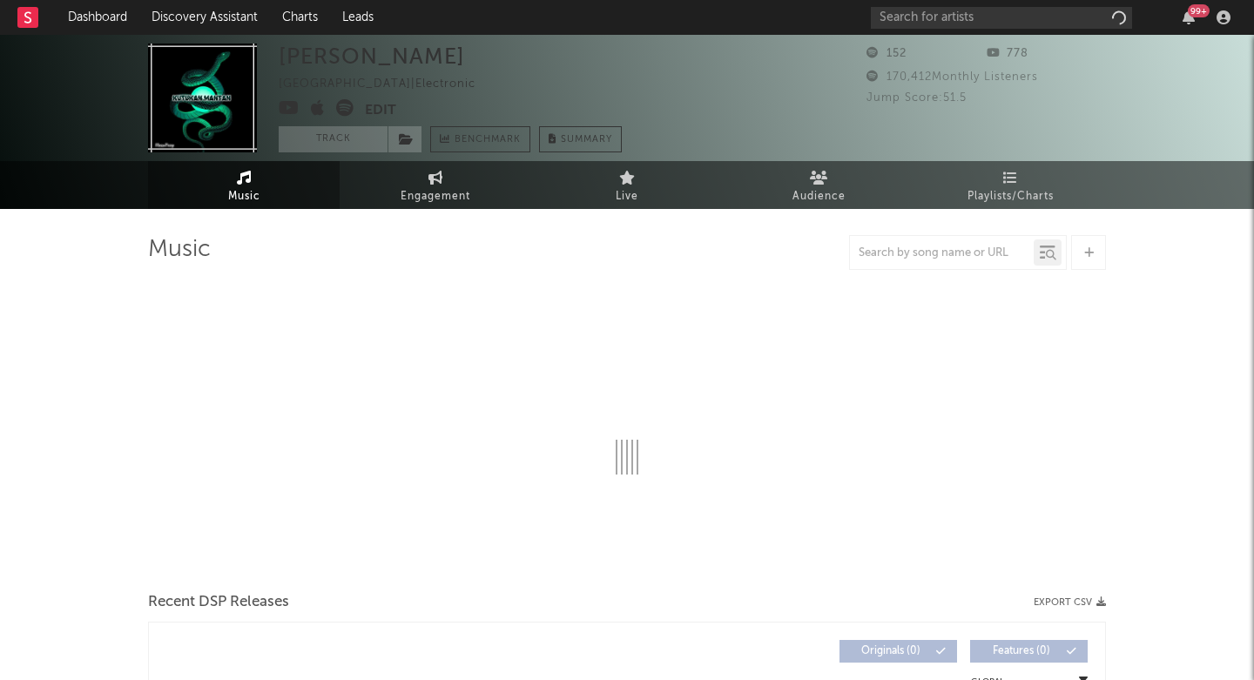
select select "1w"
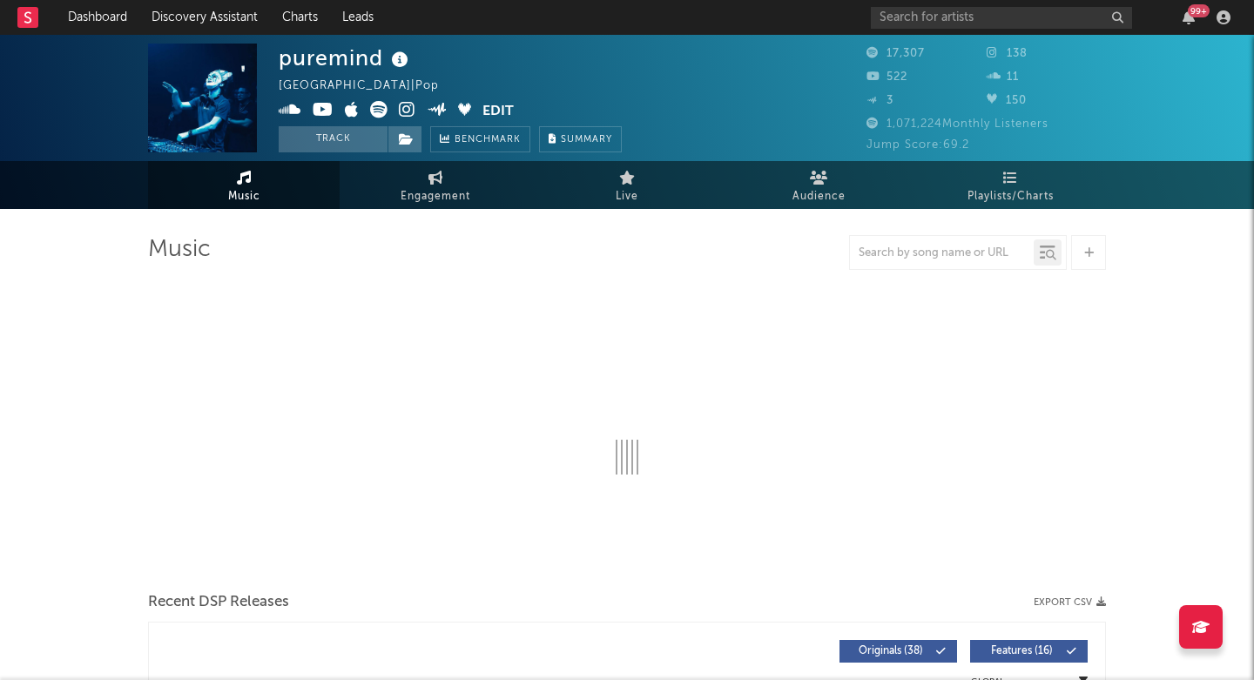
select select "6m"
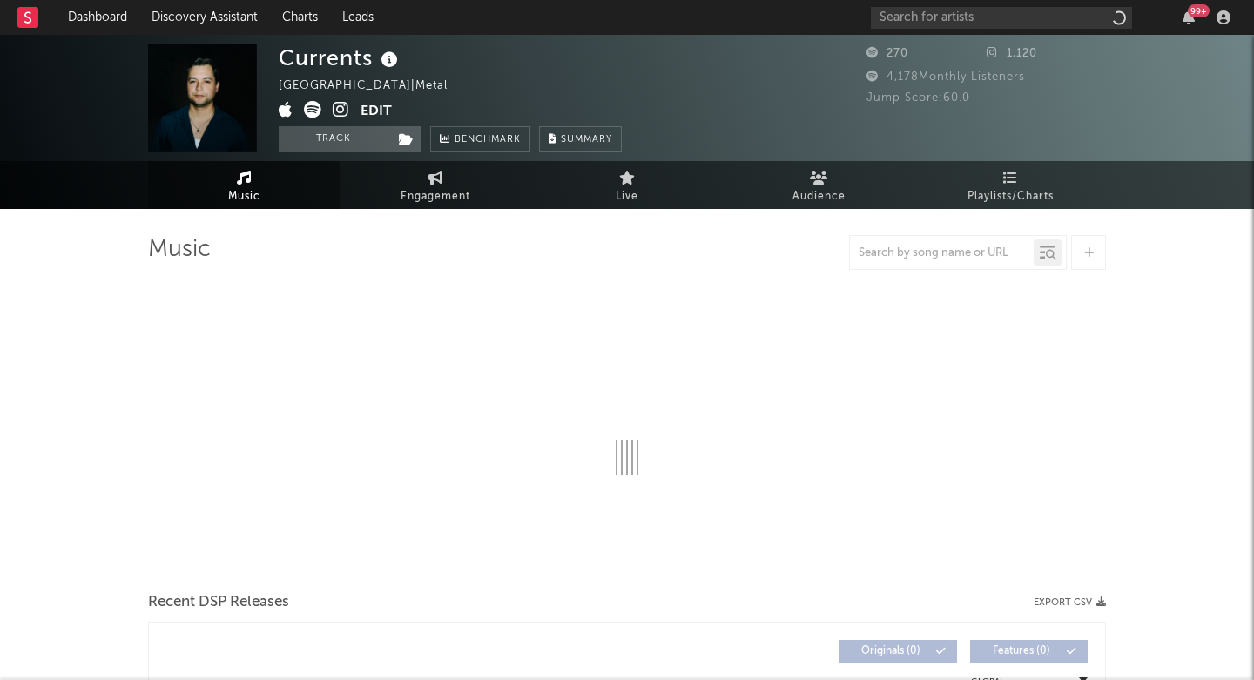
select select "1w"
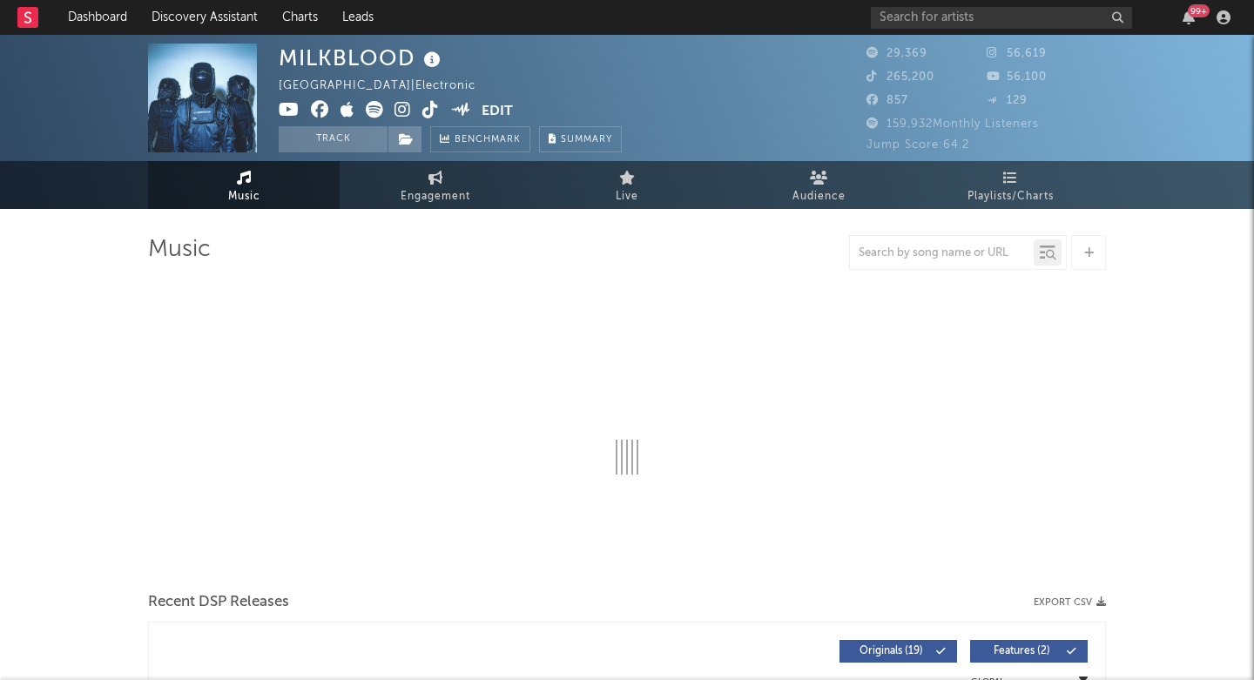
select select "6m"
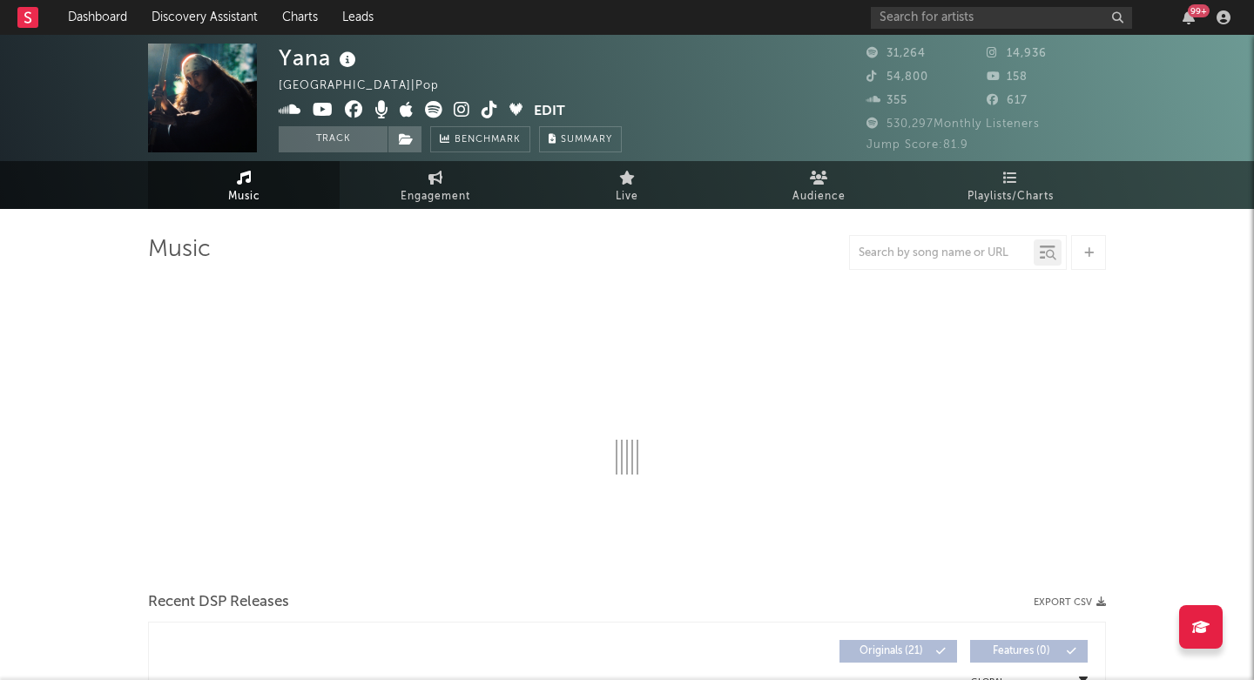
select select "6m"
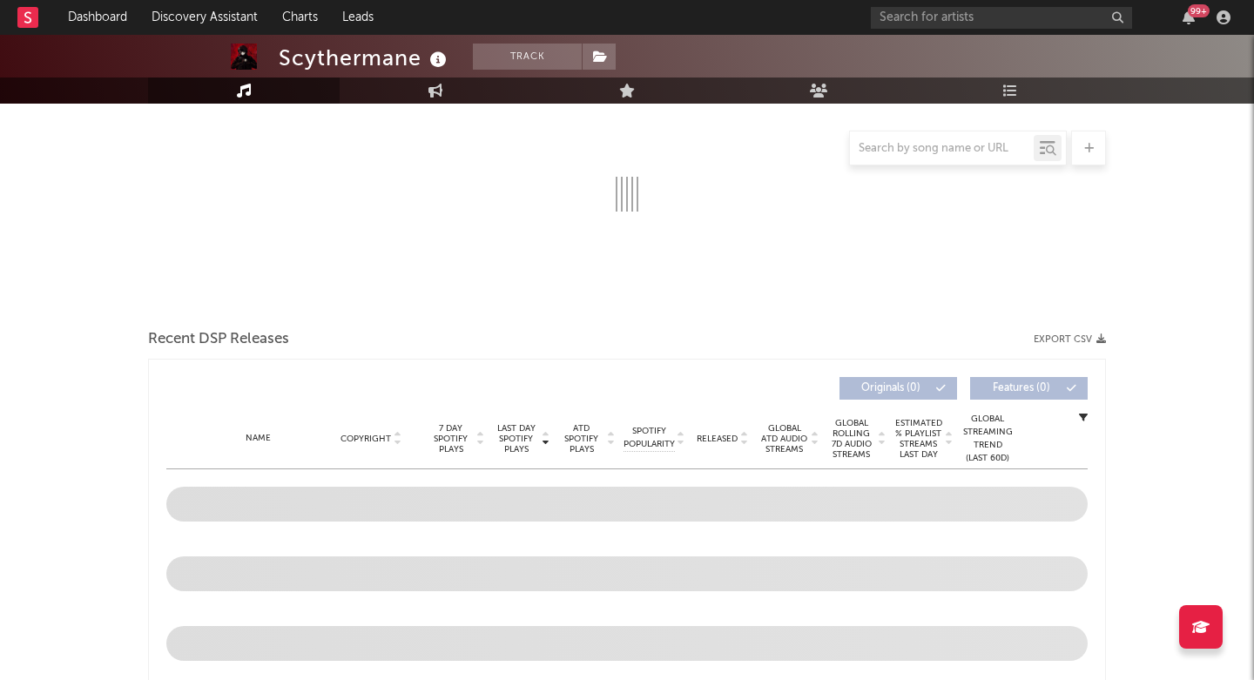
scroll to position [289, 0]
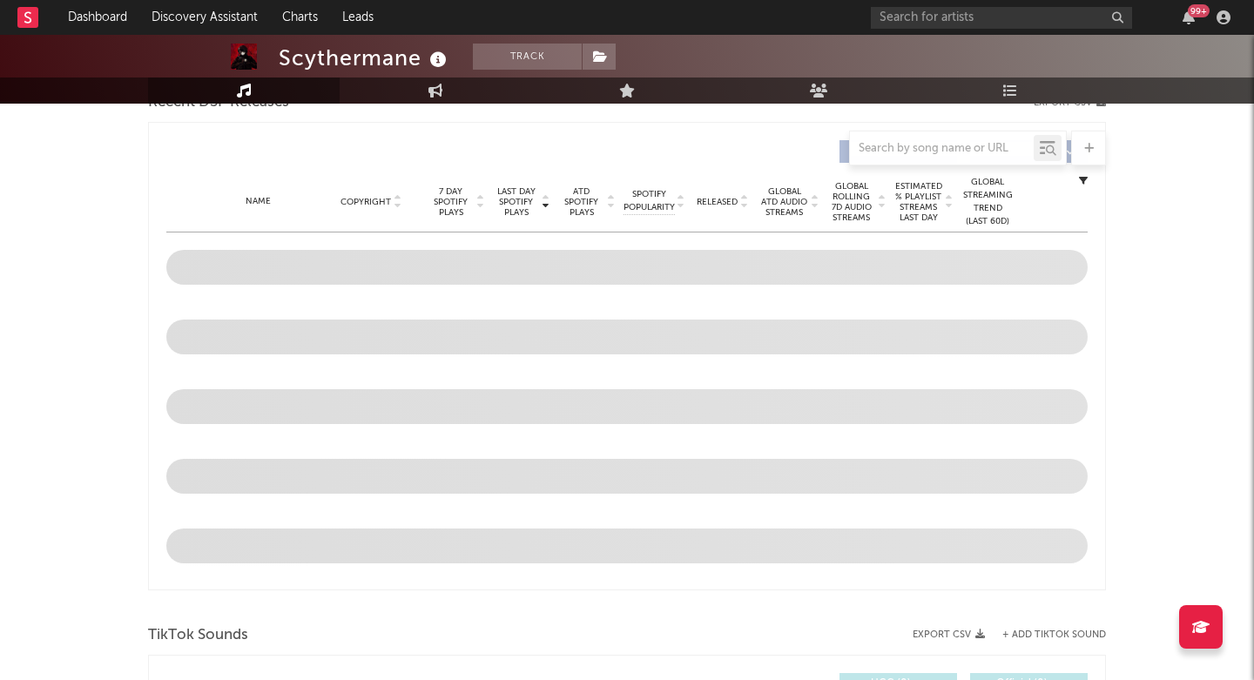
select select "6m"
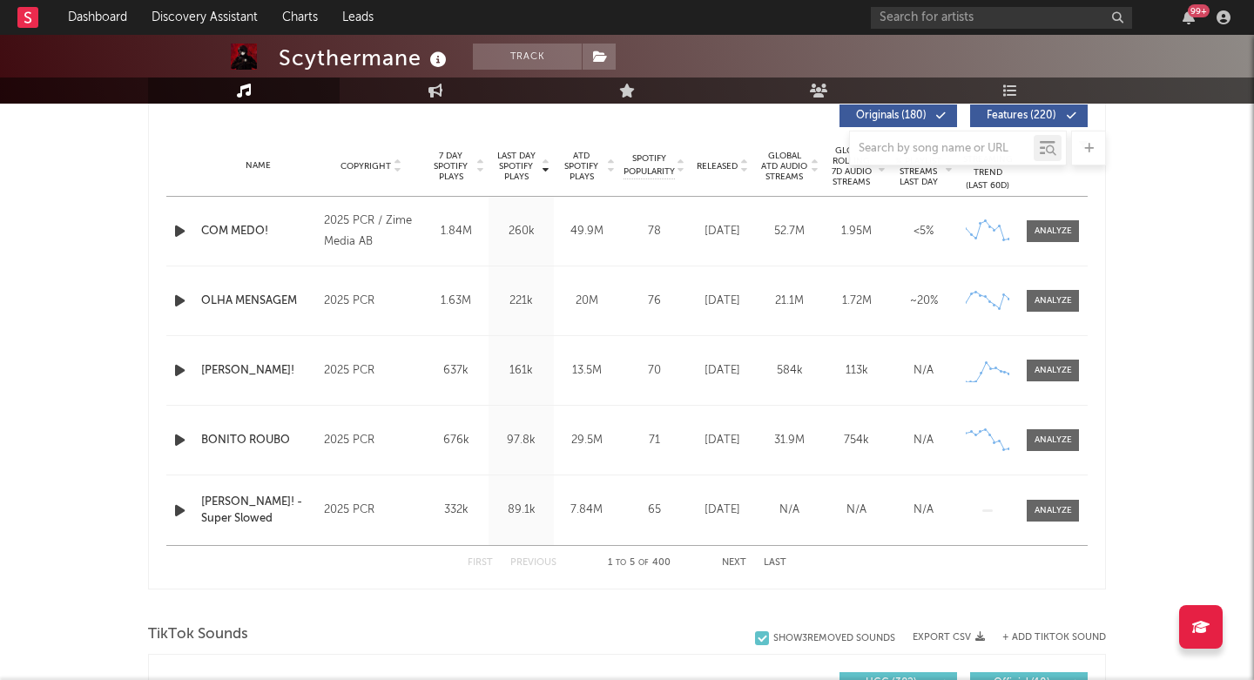
scroll to position [681, 0]
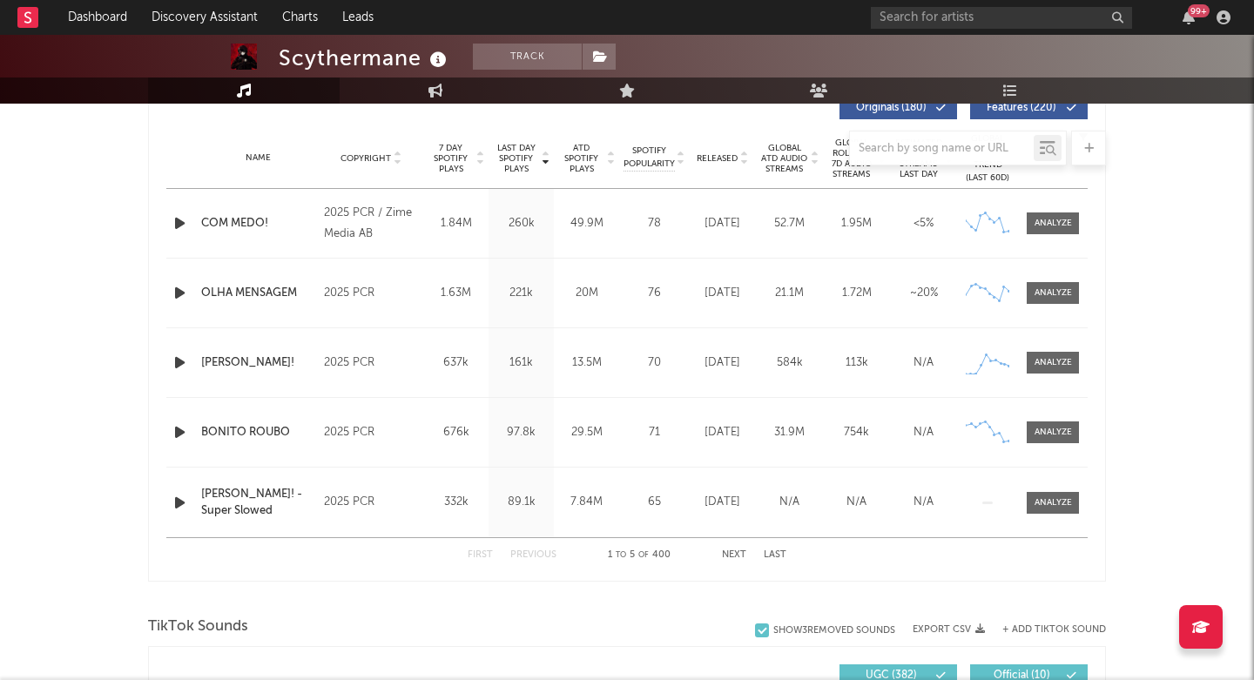
click at [736, 554] on button "Next" at bounding box center [734, 555] width 24 height 10
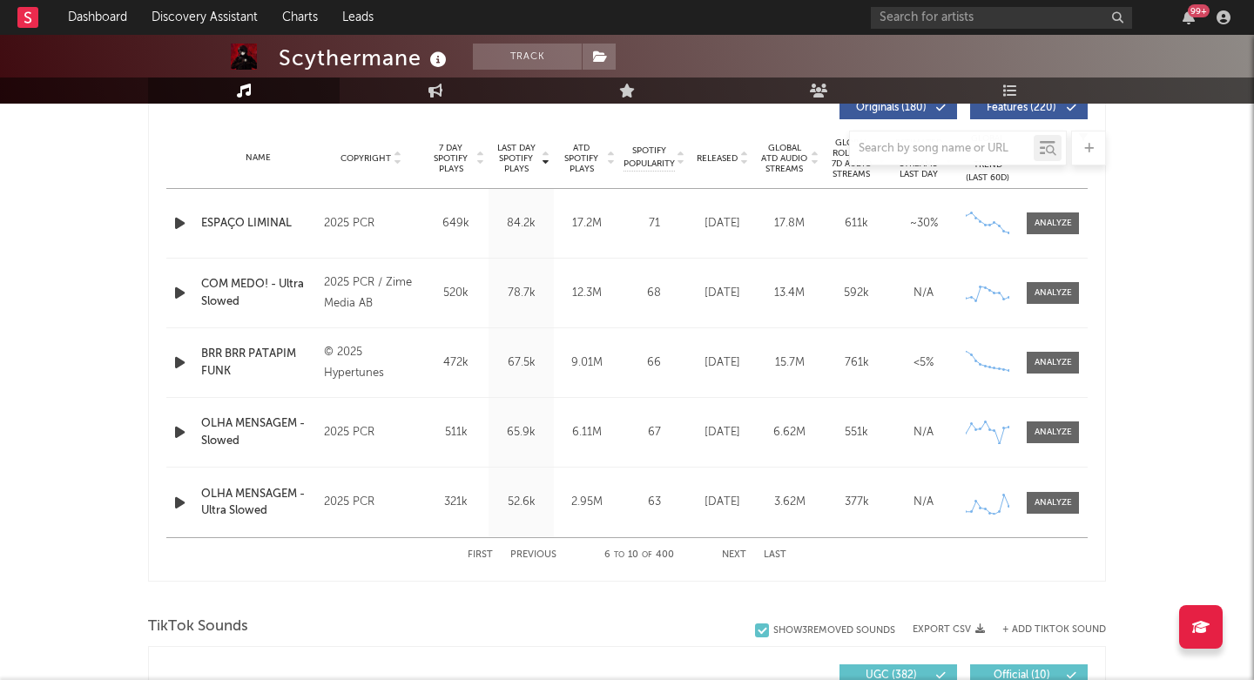
click at [736, 554] on button "Next" at bounding box center [734, 555] width 24 height 10
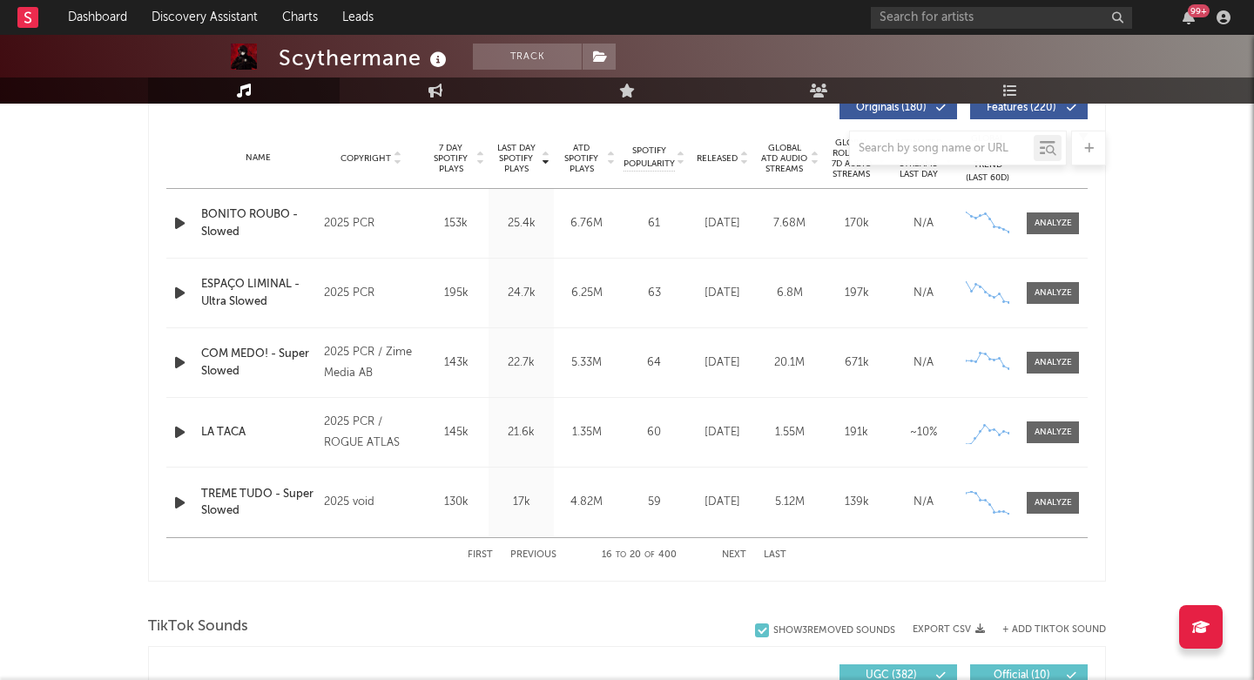
click at [736, 554] on button "Next" at bounding box center [734, 555] width 24 height 10
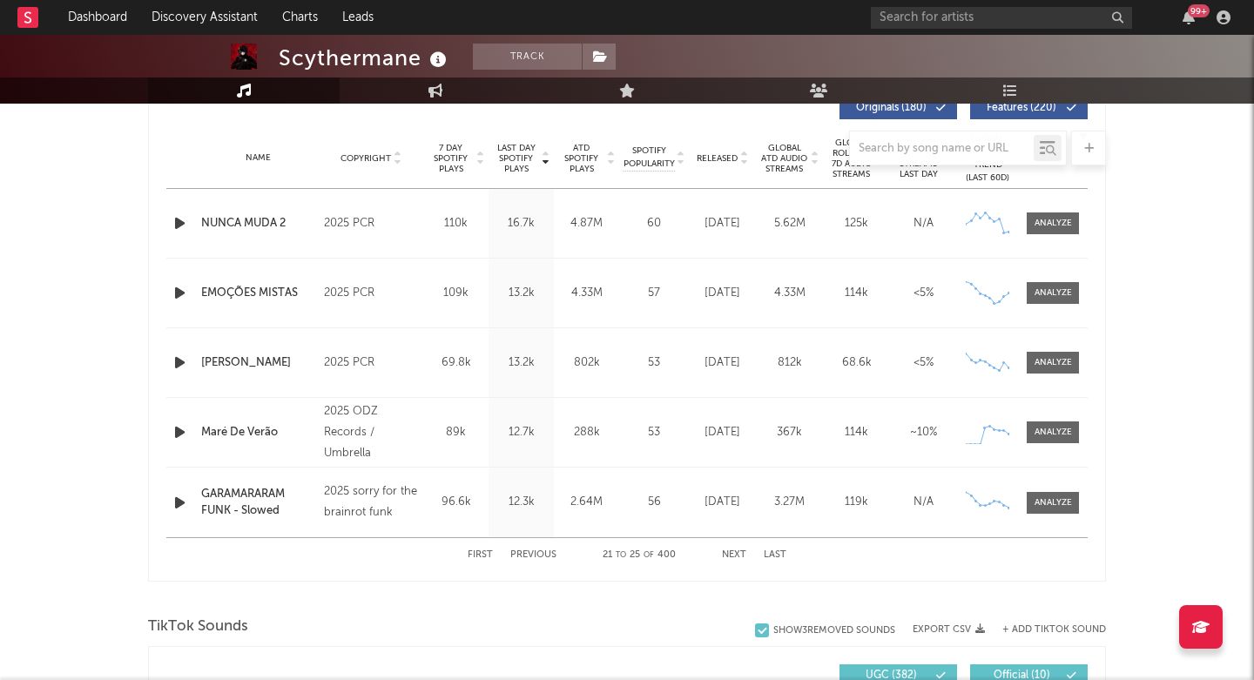
drag, startPoint x: 736, startPoint y: 554, endPoint x: 719, endPoint y: 593, distance: 42.9
click at [519, 557] on button "Previous" at bounding box center [533, 555] width 46 height 10
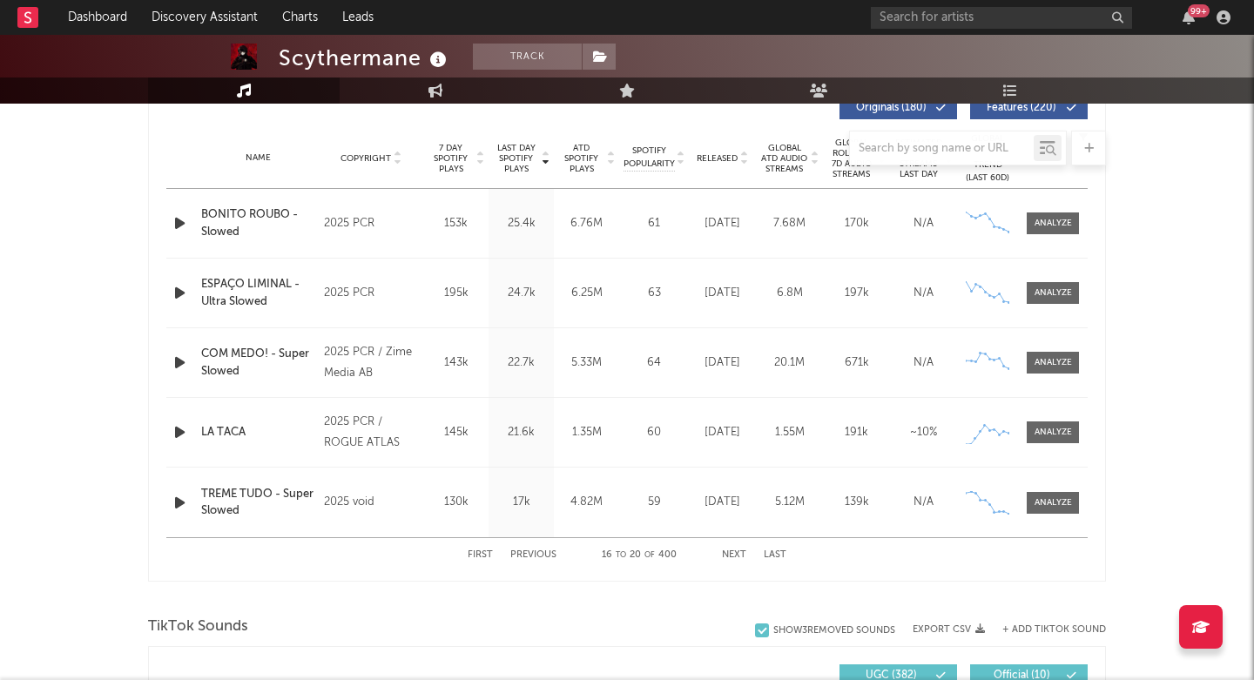
click at [534, 555] on button "Previous" at bounding box center [533, 555] width 46 height 10
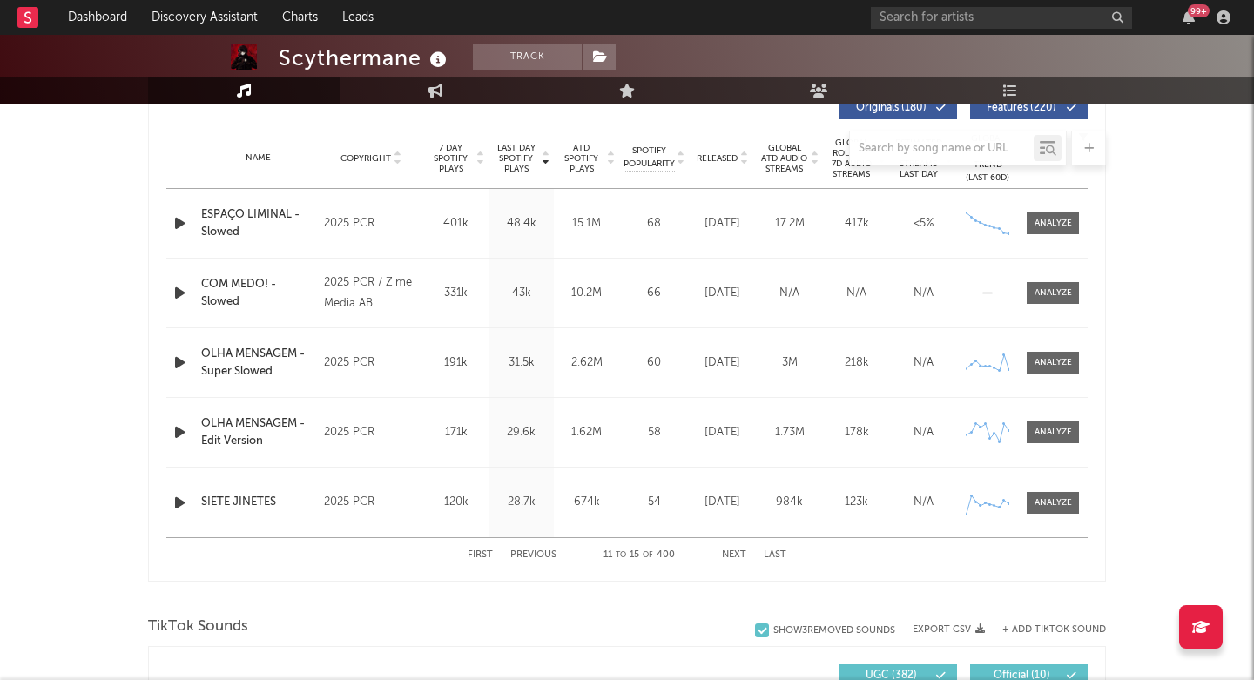
click at [534, 555] on button "Previous" at bounding box center [533, 555] width 46 height 10
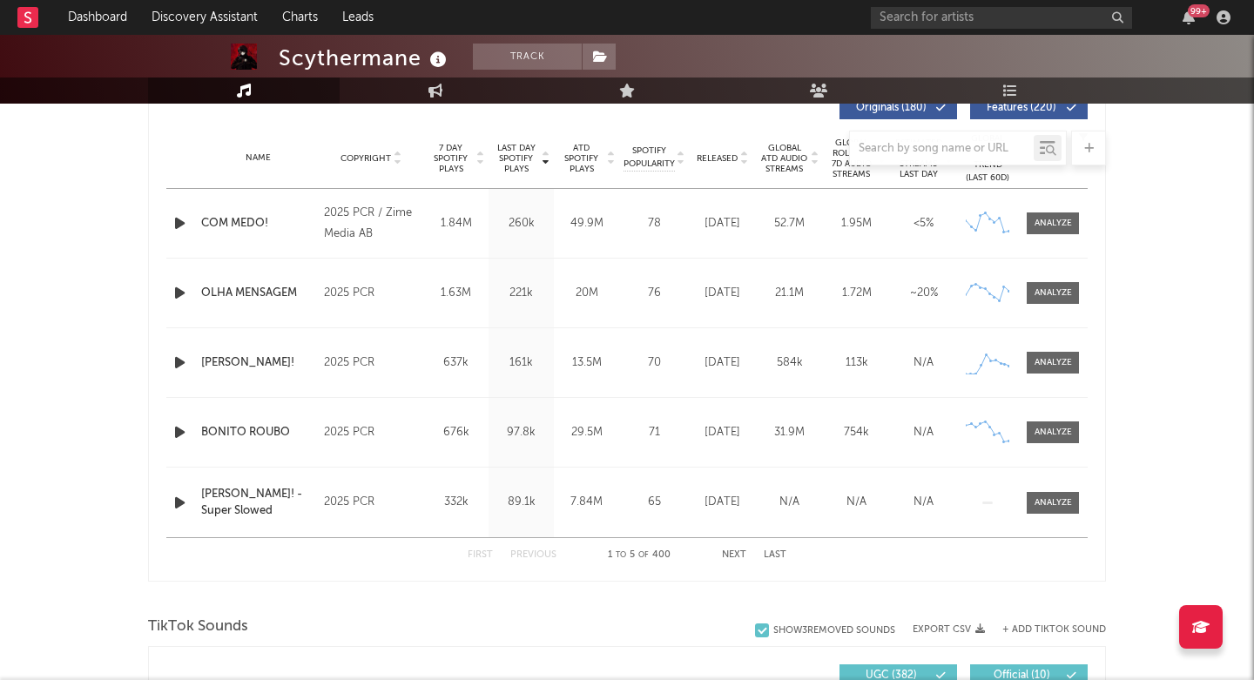
click at [534, 555] on button "Previous" at bounding box center [533, 555] width 46 height 10
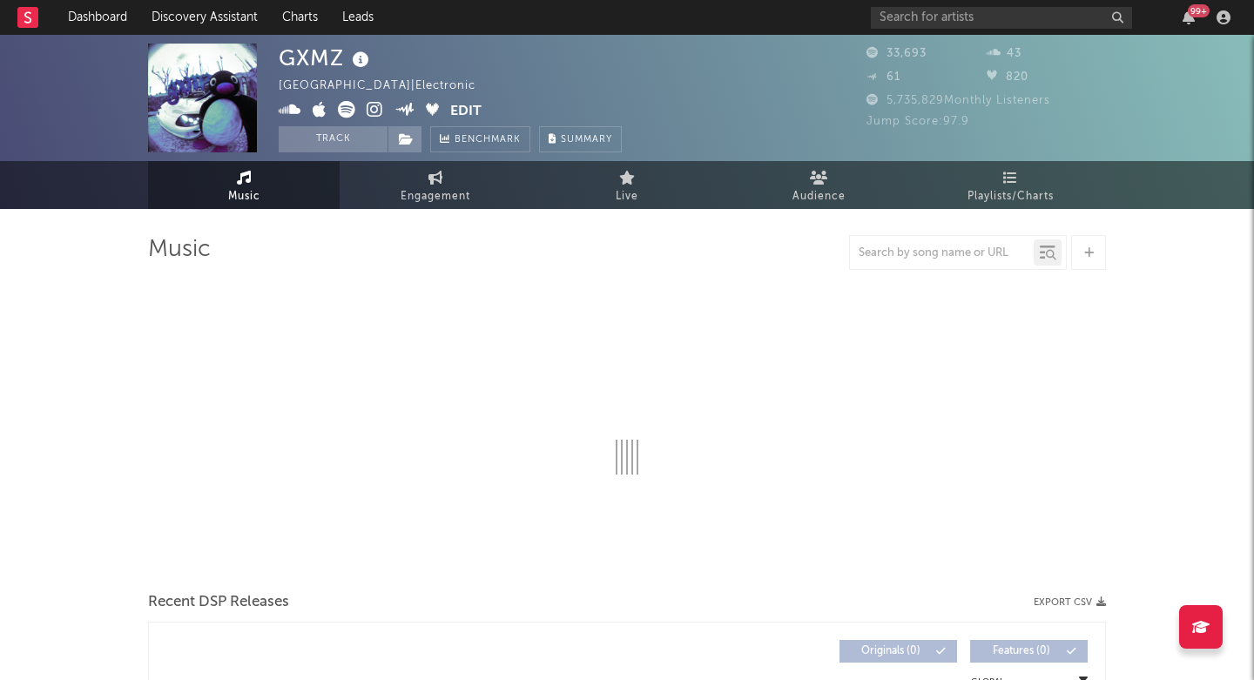
click at [333, 62] on div "GXMZ" at bounding box center [326, 58] width 95 height 29
select select "6m"
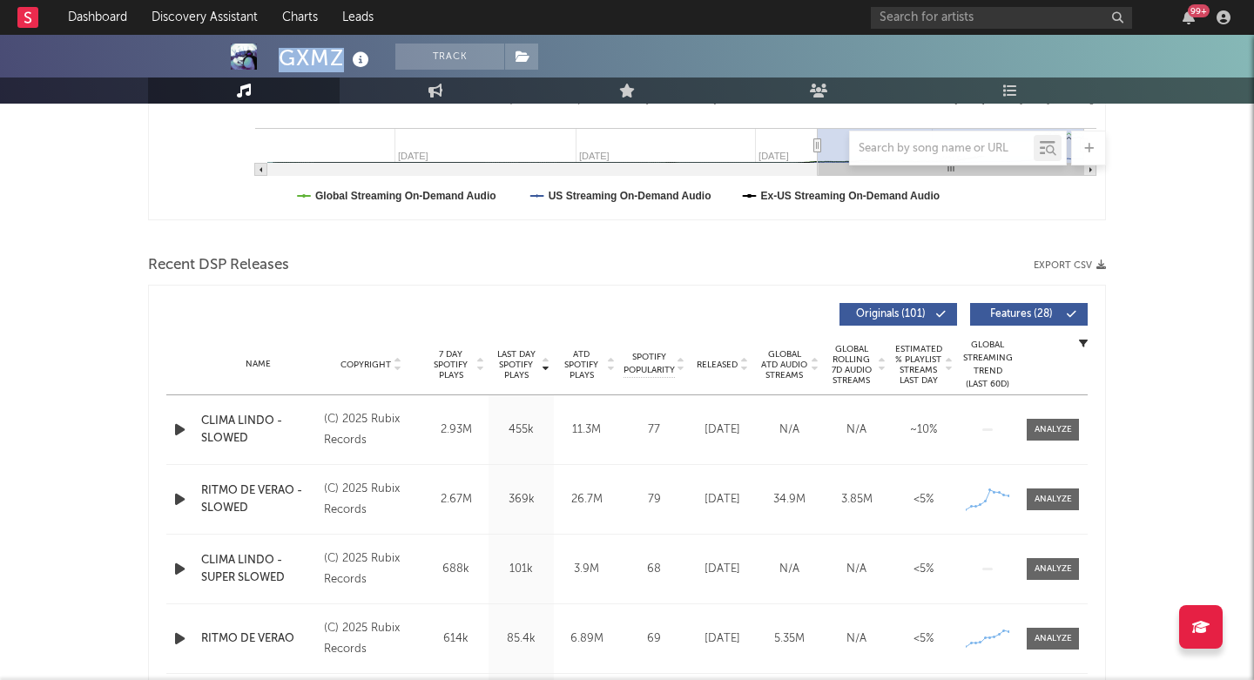
scroll to position [499, 0]
